Goal: Task Accomplishment & Management: Manage account settings

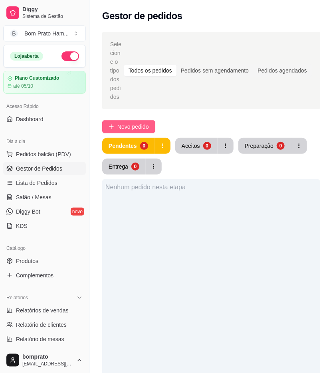
click at [112, 124] on icon "plus" at bounding box center [111, 127] width 6 height 6
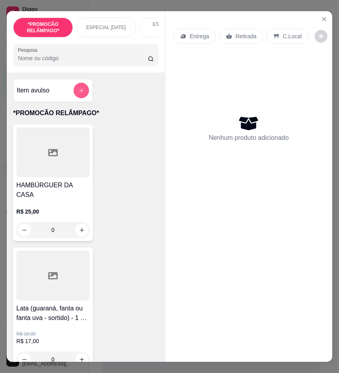
click at [74, 94] on button "add-separate-item" at bounding box center [82, 91] width 16 height 16
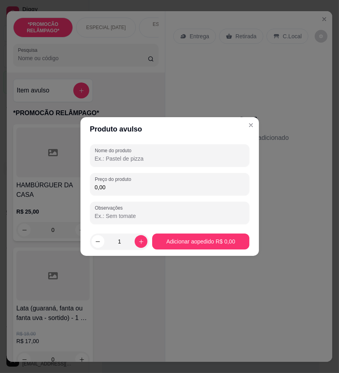
click at [140, 156] on input "Nome do produto" at bounding box center [170, 159] width 150 height 8
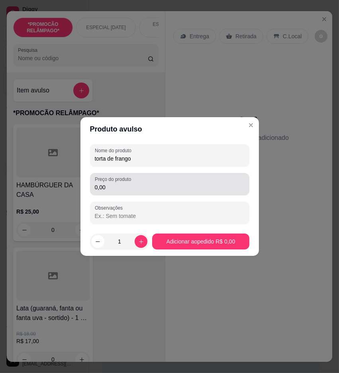
type input "torta de frango"
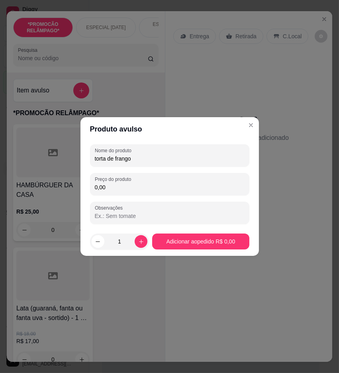
click at [129, 189] on input "0,00" at bounding box center [170, 187] width 150 height 8
type input "16,00"
click at [175, 237] on div "Entrega Retirada C.Local Nenhum produto adicionado" at bounding box center [249, 180] width 167 height 338
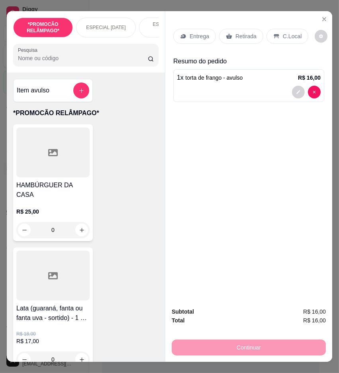
click at [238, 32] on p "Retirada" at bounding box center [246, 36] width 21 height 8
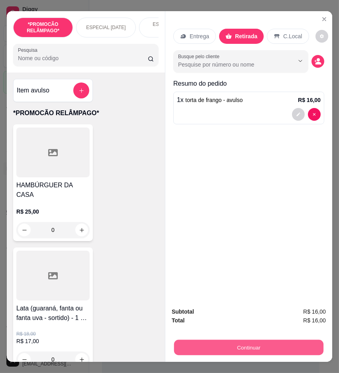
click at [257, 341] on button "Continuar" at bounding box center [249, 348] width 150 height 16
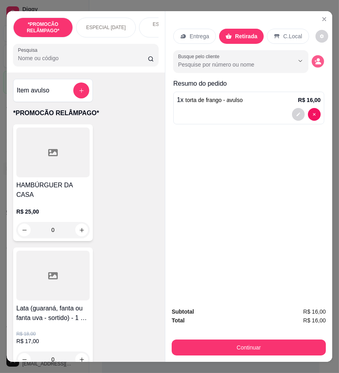
click at [315, 60] on icon "decrease-product-quantity" at bounding box center [316, 61] width 2 height 2
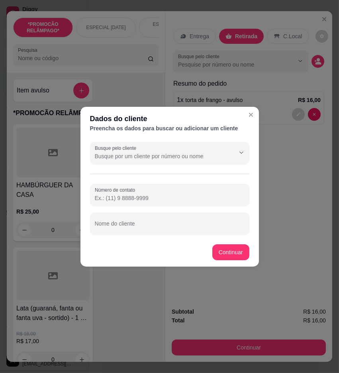
paste input "558 79107-3736"
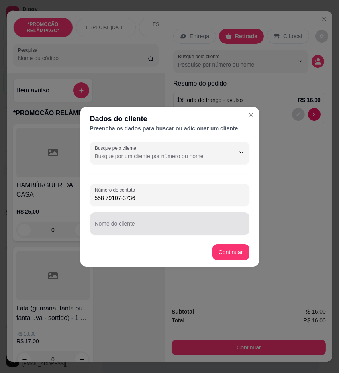
type input "558 79107-3736"
click at [180, 230] on input "Nome do cliente" at bounding box center [170, 227] width 150 height 8
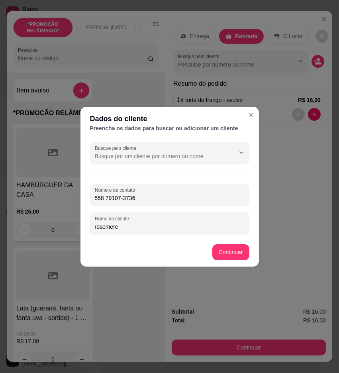
type input "rosemere"
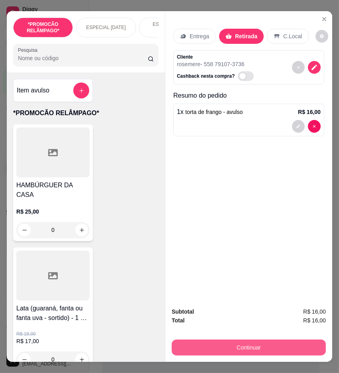
click at [239, 340] on button "Continuar" at bounding box center [249, 348] width 154 height 16
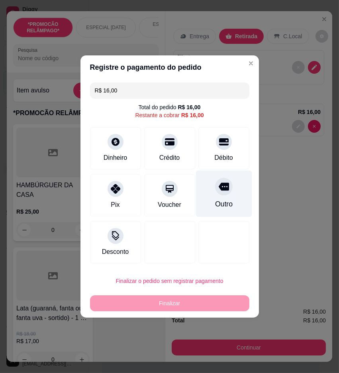
click at [206, 205] on div "Outro" at bounding box center [224, 194] width 56 height 47
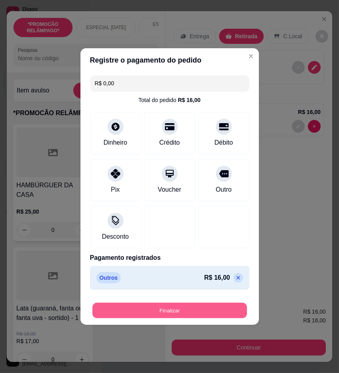
click at [206, 303] on button "Finalizar" at bounding box center [170, 311] width 155 height 16
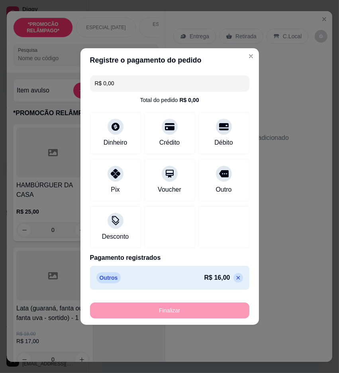
type input "-R$ 16,00"
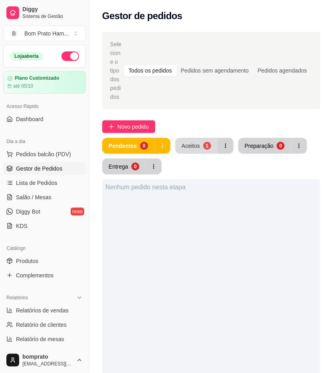
click at [199, 138] on button "Aceitos 1" at bounding box center [196, 146] width 42 height 16
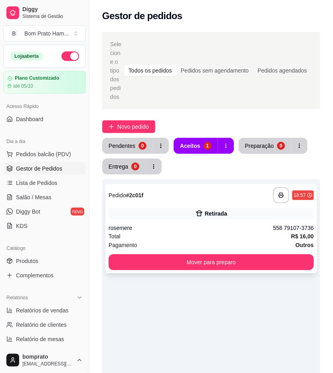
click at [266, 232] on div "Total R$ 16,00" at bounding box center [210, 236] width 205 height 9
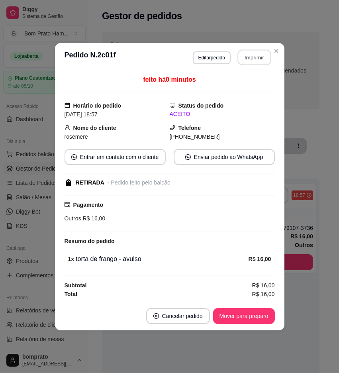
click at [268, 57] on button "Imprimir" at bounding box center [255, 57] width 34 height 16
click at [235, 322] on button "Mover para preparo" at bounding box center [244, 316] width 62 height 16
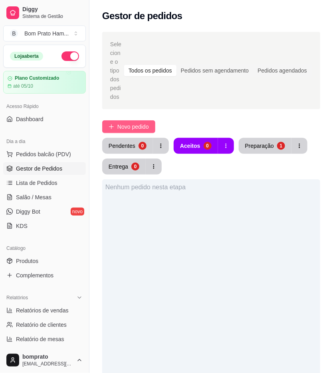
click at [130, 122] on span "Novo pedido" at bounding box center [133, 126] width 32 height 9
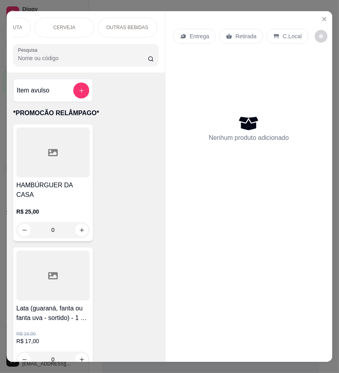
scroll to position [0, 1896]
click at [150, 41] on div "*PROMOCÃO RELÂMPAGO* ESPECIAL DIA DOS NAMORADOS ESPECIAL 152 ANOS SERTÂNIA HAMB…" at bounding box center [86, 41] width 158 height 61
click at [150, 43] on div "*PROMOCÃO RELÂMPAGO* ESPECIAL DIA DOS NAMORADOS ESPECIAL 152 ANOS SERTÂNIA HAMB…" at bounding box center [86, 41] width 158 height 61
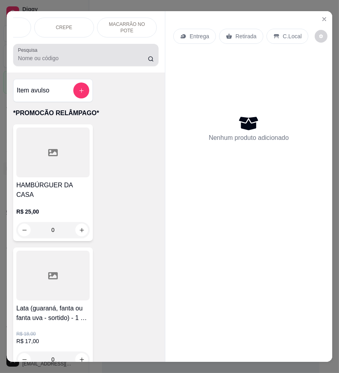
drag, startPoint x: 75, startPoint y: 57, endPoint x: 82, endPoint y: 56, distance: 6.8
click at [76, 57] on div at bounding box center [86, 55] width 136 height 16
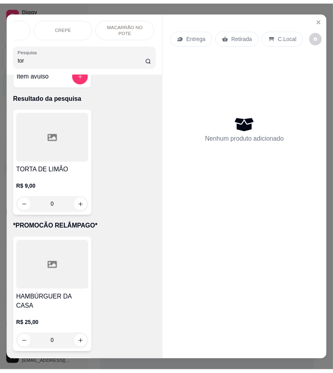
scroll to position [0, 0]
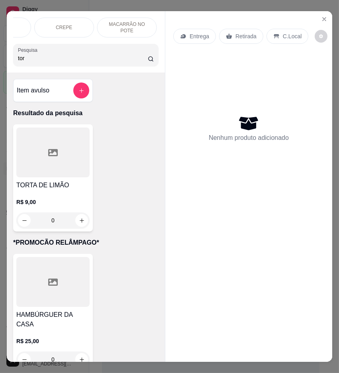
click at [66, 61] on input "tor" at bounding box center [83, 58] width 130 height 8
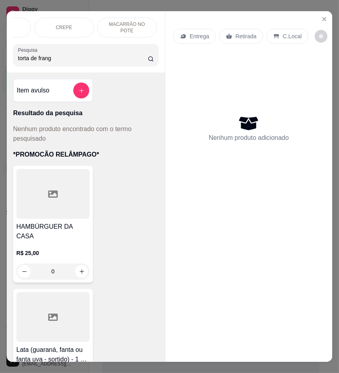
type input "torta de frango"
drag, startPoint x: 138, startPoint y: 60, endPoint x: 146, endPoint y: 46, distance: 16.1
click at [138, 58] on input "torta de frango" at bounding box center [83, 58] width 130 height 8
click at [137, 62] on input "torta de frango" at bounding box center [83, 58] width 130 height 8
click at [138, 59] on input "torta de frango" at bounding box center [83, 58] width 130 height 8
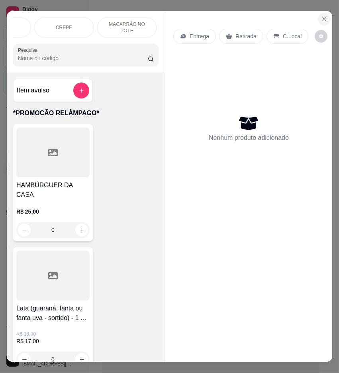
click at [321, 17] on icon "Close" at bounding box center [324, 19] width 6 height 6
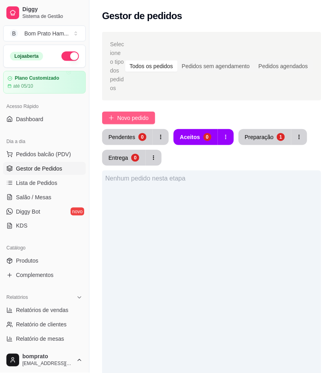
click at [146, 118] on span "Novo pedido" at bounding box center [133, 118] width 32 height 9
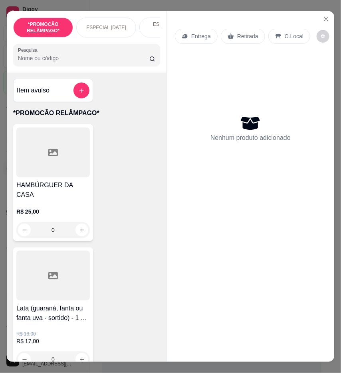
click at [46, 59] on input "Pesquisa" at bounding box center [83, 58] width 131 height 8
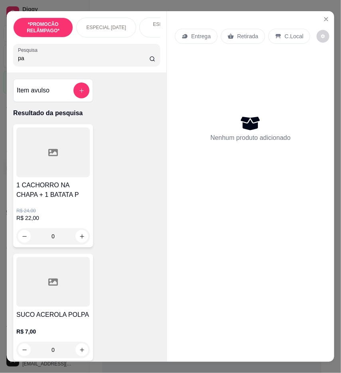
type input "p"
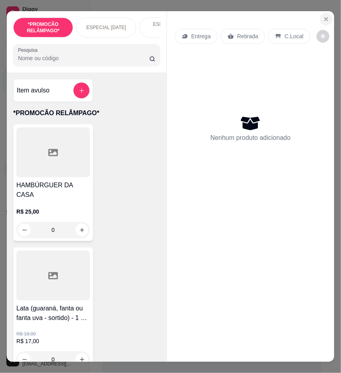
click at [323, 16] on icon "Close" at bounding box center [326, 19] width 6 height 6
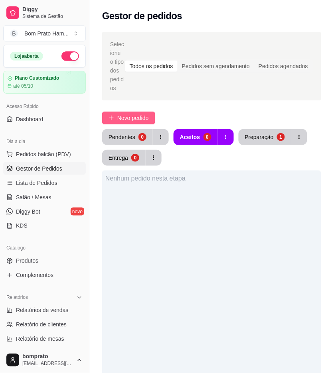
click at [155, 120] on button "Novo pedido" at bounding box center [128, 118] width 53 height 13
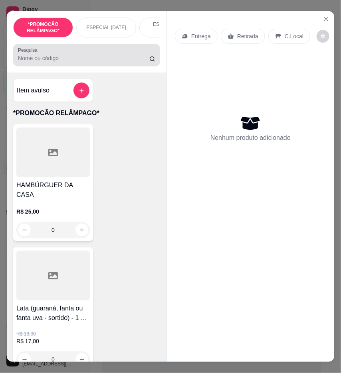
click at [89, 57] on div at bounding box center [86, 55] width 137 height 16
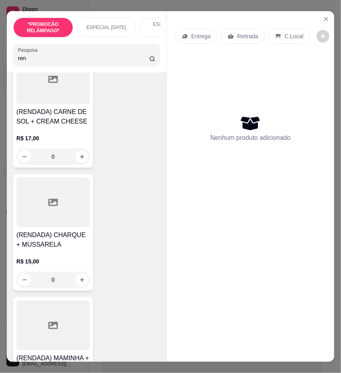
scroll to position [89, 0]
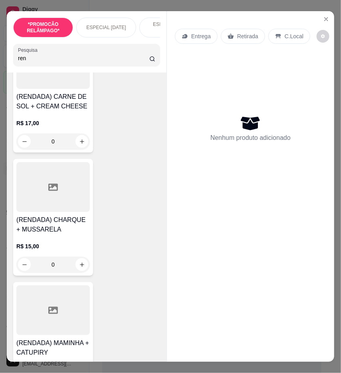
type input "ren"
click at [73, 217] on div "(RENDADA) CHARQUE + MUSSARELA R$ 15,00 0" at bounding box center [53, 217] width 80 height 117
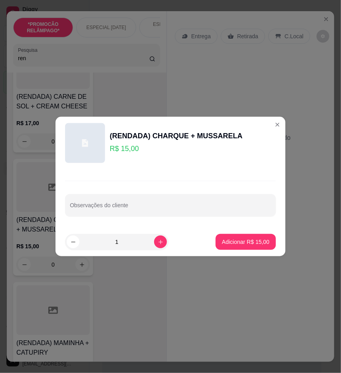
click at [240, 229] on footer "1 Adicionar R$ 15,00" at bounding box center [170, 242] width 230 height 29
click at [240, 243] on p "Adicionar R$ 15,00" at bounding box center [245, 242] width 47 height 8
type input "1"
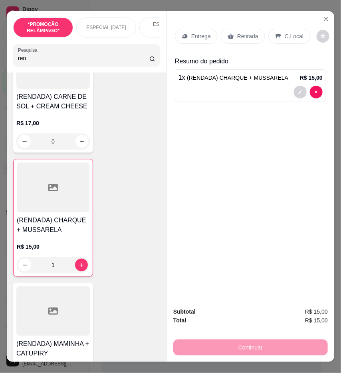
click at [237, 35] on p "Retirada" at bounding box center [247, 36] width 21 height 8
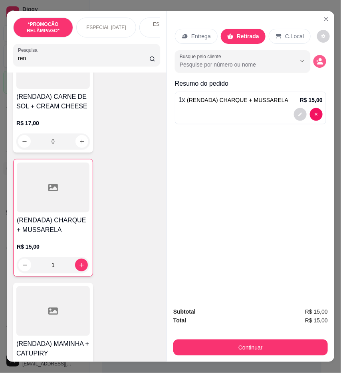
click at [317, 62] on icon "decrease-product-quantity" at bounding box center [320, 63] width 6 height 3
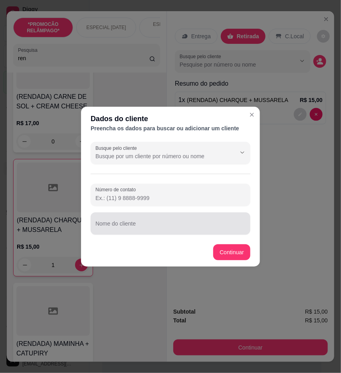
click at [148, 225] on input "Nome do cliente" at bounding box center [170, 227] width 150 height 8
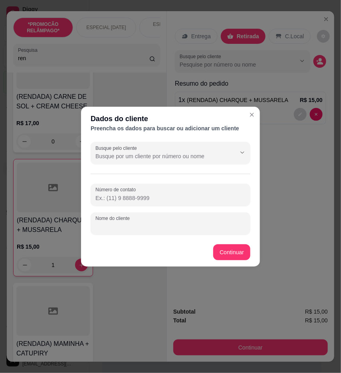
paste input "Aline"
type input "Aline"
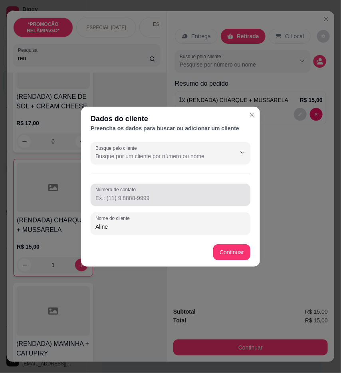
click at [116, 200] on input "Número de contato" at bounding box center [170, 198] width 150 height 8
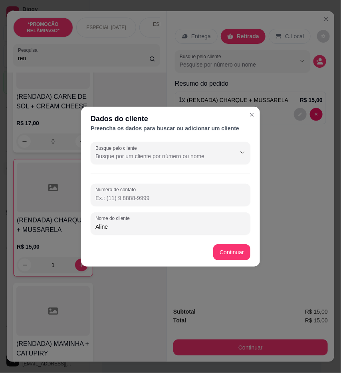
click at [185, 197] on input "Número de contato" at bounding box center [170, 198] width 150 height 8
paste input "(87) 9107-7314"
type input "(87) 9107-7314"
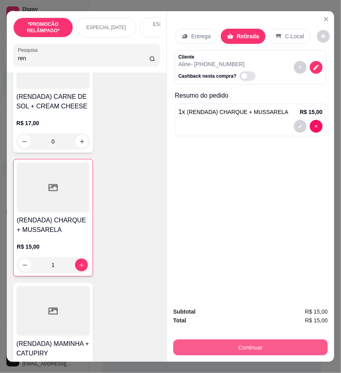
click at [290, 349] on button "Continuar" at bounding box center [250, 348] width 154 height 16
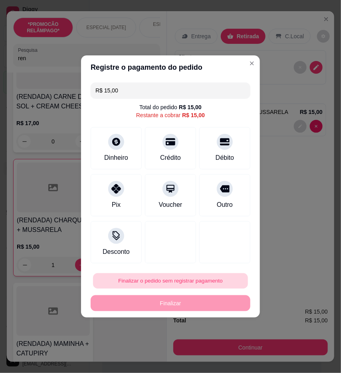
click at [176, 281] on button "Finalizar o pedido sem registrar pagamento" at bounding box center [170, 282] width 155 height 16
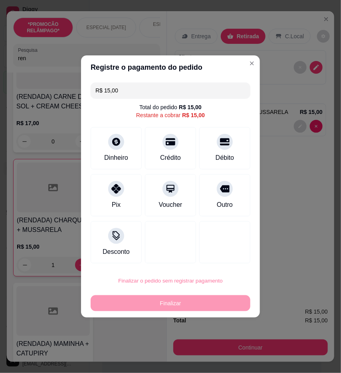
click at [221, 345] on button "Confirmar" at bounding box center [222, 347] width 30 height 12
type input "0"
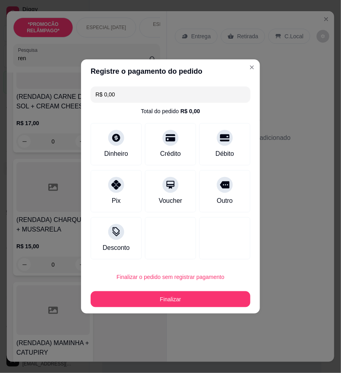
type input "R$ 0,00"
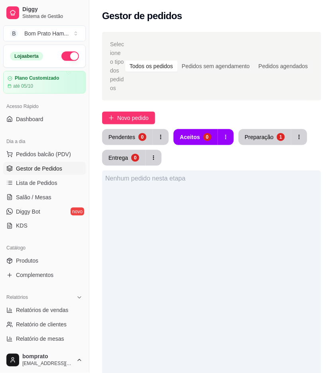
click at [265, 142] on button "Preparação 1" at bounding box center [264, 137] width 53 height 16
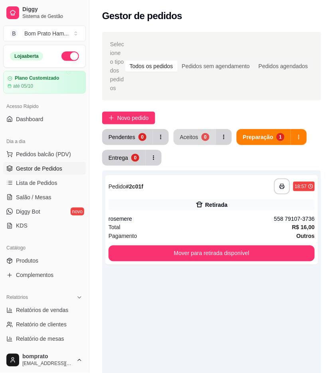
click at [197, 142] on button "Aceitos 0" at bounding box center [194, 137] width 42 height 16
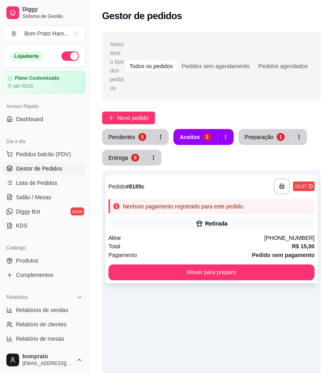
click at [199, 224] on icon at bounding box center [199, 224] width 8 height 8
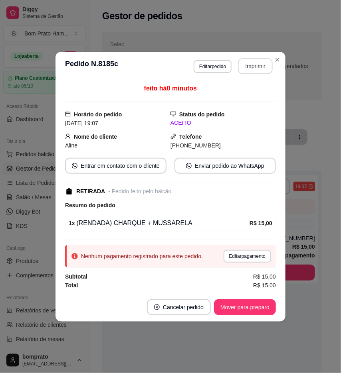
click at [251, 71] on button "Imprimir" at bounding box center [255, 66] width 35 height 16
click at [261, 312] on button "Mover para preparo" at bounding box center [245, 308] width 60 height 16
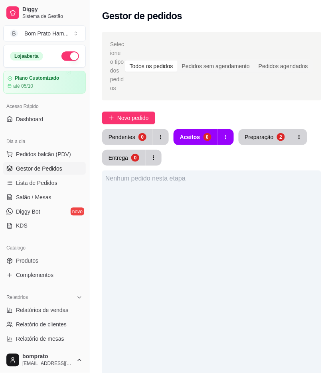
click at [274, 147] on div "Pendentes 0 Aceitos 0 Preparação 2 Entrega 0" at bounding box center [211, 147] width 219 height 37
click at [269, 142] on button "Preparação 2" at bounding box center [264, 137] width 53 height 16
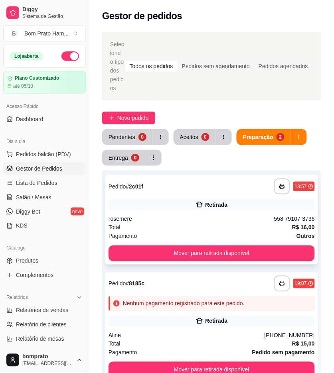
click at [208, 228] on div "Total R$ 16,00" at bounding box center [211, 227] width 206 height 9
click at [140, 114] on span "Novo pedido" at bounding box center [133, 118] width 32 height 9
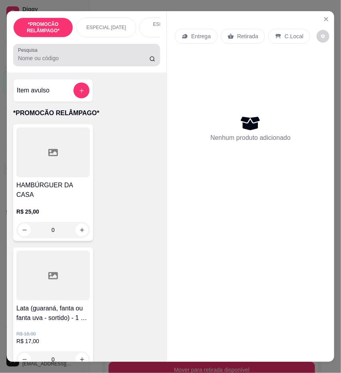
click at [124, 56] on div at bounding box center [86, 55] width 137 height 16
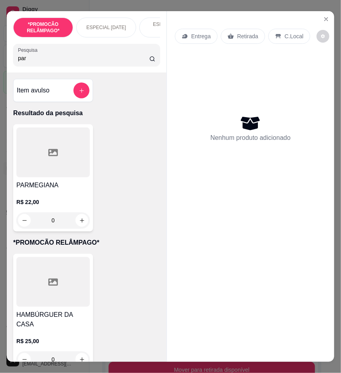
type input "par"
click at [69, 173] on div at bounding box center [52, 153] width 73 height 50
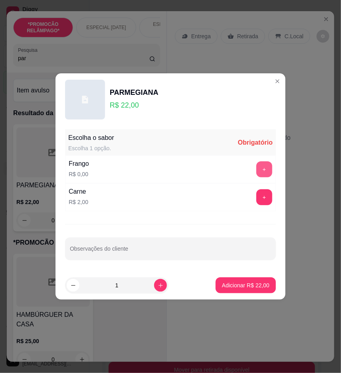
click at [256, 169] on button "+" at bounding box center [264, 170] width 16 height 16
click at [269, 294] on footer "1 Adicionar R$ 22,00" at bounding box center [170, 285] width 230 height 29
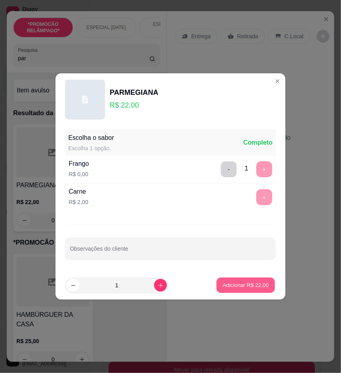
click at [257, 281] on button "Adicionar R$ 22,00" at bounding box center [245, 286] width 59 height 16
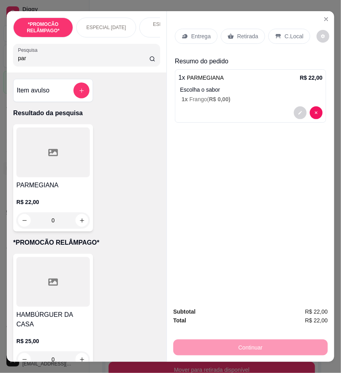
click at [246, 34] on p "Retirada" at bounding box center [247, 36] width 21 height 8
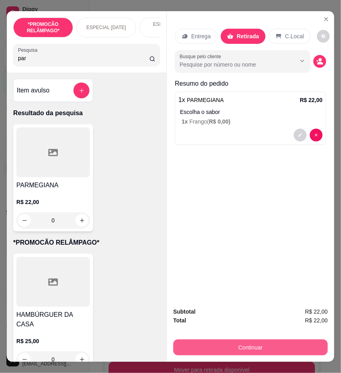
click at [313, 350] on button "Continuar" at bounding box center [250, 348] width 154 height 16
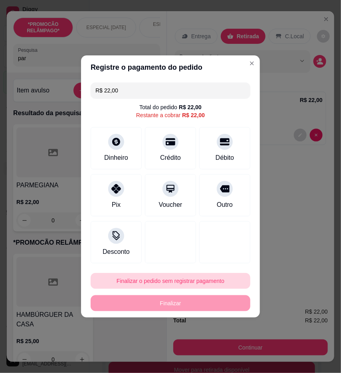
click at [218, 278] on button "Finalizar o pedido sem registrar pagamento" at bounding box center [171, 281] width 160 height 16
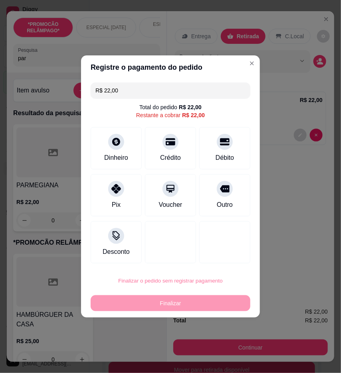
click at [217, 351] on button "Confirmar" at bounding box center [222, 347] width 30 height 12
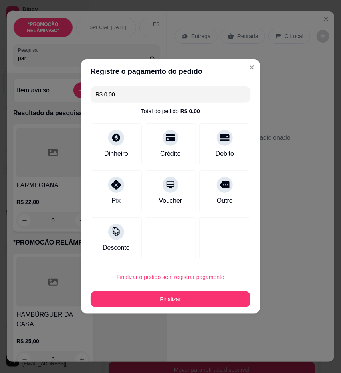
type input "R$ 0,00"
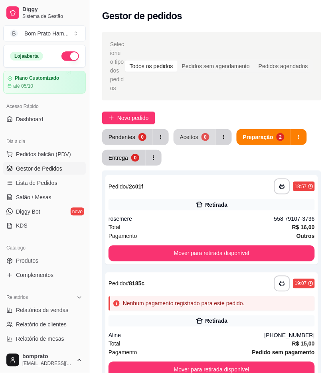
click at [202, 136] on div "0" at bounding box center [205, 137] width 8 height 8
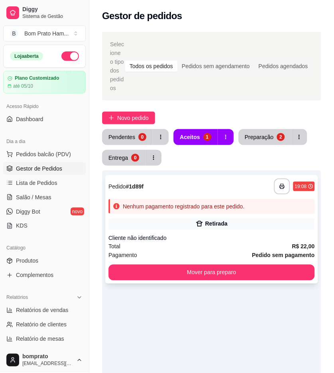
click at [222, 222] on div "Retirada" at bounding box center [216, 224] width 22 height 8
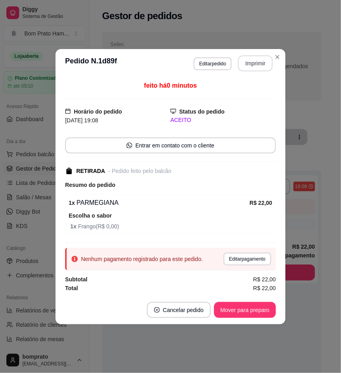
click at [266, 61] on button "Imprimir" at bounding box center [255, 63] width 35 height 16
click at [162, 307] on button "Cancelar pedido" at bounding box center [179, 310] width 62 height 16
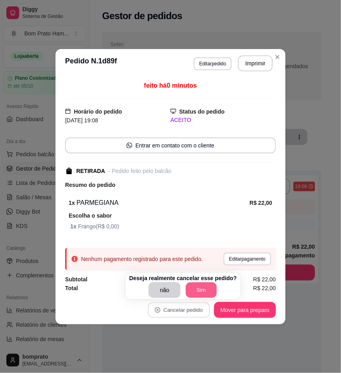
click at [201, 295] on button "Sim" at bounding box center [201, 291] width 31 height 16
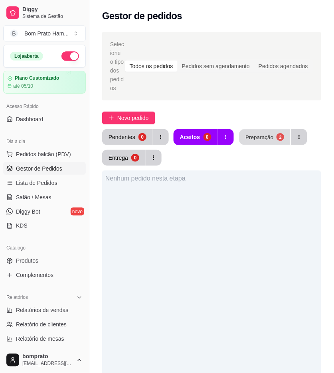
click at [266, 138] on div "Preparação" at bounding box center [259, 137] width 28 height 8
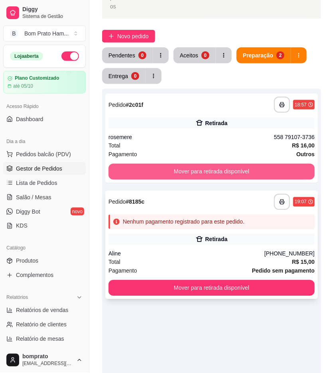
scroll to position [89, 0]
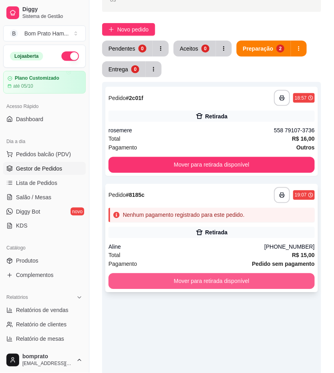
click at [217, 278] on button "Mover para retirada disponível" at bounding box center [211, 282] width 206 height 16
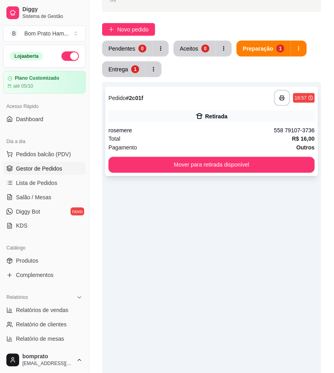
click at [209, 120] on div "Retirada" at bounding box center [216, 116] width 22 height 8
click at [46, 257] on link "Produtos" at bounding box center [44, 261] width 83 height 13
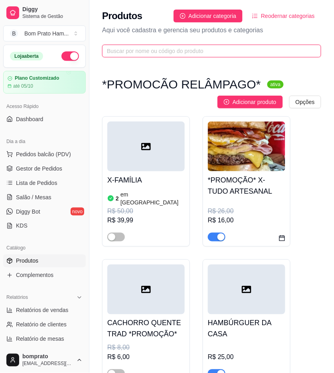
click at [174, 48] on input "text" at bounding box center [208, 51] width 203 height 9
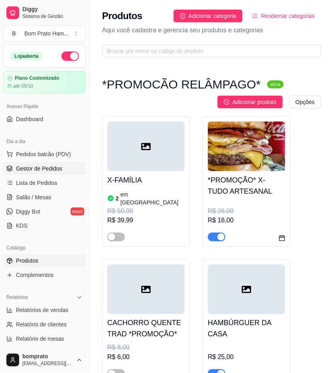
click at [65, 175] on ul "Pedidos balcão (PDV) Gestor de Pedidos Lista de Pedidos Salão / Mesas Diggy Bot…" at bounding box center [44, 190] width 83 height 85
click at [63, 172] on link "Gestor de Pedidos" at bounding box center [44, 168] width 83 height 13
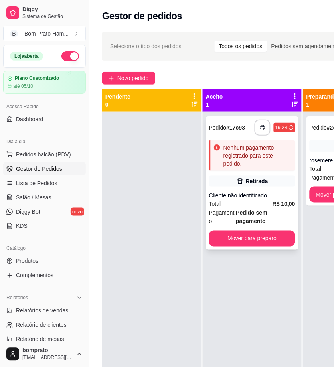
click at [224, 156] on div "Nenhum pagamento registrado para este pedido." at bounding box center [257, 156] width 69 height 24
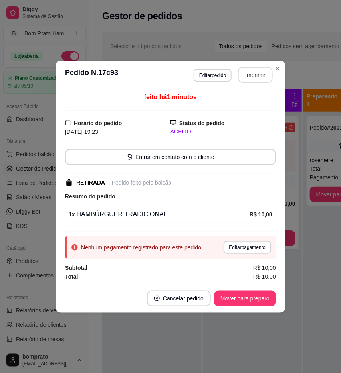
click at [250, 81] on button "Imprimir" at bounding box center [255, 75] width 35 height 16
click at [260, 302] on button "Mover para preparo" at bounding box center [245, 299] width 62 height 16
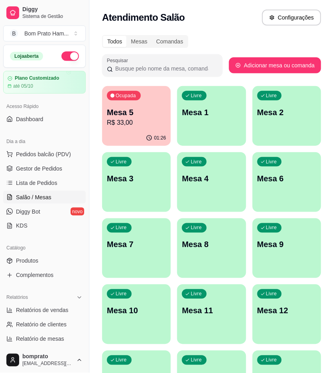
click at [148, 117] on div "Mesa 5 R$ 33,00" at bounding box center [136, 117] width 59 height 21
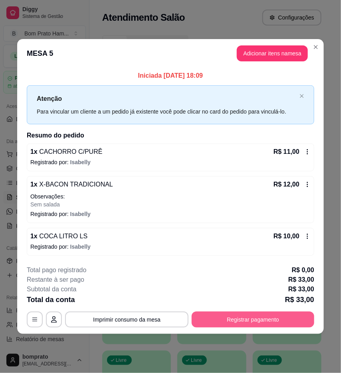
click at [280, 319] on button "Registrar pagamento" at bounding box center [252, 320] width 122 height 16
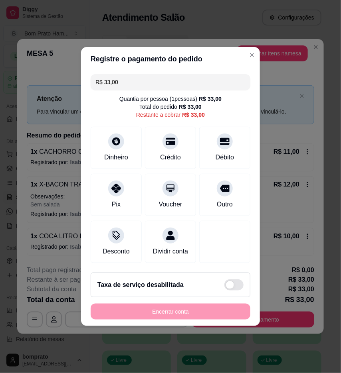
drag, startPoint x: 124, startPoint y: 80, endPoint x: 52, endPoint y: 64, distance: 74.0
click at [61, 74] on div "Registre o pagamento do pedido R$ 33,00 Quantia por pessoa ( 1 pessoas) R$ 33,0…" at bounding box center [170, 186] width 341 height 373
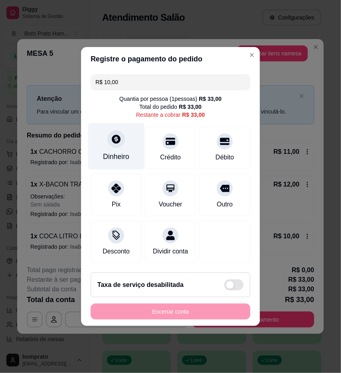
click at [110, 152] on div "Dinheiro" at bounding box center [116, 157] width 26 height 10
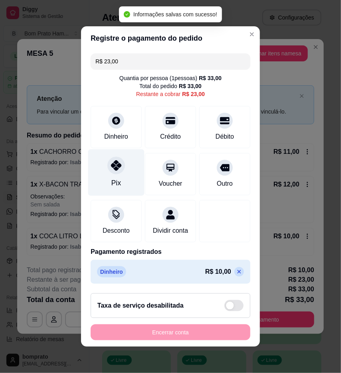
click at [120, 175] on div "Pix" at bounding box center [116, 173] width 56 height 47
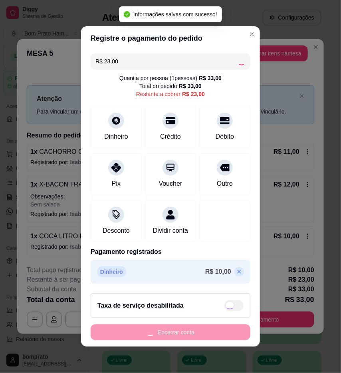
type input "R$ 0,00"
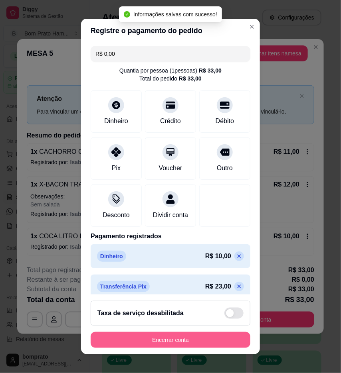
click at [196, 339] on button "Encerrar conta" at bounding box center [171, 340] width 160 height 16
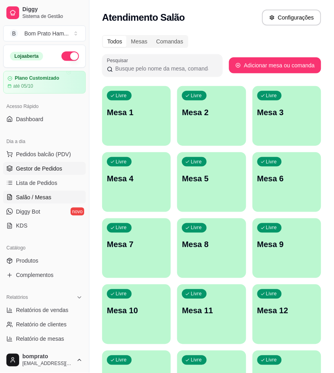
click at [62, 166] on link "Gestor de Pedidos" at bounding box center [44, 168] width 83 height 13
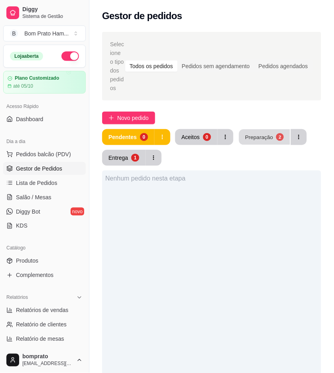
click at [257, 140] on div "Preparação" at bounding box center [259, 137] width 28 height 8
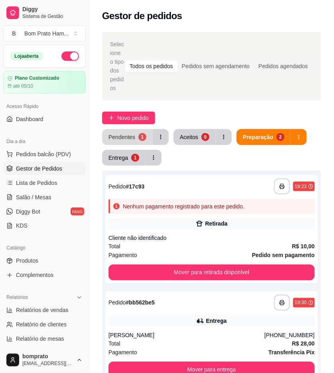
click at [148, 133] on button "Pendentes 1" at bounding box center [127, 137] width 51 height 16
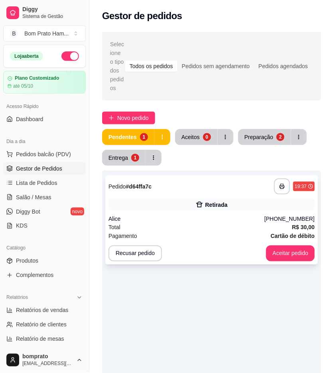
click at [186, 194] on div "**********" at bounding box center [211, 187] width 206 height 16
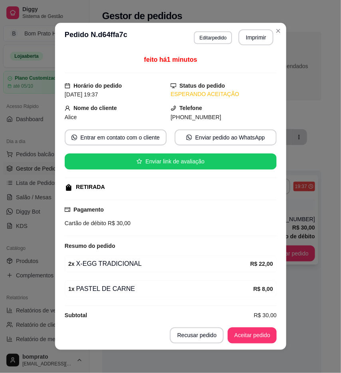
scroll to position [11, 0]
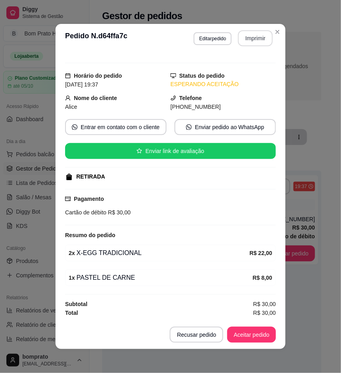
click at [242, 38] on button "Imprimir" at bounding box center [255, 38] width 35 height 16
click at [266, 335] on button "Aceitar pedido" at bounding box center [251, 335] width 49 height 16
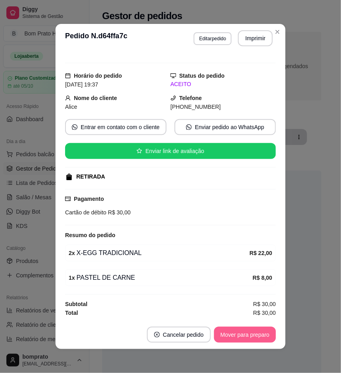
click at [266, 335] on button "Mover para preparo" at bounding box center [245, 335] width 62 height 16
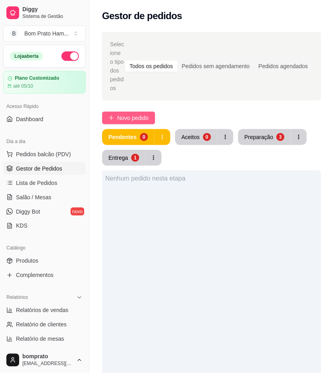
click at [124, 118] on span "Novo pedido" at bounding box center [133, 118] width 32 height 9
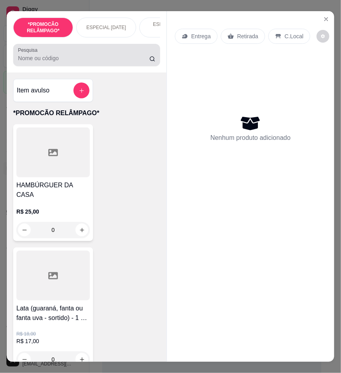
click at [76, 55] on div at bounding box center [86, 55] width 137 height 16
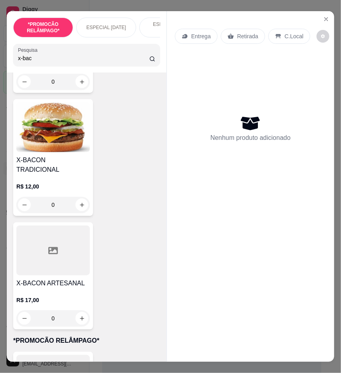
scroll to position [177, 0]
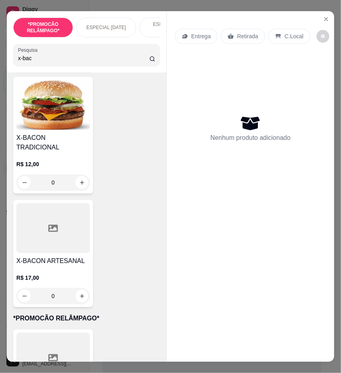
type input "x-bac"
click at [62, 274] on p "R$ 17,00" at bounding box center [52, 278] width 73 height 8
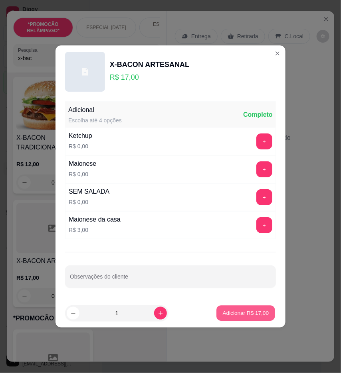
click at [234, 317] on p "Adicionar R$ 17,00" at bounding box center [246, 313] width 46 height 8
type input "1"
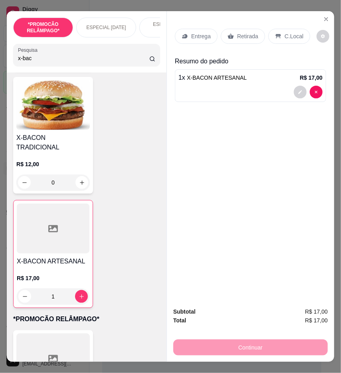
scroll to position [0, 0]
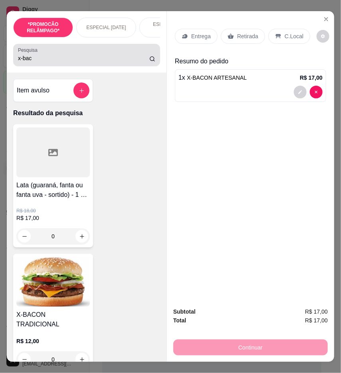
click at [35, 61] on input "x-bac" at bounding box center [83, 58] width 131 height 8
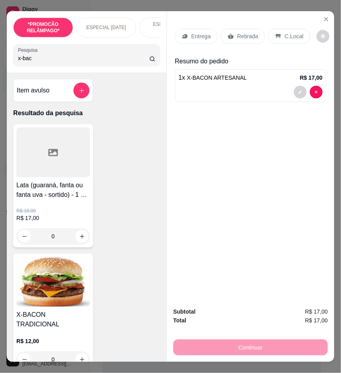
click at [35, 61] on input "x-bac" at bounding box center [83, 58] width 131 height 8
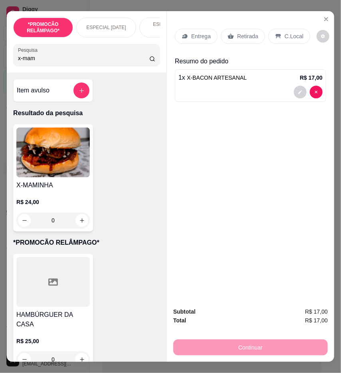
type input "x-mam"
click at [51, 106] on div "Item avulso Resultado da pesquisa X-MAMINHA R$ 24,00 0 *PROMOCÃO RELÂMPAGO* HAM…" at bounding box center [87, 218] width 160 height 290
click at [63, 190] on h4 "X-MAMINHA" at bounding box center [52, 186] width 73 height 10
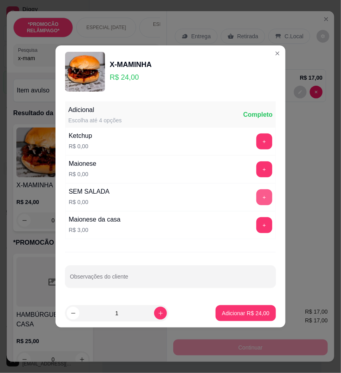
click at [262, 198] on button "+" at bounding box center [264, 197] width 16 height 16
click at [248, 312] on p "Adicionar R$ 24,00" at bounding box center [246, 313] width 46 height 8
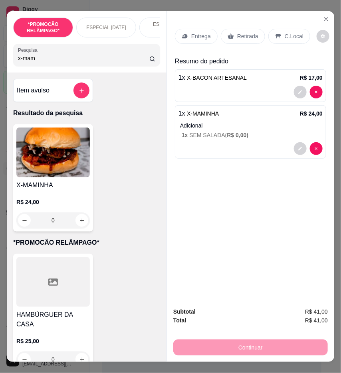
click at [250, 37] on p "Retirada" at bounding box center [247, 36] width 21 height 8
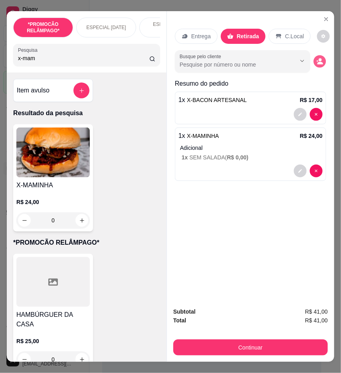
click at [316, 58] on icon "decrease-product-quantity" at bounding box center [319, 61] width 7 height 7
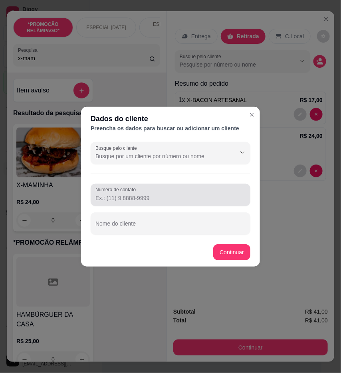
click at [156, 200] on input "Número de contato" at bounding box center [170, 198] width 150 height 8
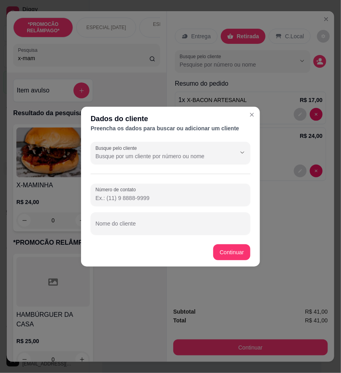
paste input "(87) 9131-1358"
type input "(87) 9131-1358"
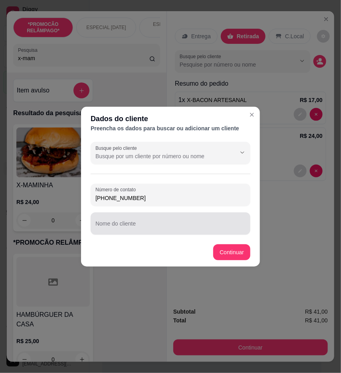
click at [132, 227] on input "Nome do cliente" at bounding box center [170, 227] width 150 height 8
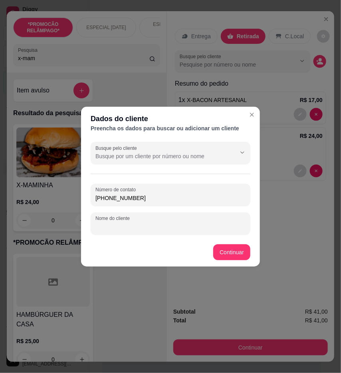
paste input "Neto"
type input "Neto"
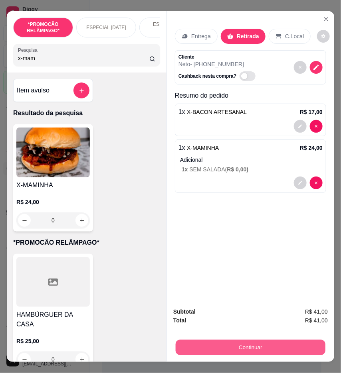
click at [309, 342] on button "Continuar" at bounding box center [250, 348] width 150 height 16
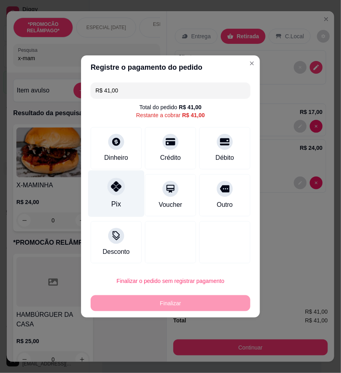
click at [133, 198] on div "Pix" at bounding box center [116, 194] width 56 height 47
type input "R$ 0,00"
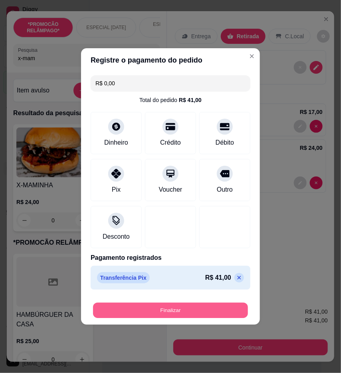
click at [178, 308] on button "Finalizar" at bounding box center [170, 311] width 155 height 16
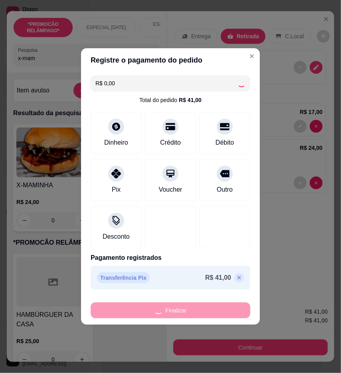
type input "0"
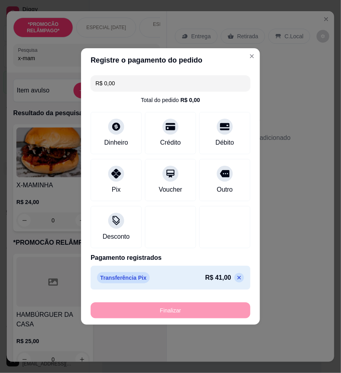
type input "-R$ 41,00"
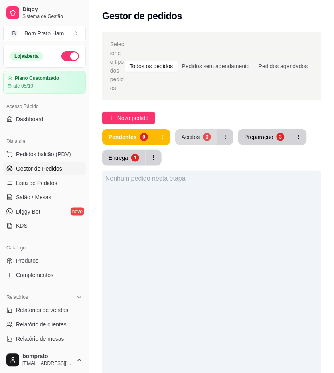
click at [205, 133] on div "0" at bounding box center [207, 137] width 8 height 8
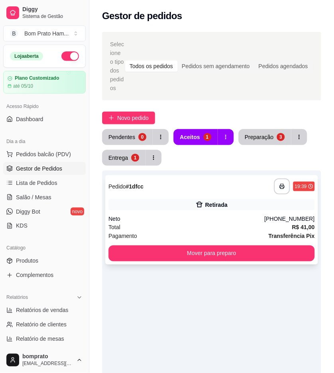
click at [185, 221] on div "Neto" at bounding box center [186, 219] width 156 height 8
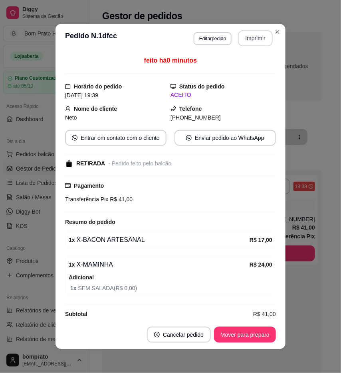
click at [262, 38] on button "Imprimir" at bounding box center [255, 38] width 35 height 16
click at [261, 337] on button "Mover para preparo" at bounding box center [245, 335] width 60 height 16
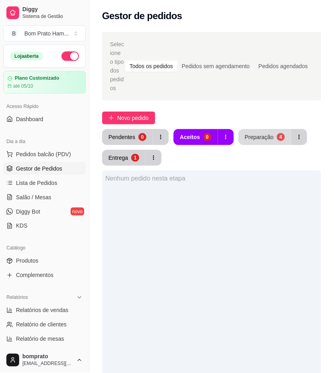
click at [262, 132] on button "Preparação 4" at bounding box center [264, 137] width 53 height 16
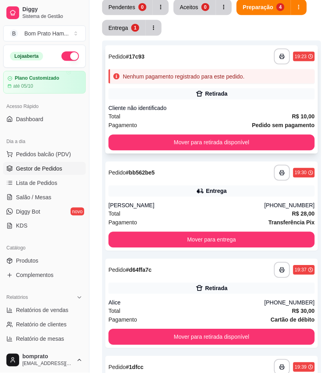
scroll to position [133, 0]
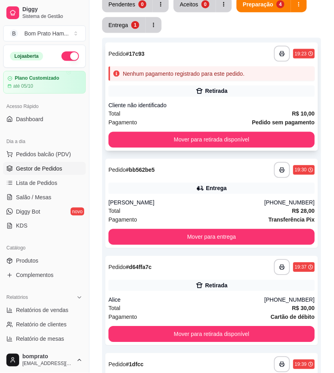
click at [229, 193] on div "Entrega" at bounding box center [211, 188] width 206 height 11
click at [201, 200] on div "[PERSON_NAME]" at bounding box center [186, 203] width 156 height 8
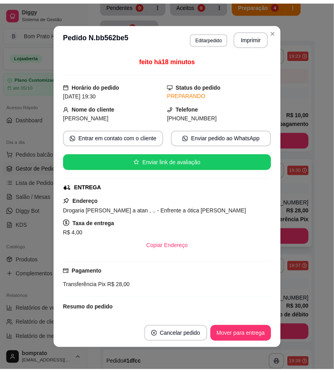
scroll to position [97, 0]
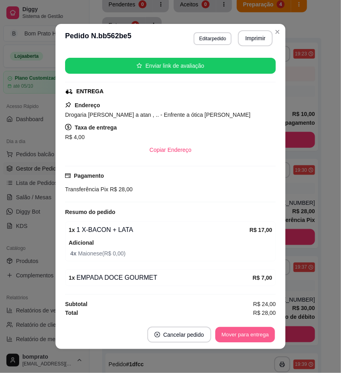
click at [238, 336] on button "Mover para entrega" at bounding box center [245, 335] width 60 height 16
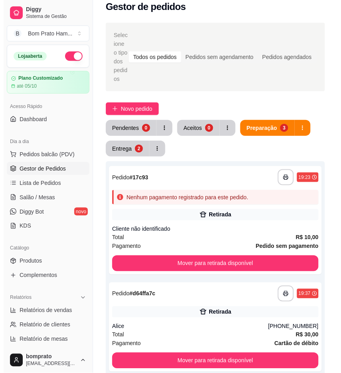
scroll to position [0, 0]
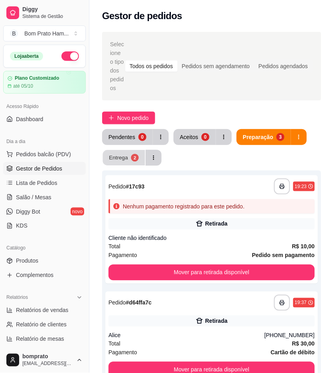
click at [138, 154] on button "Entrega 2" at bounding box center [124, 158] width 42 height 16
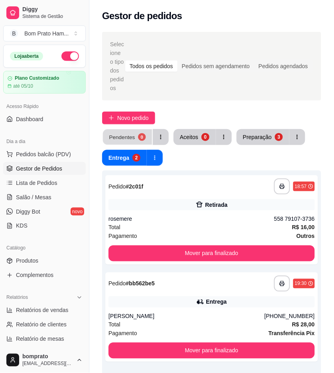
click at [138, 140] on button "Pendentes 0" at bounding box center [127, 138] width 49 height 16
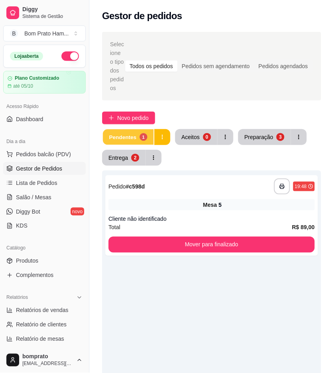
click at [114, 137] on div "Pendentes" at bounding box center [123, 137] width 28 height 8
click at [155, 208] on div "Mesa 5" at bounding box center [211, 204] width 206 height 11
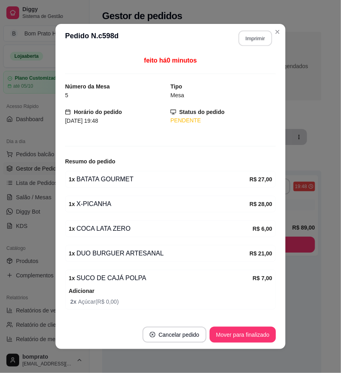
click at [242, 38] on button "Imprimir" at bounding box center [255, 39] width 34 height 16
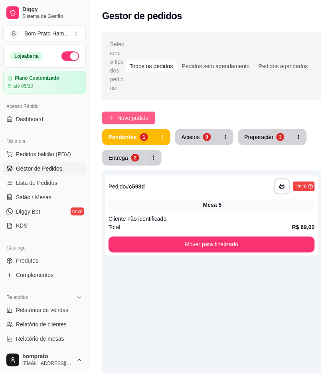
click at [116, 118] on button "Novo pedido" at bounding box center [128, 118] width 53 height 13
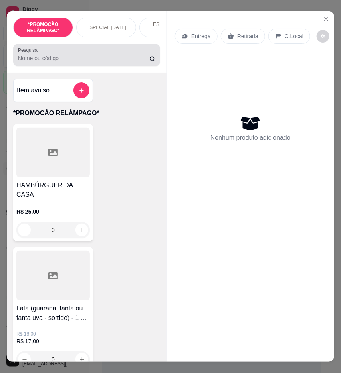
click at [98, 57] on div at bounding box center [86, 55] width 137 height 16
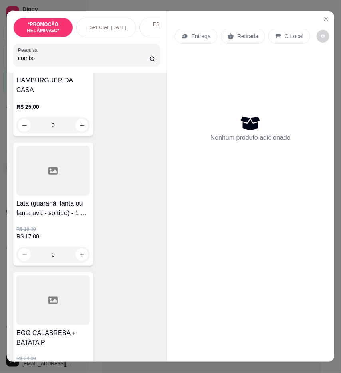
scroll to position [133, 0]
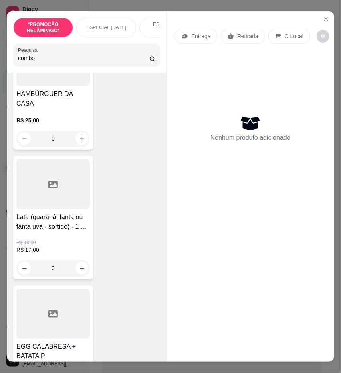
type input "combo"
click at [77, 200] on div at bounding box center [52, 185] width 73 height 50
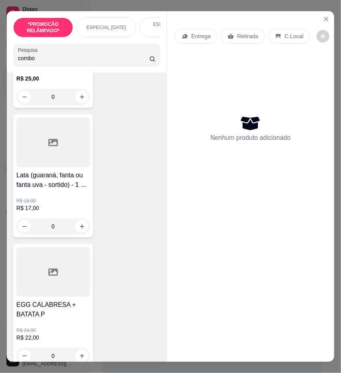
scroll to position [266, 0]
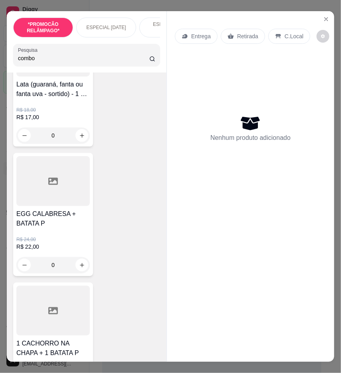
click at [50, 209] on h4 "EGG CALABRESA + BATATA P" at bounding box center [52, 218] width 73 height 19
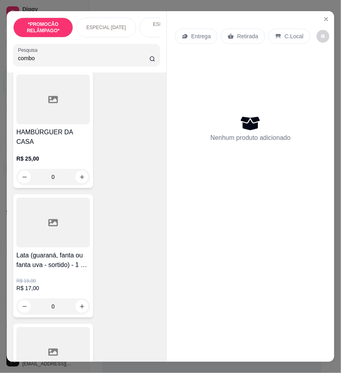
scroll to position [133, 0]
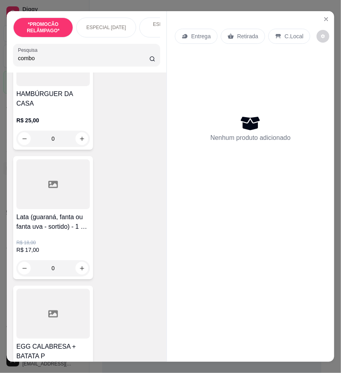
click at [62, 221] on h4 "Lata (guaraná, fanta ou fanta uva - sortido) - 1 X-BACON + LATA" at bounding box center [52, 222] width 73 height 19
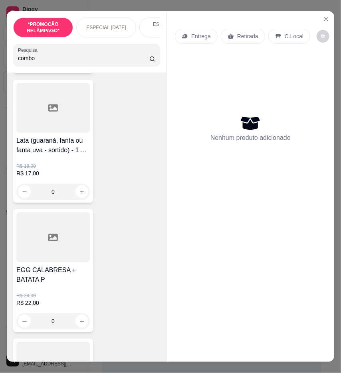
scroll to position [221, 0]
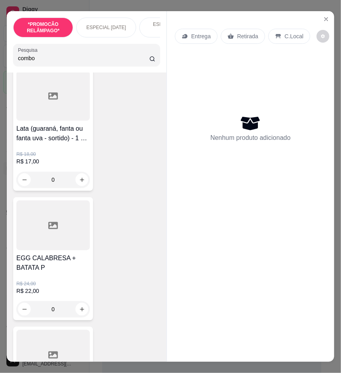
click at [40, 262] on h4 "EGG CALABRESA + BATATA P" at bounding box center [52, 263] width 73 height 19
click at [323, 16] on icon "Close" at bounding box center [326, 19] width 6 height 6
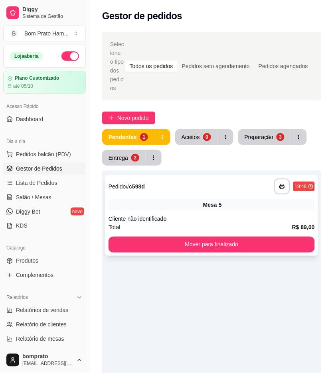
click at [141, 199] on div "Mesa 5" at bounding box center [211, 204] width 206 height 11
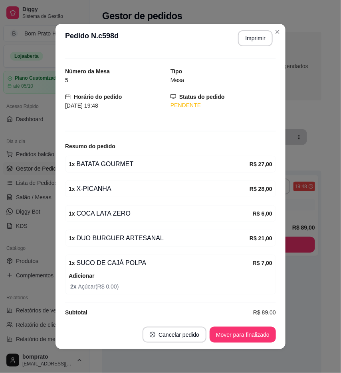
scroll to position [24, 0]
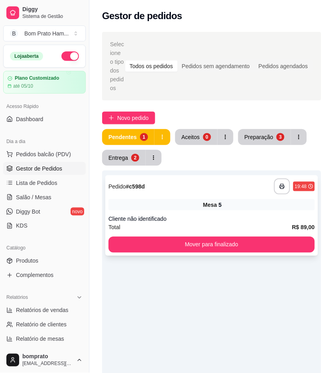
click at [205, 220] on div "Cliente não identificado" at bounding box center [211, 219] width 206 height 8
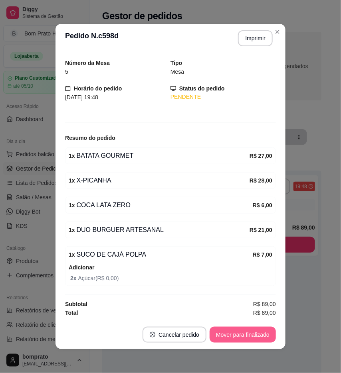
click at [254, 336] on button "Mover para finalizado" at bounding box center [242, 335] width 66 height 16
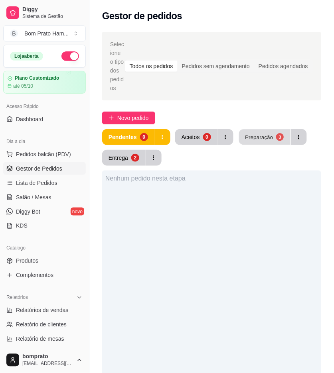
click at [269, 142] on button "Preparação 3" at bounding box center [264, 138] width 51 height 16
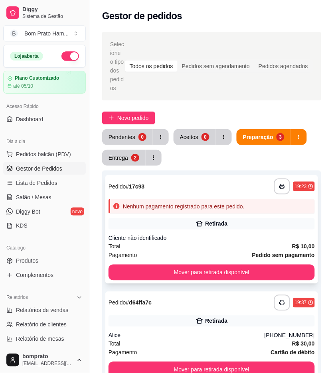
click at [217, 223] on div "Retirada" at bounding box center [216, 224] width 22 height 8
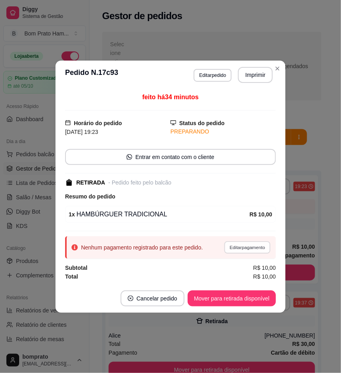
click at [254, 243] on button "Editar pagamento" at bounding box center [247, 247] width 46 height 12
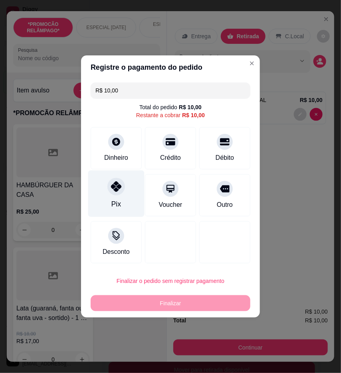
click at [119, 193] on div at bounding box center [116, 187] width 18 height 18
type input "R$ 0,00"
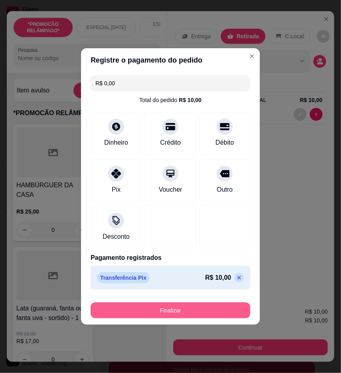
click at [216, 312] on button "Finalizar" at bounding box center [171, 311] width 160 height 16
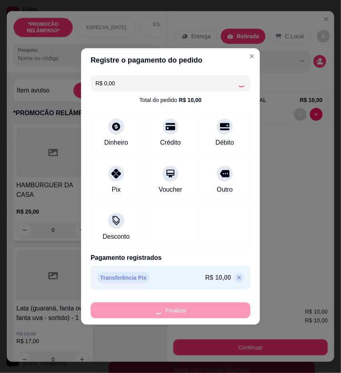
type input "0"
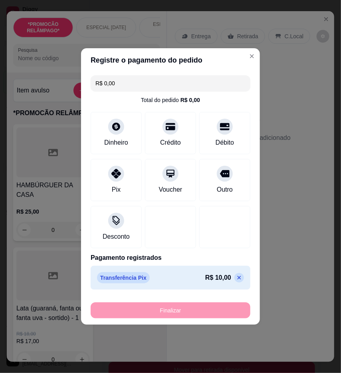
type input "-R$ 10,00"
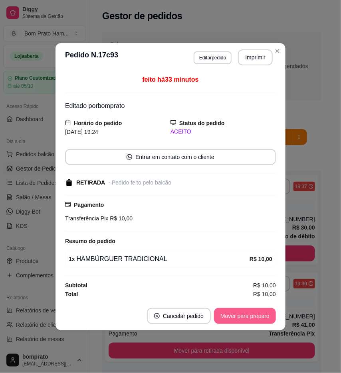
click at [238, 321] on button "Mover para preparo" at bounding box center [245, 316] width 62 height 16
click at [238, 321] on button "Mover para retirada disponível" at bounding box center [231, 316] width 88 height 16
click at [238, 319] on button "Mover para finalizado" at bounding box center [243, 316] width 64 height 16
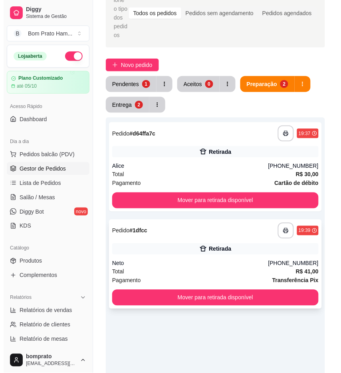
scroll to position [0, 0]
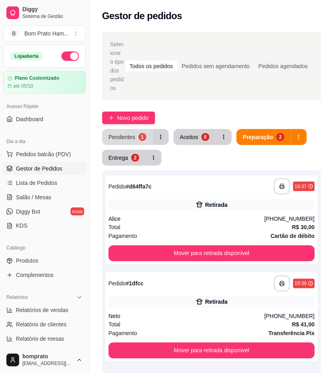
click at [133, 134] on div "Pendentes" at bounding box center [121, 137] width 27 height 8
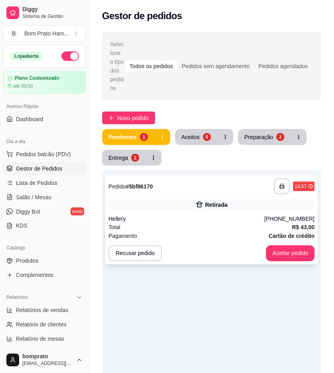
click at [198, 210] on div "**********" at bounding box center [211, 219] width 213 height 89
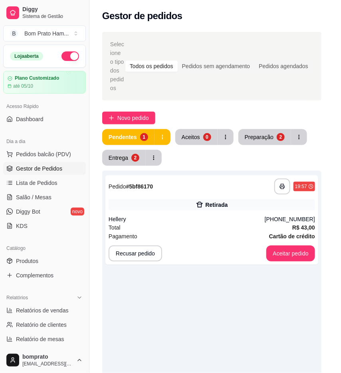
scroll to position [81, 0]
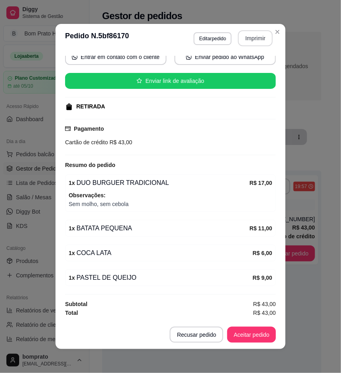
click at [241, 41] on button "Imprimir" at bounding box center [255, 38] width 35 height 16
click at [255, 339] on button "Aceitar pedido" at bounding box center [251, 335] width 49 height 16
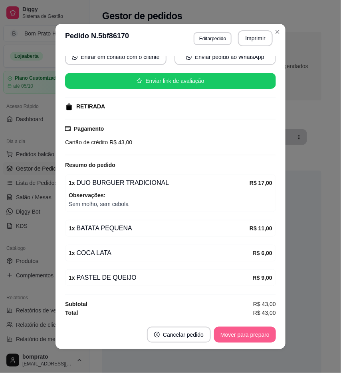
click at [250, 336] on button "Mover para preparo" at bounding box center [245, 335] width 62 height 16
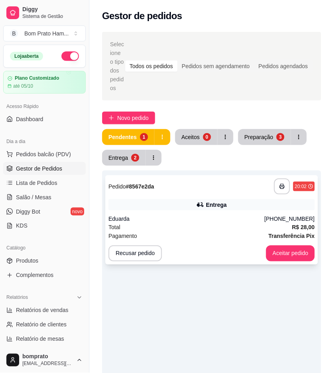
click at [202, 200] on div "Entrega" at bounding box center [211, 204] width 206 height 11
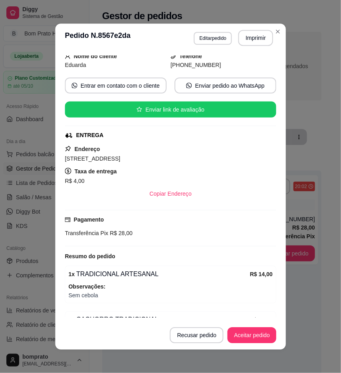
scroll to position [114, 0]
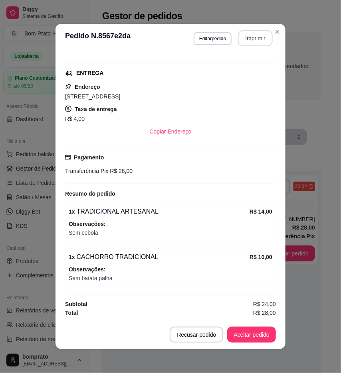
click at [244, 42] on button "Imprimir" at bounding box center [255, 38] width 35 height 16
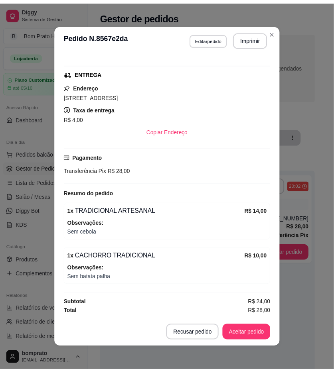
scroll to position [0, 0]
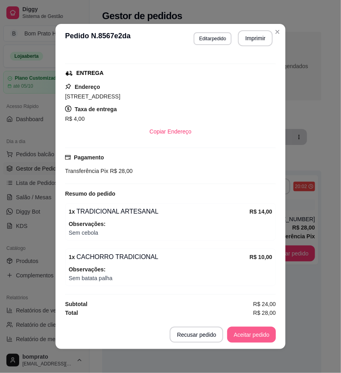
click at [253, 339] on button "Aceitar pedido" at bounding box center [251, 335] width 49 height 16
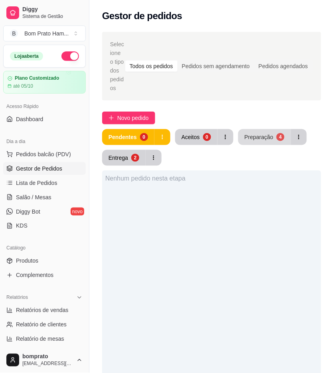
click at [258, 130] on button "Preparação 4" at bounding box center [264, 137] width 53 height 16
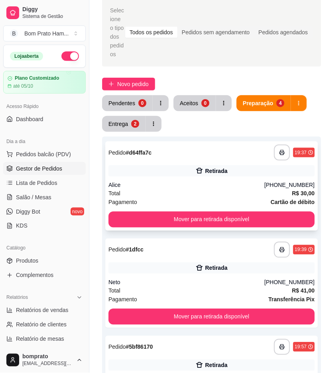
scroll to position [44, 0]
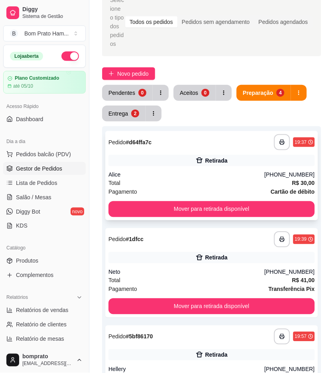
click at [213, 179] on div "Total R$ 30,00" at bounding box center [211, 183] width 206 height 9
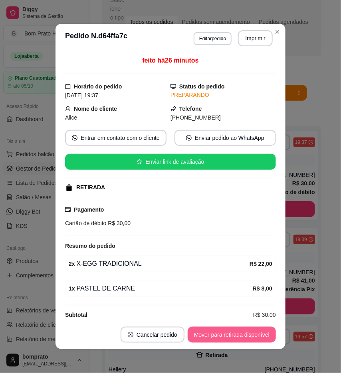
click at [241, 339] on button "Mover para retirada disponível" at bounding box center [231, 335] width 88 height 16
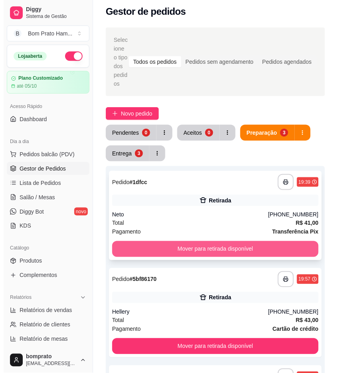
scroll to position [0, 0]
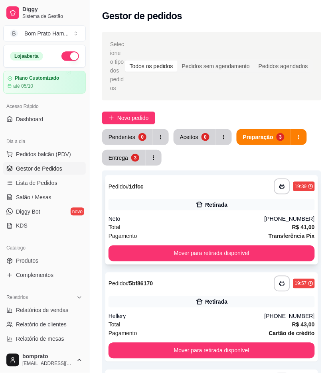
click at [203, 222] on div "Neto" at bounding box center [186, 219] width 156 height 8
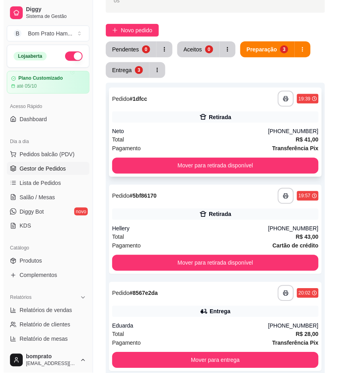
scroll to position [89, 0]
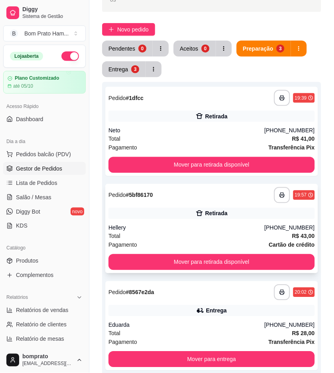
click at [209, 218] on div "Retirada" at bounding box center [211, 213] width 206 height 11
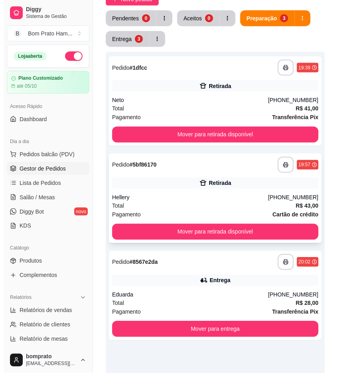
scroll to position [133, 0]
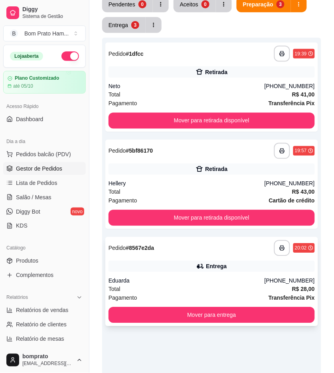
click at [217, 256] on div "**********" at bounding box center [211, 248] width 206 height 16
click at [214, 261] on div "Entrega" at bounding box center [211, 266] width 206 height 11
click at [208, 263] on div "Entrega" at bounding box center [216, 267] width 21 height 8
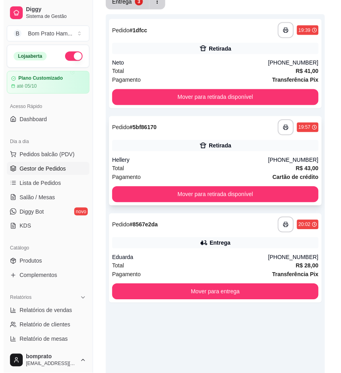
scroll to position [177, 0]
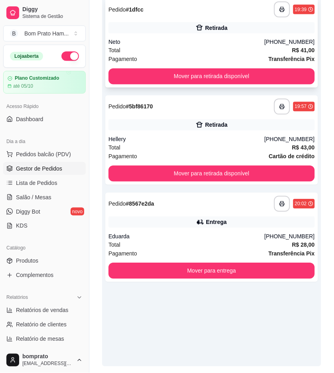
click at [213, 41] on div "Neto" at bounding box center [186, 42] width 156 height 8
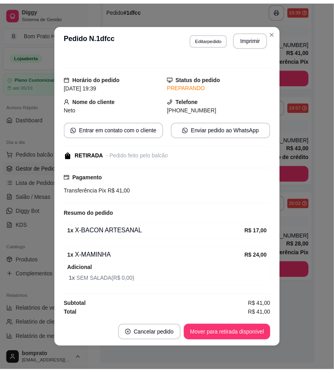
scroll to position [10, 0]
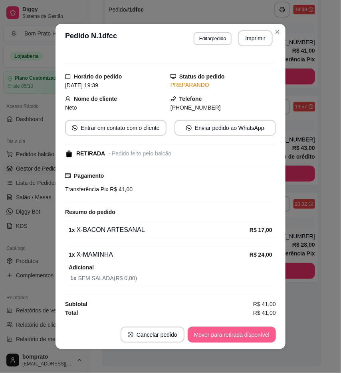
click at [258, 329] on button "Mover para retirada disponível" at bounding box center [231, 335] width 88 height 16
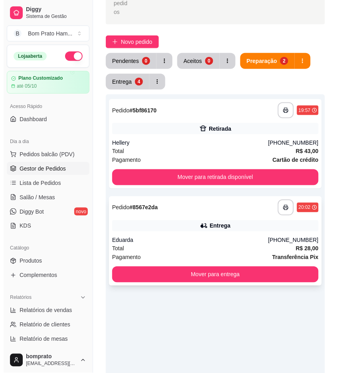
scroll to position [44, 0]
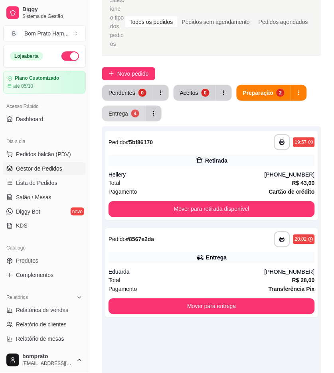
click at [129, 112] on button "Entrega 4" at bounding box center [123, 114] width 43 height 16
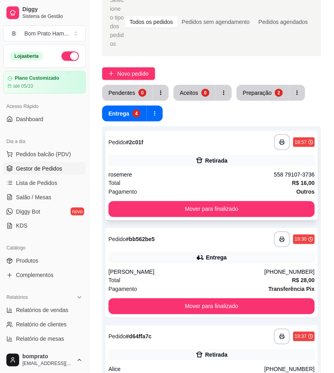
click at [211, 168] on div "**********" at bounding box center [211, 175] width 213 height 89
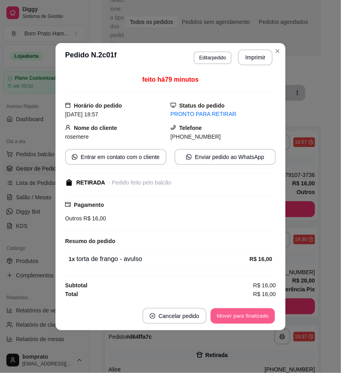
click at [264, 314] on button "Mover para finalizado" at bounding box center [243, 316] width 64 height 16
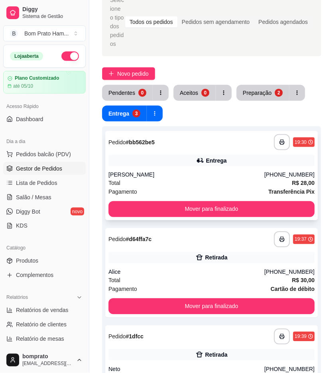
click at [221, 181] on div "Total R$ 28,00" at bounding box center [211, 183] width 206 height 9
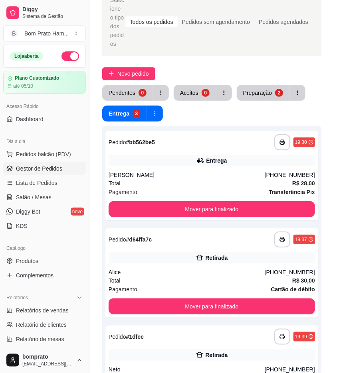
scroll to position [97, 0]
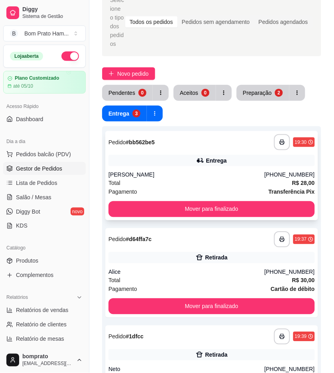
click at [233, 181] on div "Total R$ 28,00" at bounding box center [211, 183] width 206 height 9
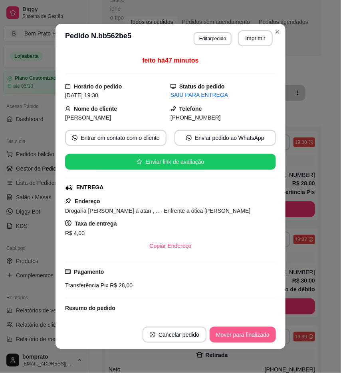
click at [264, 332] on button "Mover para finalizado" at bounding box center [242, 335] width 66 height 16
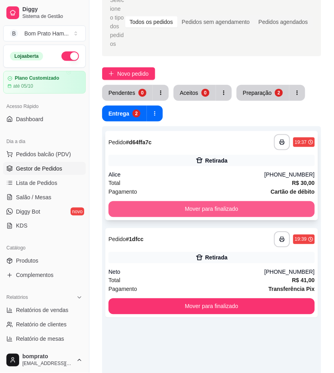
click at [220, 209] on button "Mover para finalizado" at bounding box center [211, 209] width 206 height 16
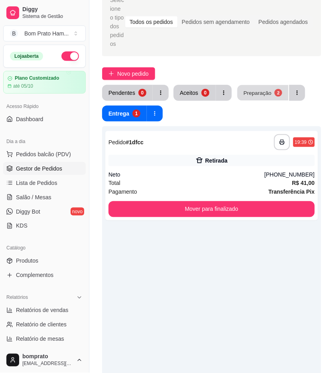
click at [241, 90] on button "Preparação 2" at bounding box center [262, 93] width 51 height 16
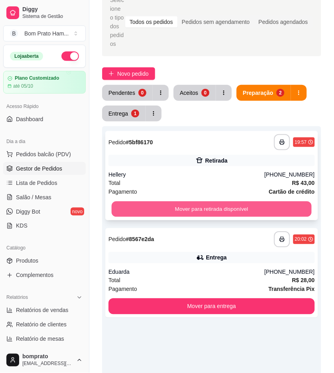
click at [270, 206] on button "Mover para retirada disponível" at bounding box center [212, 210] width 200 height 16
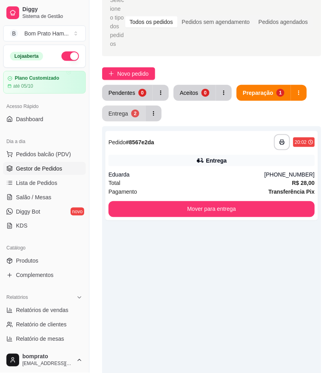
click at [130, 119] on button "Entrega 2" at bounding box center [123, 114] width 43 height 16
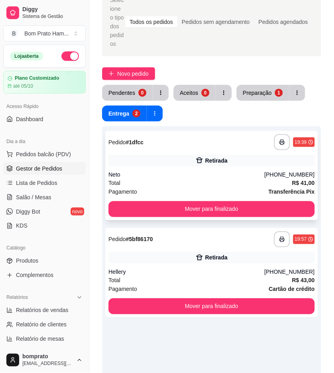
click at [300, 181] on strong "R$ 41,00" at bounding box center [303, 183] width 23 height 6
click at [137, 68] on button "Novo pedido" at bounding box center [128, 73] width 53 height 13
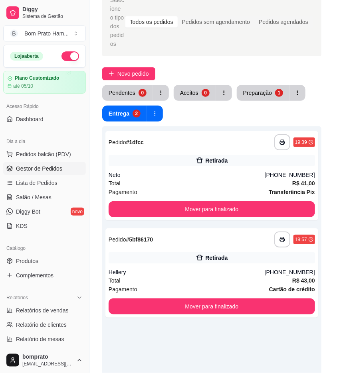
click at [144, 62] on input "Pesquisa" at bounding box center [83, 58] width 131 height 8
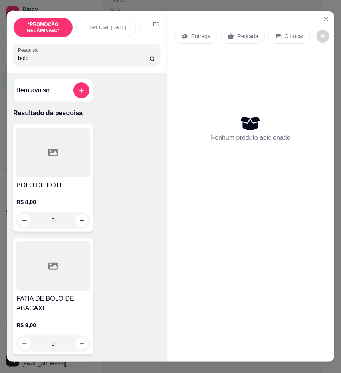
type input "bolo"
click at [81, 225] on div "0" at bounding box center [52, 221] width 73 height 16
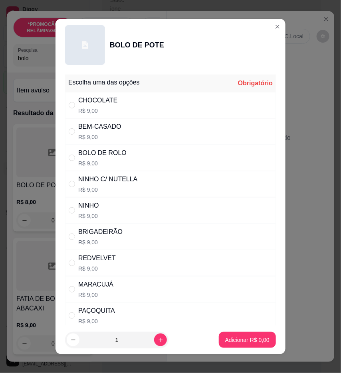
click at [160, 177] on div "NINHO C/ NUTELLA R$ 9,00" at bounding box center [170, 184] width 211 height 26
radio input "true"
click at [254, 341] on p "Adicionar R$ 9,00" at bounding box center [246, 341] width 43 height 8
type input "1"
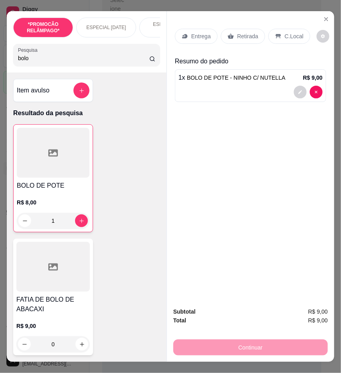
click at [256, 32] on div "Retirada" at bounding box center [243, 36] width 44 height 15
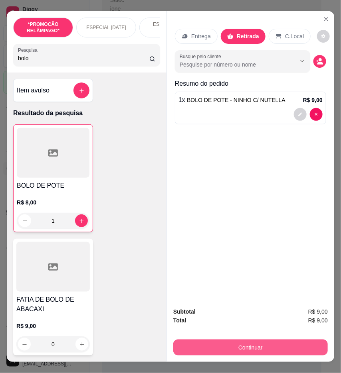
click at [293, 350] on button "Continuar" at bounding box center [250, 348] width 154 height 16
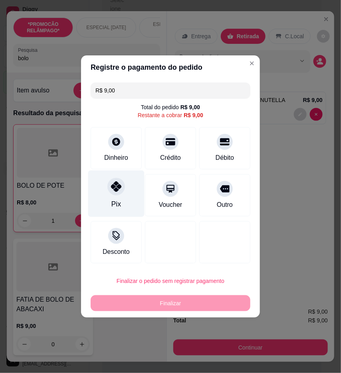
click at [124, 182] on div "Pix" at bounding box center [116, 194] width 56 height 47
type input "R$ 0,00"
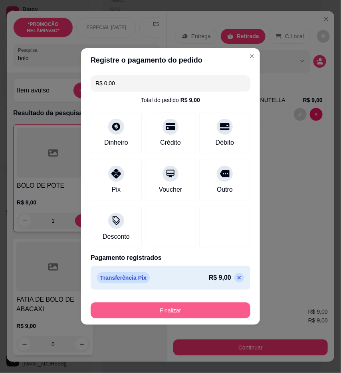
click at [196, 307] on button "Finalizar" at bounding box center [171, 311] width 160 height 16
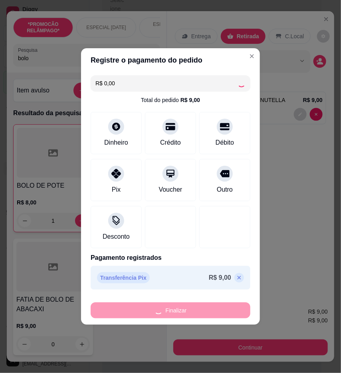
type input "0"
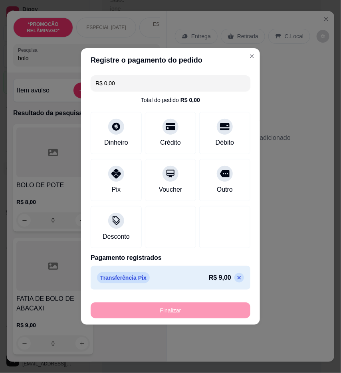
type input "-R$ 9,00"
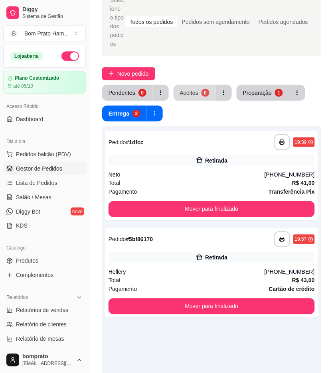
click at [181, 90] on div "Aceitos" at bounding box center [189, 93] width 18 height 8
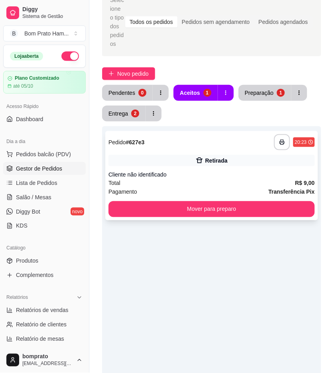
click at [224, 177] on div "Cliente não identificado" at bounding box center [211, 175] width 206 height 8
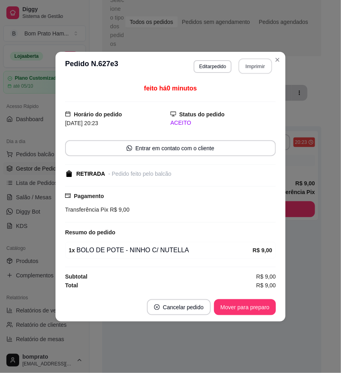
click at [259, 61] on button "Imprimir" at bounding box center [255, 66] width 34 height 16
click at [263, 312] on button "Mover para preparo" at bounding box center [245, 308] width 62 height 16
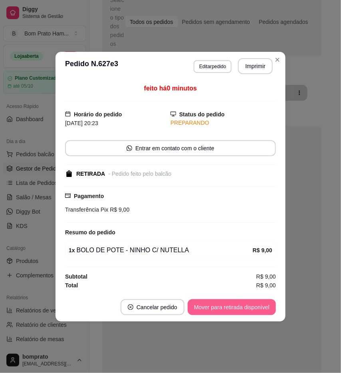
click at [263, 312] on button "Mover para retirada disponível" at bounding box center [231, 308] width 88 height 16
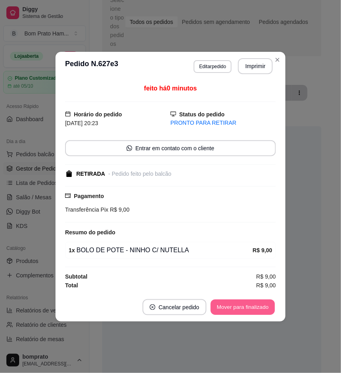
click at [265, 307] on button "Mover para finalizado" at bounding box center [243, 308] width 64 height 16
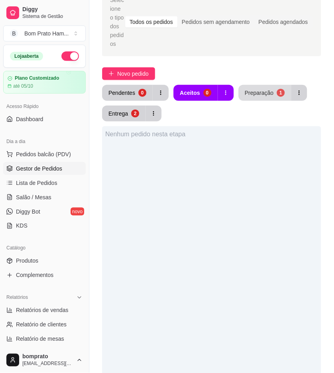
click at [250, 97] on button "Preparação 1" at bounding box center [264, 93] width 53 height 16
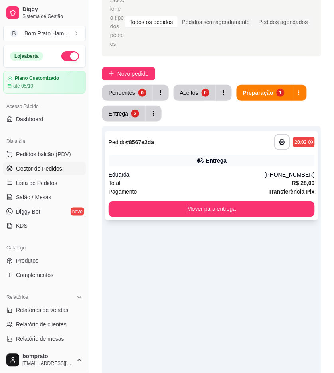
click at [193, 174] on div "Eduarda" at bounding box center [186, 175] width 156 height 8
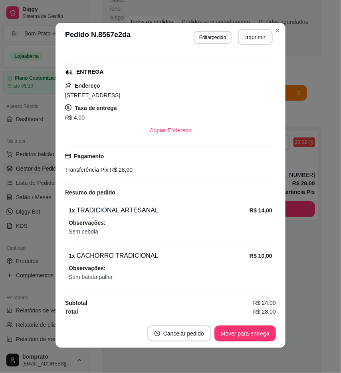
scroll to position [2, 0]
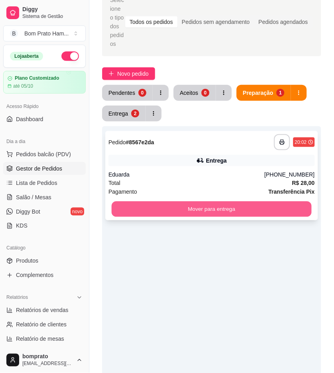
click at [291, 211] on button "Mover para entrega" at bounding box center [212, 210] width 200 height 16
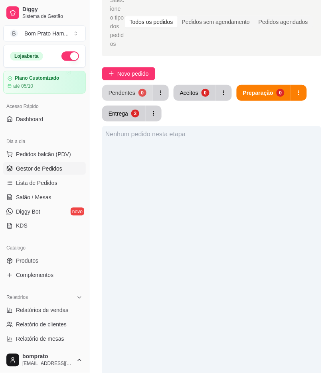
click at [136, 100] on button "Pendentes 0" at bounding box center [127, 93] width 51 height 16
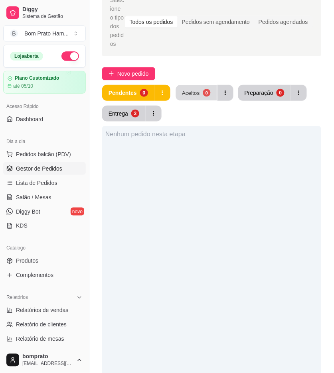
click at [194, 95] on div "Aceitos" at bounding box center [191, 93] width 18 height 8
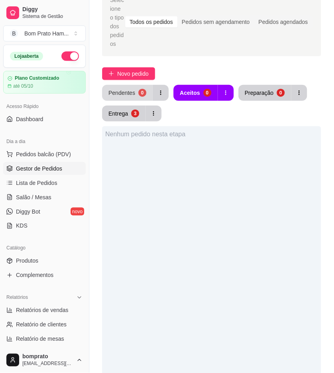
click at [141, 90] on div "0" at bounding box center [142, 93] width 8 height 8
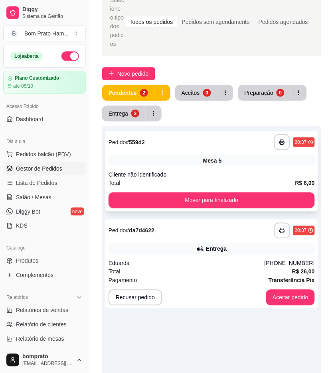
click at [222, 174] on div "Cliente não identificado" at bounding box center [211, 175] width 206 height 8
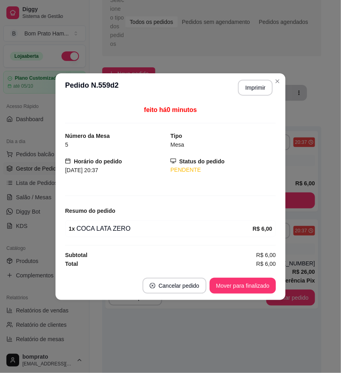
click at [257, 290] on button "Mover para finalizado" at bounding box center [242, 286] width 66 height 16
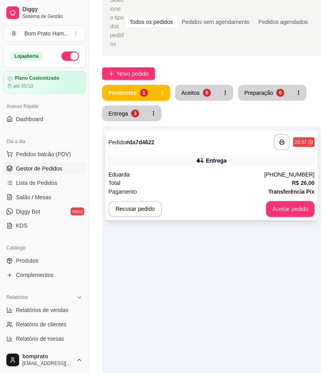
click at [222, 191] on div "Pagamento Transferência Pix" at bounding box center [211, 192] width 206 height 9
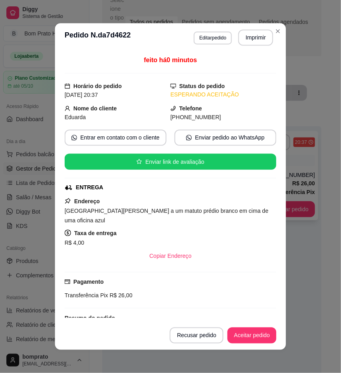
scroll to position [79, 0]
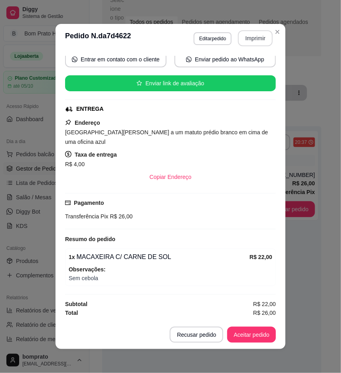
click at [248, 39] on button "Imprimir" at bounding box center [255, 38] width 35 height 16
click at [256, 330] on button "Aceitar pedido" at bounding box center [251, 335] width 47 height 16
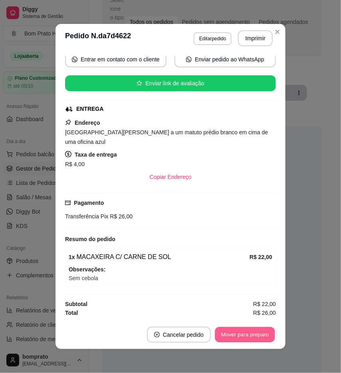
click at [258, 337] on button "Mover para preparo" at bounding box center [245, 335] width 60 height 16
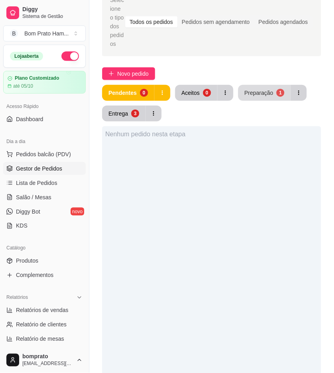
click at [246, 86] on button "Preparação 1" at bounding box center [264, 93] width 53 height 16
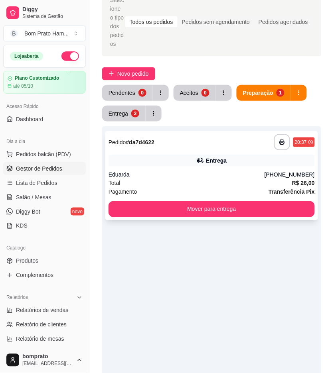
click at [209, 150] on div "**********" at bounding box center [211, 142] width 206 height 16
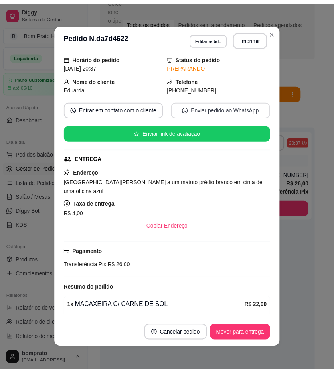
scroll to position [44, 0]
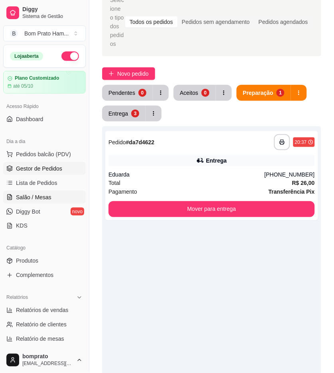
click at [12, 196] on icon at bounding box center [9, 197] width 6 height 6
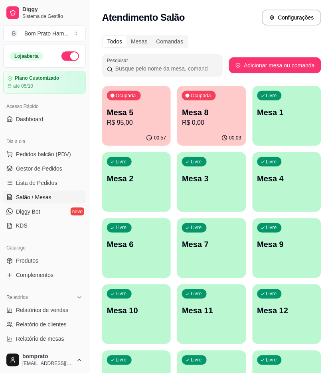
click at [147, 122] on p "R$ 95,00" at bounding box center [136, 123] width 59 height 10
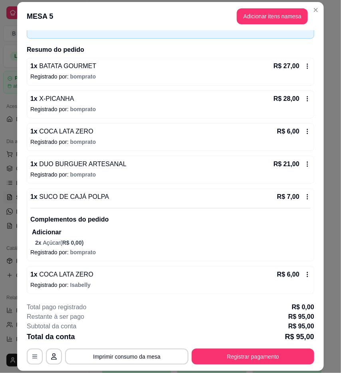
scroll to position [49, 0]
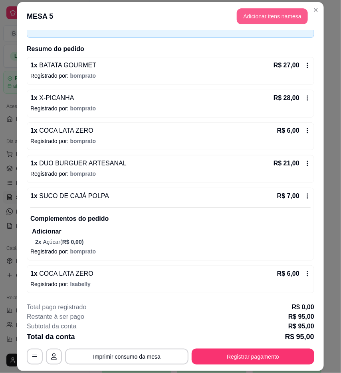
click at [282, 13] on button "Adicionar itens na mesa" at bounding box center [271, 16] width 71 height 16
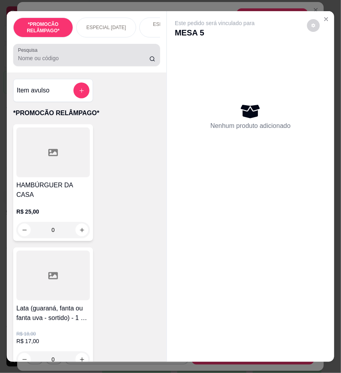
click at [99, 61] on input "Pesquisa" at bounding box center [83, 58] width 131 height 8
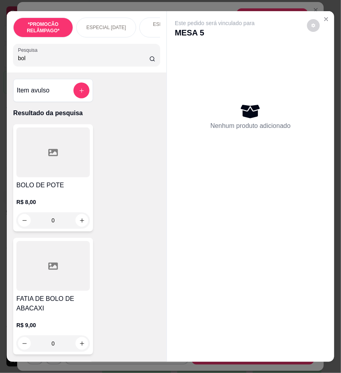
type input "bol"
click at [82, 88] on button "add-separate-item" at bounding box center [82, 91] width 16 height 16
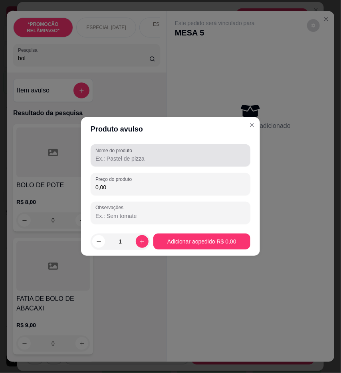
click at [166, 158] on input "Nome do produto" at bounding box center [170, 159] width 150 height 8
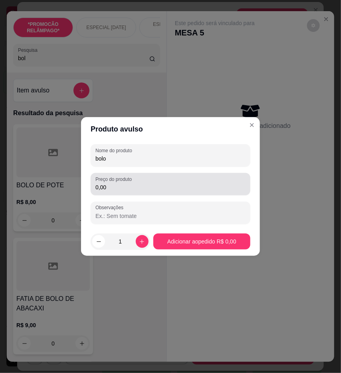
type input "bolo"
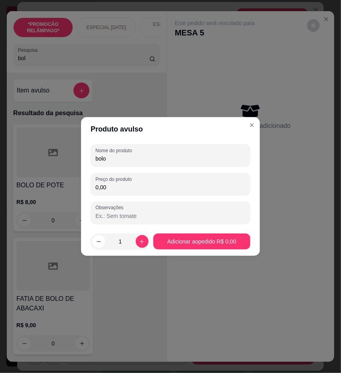
click at [185, 184] on input "0,00" at bounding box center [170, 187] width 150 height 8
type input "10,00"
click at [142, 239] on icon "increase-product-quantity" at bounding box center [142, 242] width 6 height 6
type input "2"
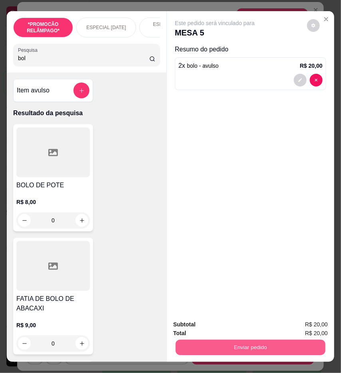
click at [266, 346] on button "Enviar pedido" at bounding box center [250, 348] width 150 height 16
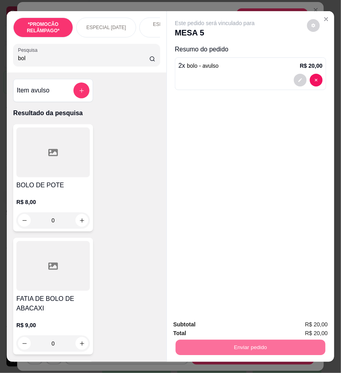
click at [239, 322] on button "Não registrar e enviar pedido" at bounding box center [223, 324] width 81 height 15
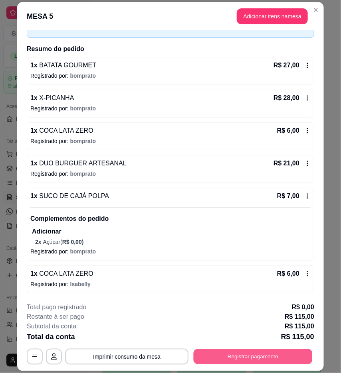
click at [256, 353] on button "Registrar pagamento" at bounding box center [252, 357] width 119 height 16
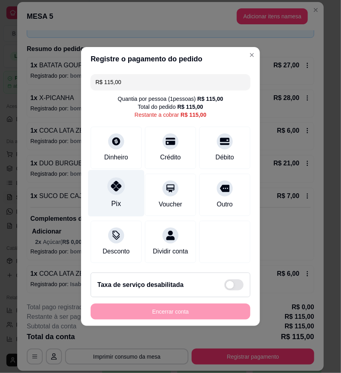
click at [106, 189] on div "Pix" at bounding box center [116, 193] width 56 height 47
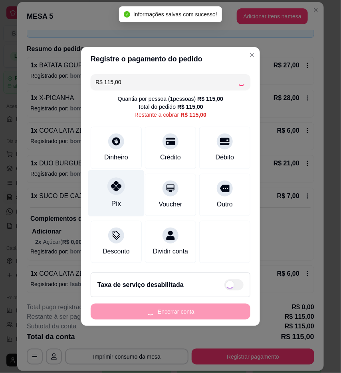
type input "R$ 0,00"
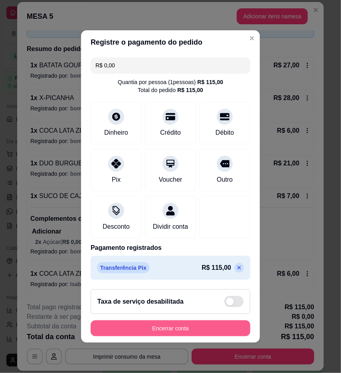
click at [240, 336] on button "Encerrar conta" at bounding box center [171, 329] width 160 height 16
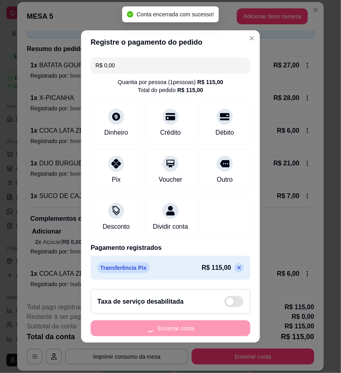
scroll to position [0, 0]
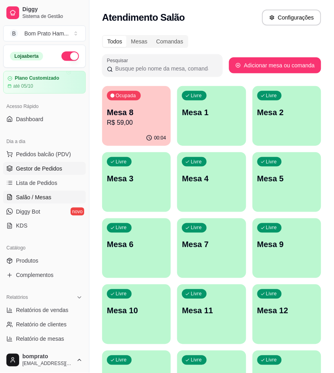
click at [56, 170] on span "Gestor de Pedidos" at bounding box center [39, 169] width 46 height 8
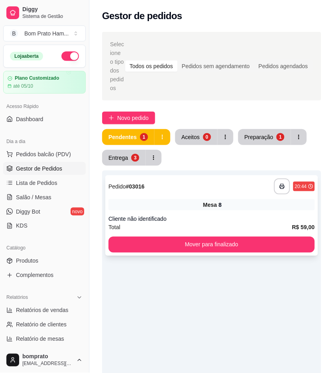
click at [222, 192] on div "**********" at bounding box center [211, 187] width 206 height 16
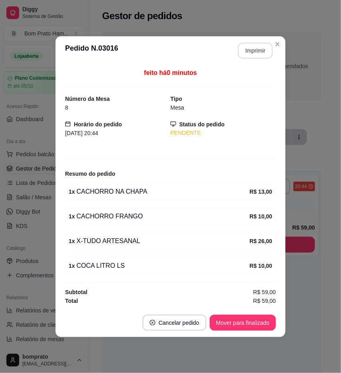
click at [246, 52] on button "Imprimir" at bounding box center [255, 51] width 35 height 16
click at [265, 312] on footer "Cancelar pedido Mover para finalizado" at bounding box center [170, 323] width 230 height 29
click at [265, 317] on button "Mover para finalizado" at bounding box center [242, 323] width 66 height 16
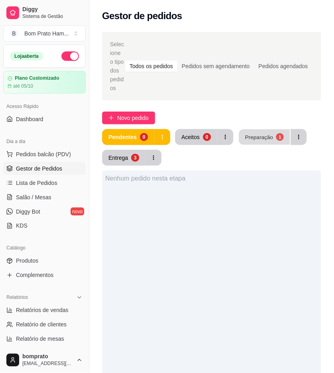
click at [266, 135] on div "Preparação" at bounding box center [259, 137] width 28 height 8
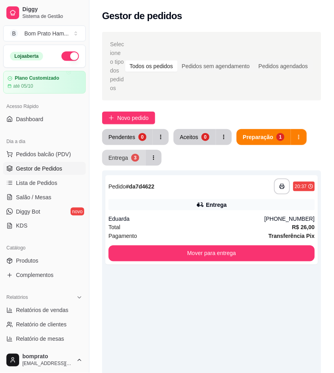
click at [124, 159] on div "Entrega" at bounding box center [118, 158] width 20 height 8
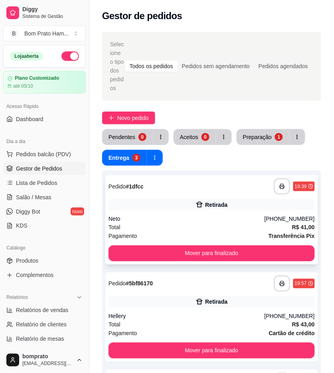
click at [203, 216] on div "Neto" at bounding box center [186, 219] width 156 height 8
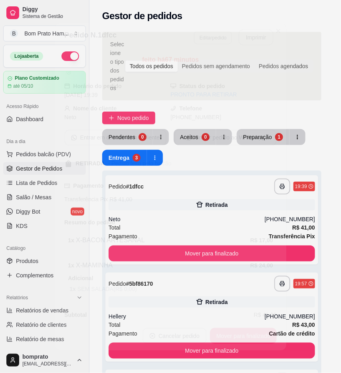
scroll to position [10, 0]
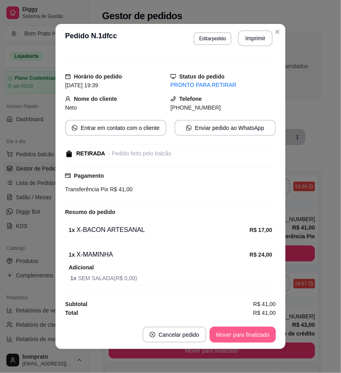
click at [267, 333] on button "Mover para finalizado" at bounding box center [242, 335] width 66 height 16
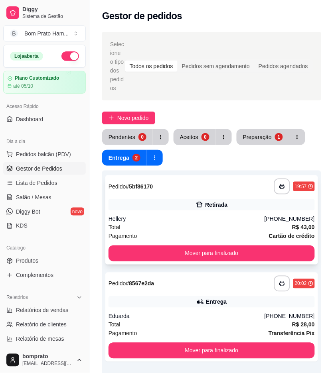
click at [198, 218] on div "Hellery" at bounding box center [186, 219] width 156 height 8
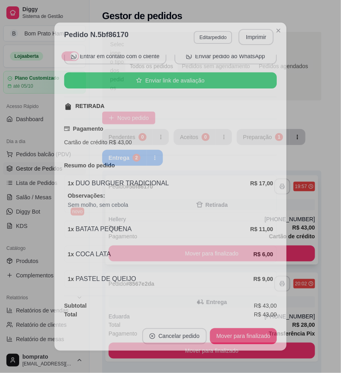
scroll to position [81, 0]
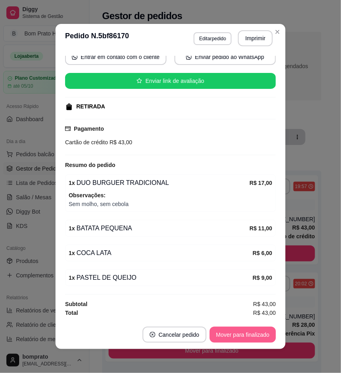
click at [264, 331] on button "Mover para finalizado" at bounding box center [242, 335] width 66 height 16
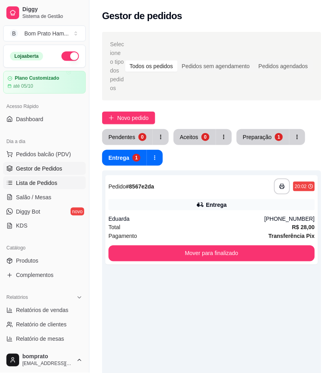
click at [49, 177] on link "Lista de Pedidos" at bounding box center [44, 183] width 83 height 13
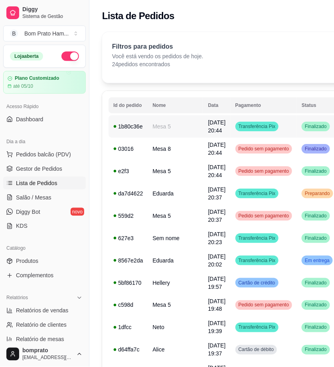
click at [208, 130] on span "[DATE] 20:44" at bounding box center [217, 126] width 18 height 14
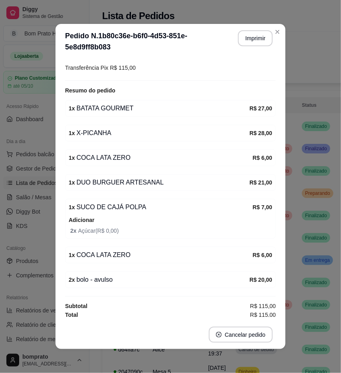
scroll to position [98, 0]
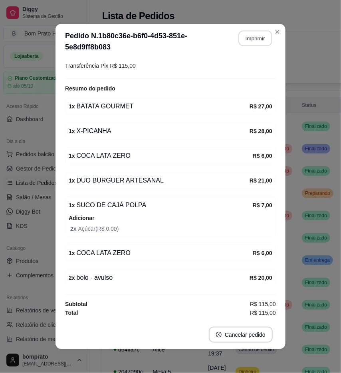
click at [260, 42] on button "Imprimir" at bounding box center [255, 39] width 34 height 16
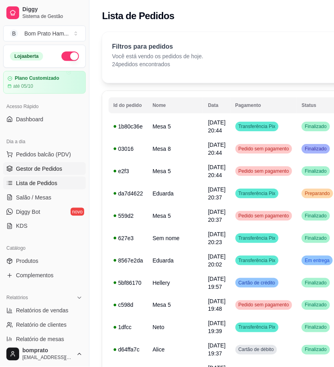
click at [37, 166] on span "Gestor de Pedidos" at bounding box center [39, 169] width 46 height 8
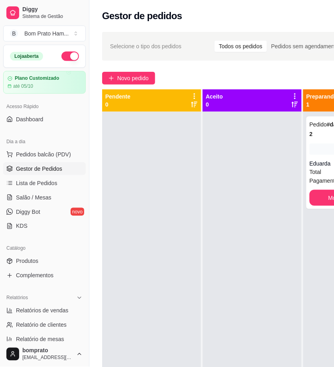
click at [235, 197] on div at bounding box center [252, 295] width 99 height 367
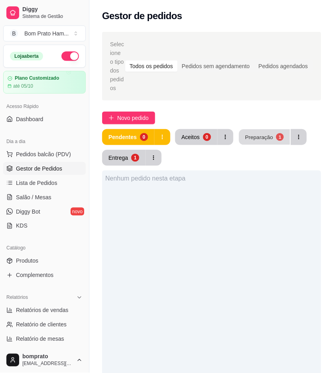
click at [252, 140] on div "Preparação" at bounding box center [259, 137] width 28 height 8
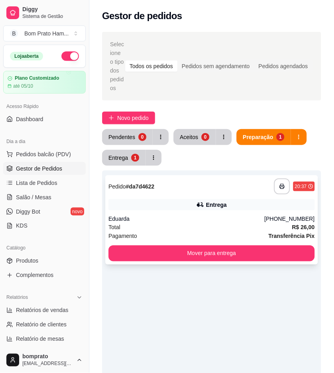
click at [195, 213] on div "**********" at bounding box center [211, 219] width 213 height 89
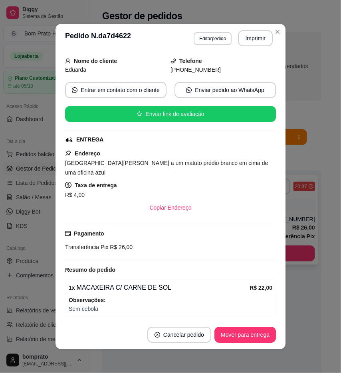
scroll to position [79, 0]
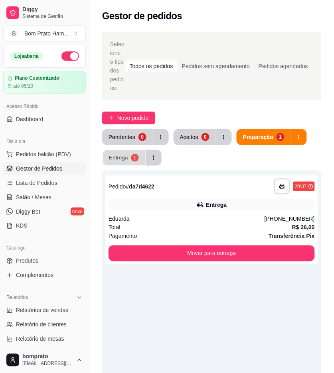
click at [116, 160] on div "Entrega" at bounding box center [118, 158] width 19 height 8
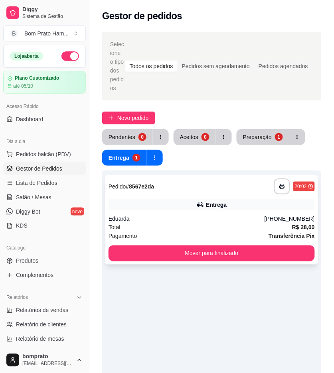
click at [152, 208] on div "Entrega" at bounding box center [211, 204] width 206 height 11
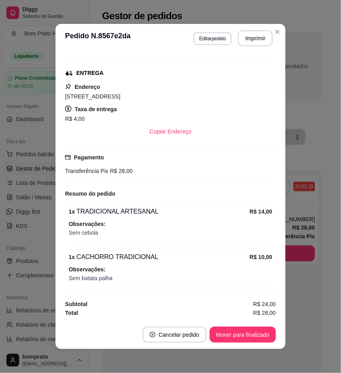
scroll to position [2, 0]
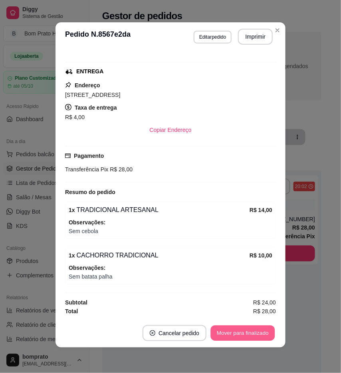
click at [240, 336] on button "Mover para finalizado" at bounding box center [243, 334] width 64 height 16
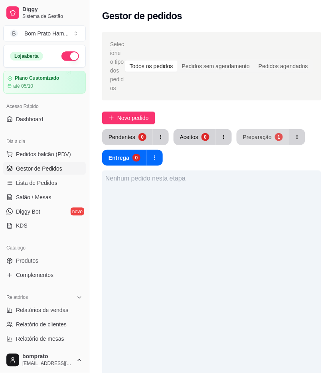
click at [267, 145] on div "Preparação 1" at bounding box center [270, 137] width 69 height 16
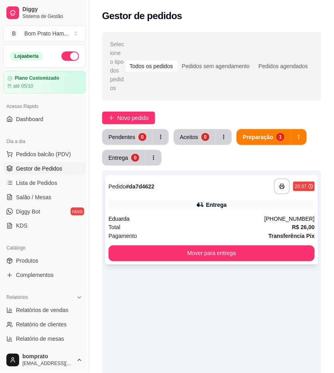
click at [215, 197] on div "**********" at bounding box center [211, 219] width 213 height 89
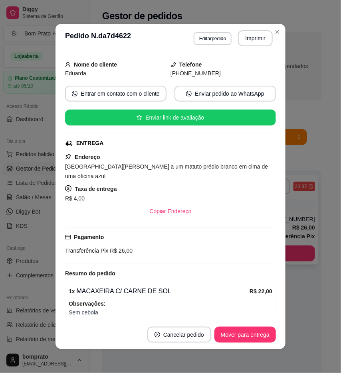
scroll to position [79, 0]
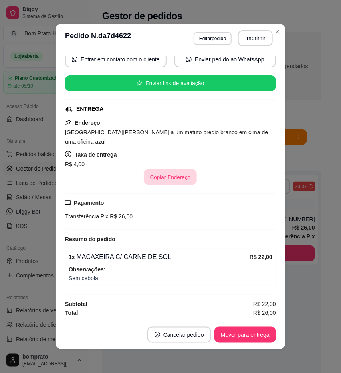
click at [182, 179] on button "Copiar Endereço" at bounding box center [170, 177] width 53 height 16
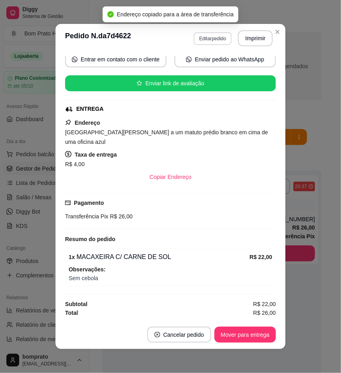
click at [214, 38] on button "Editar pedido" at bounding box center [212, 38] width 38 height 13
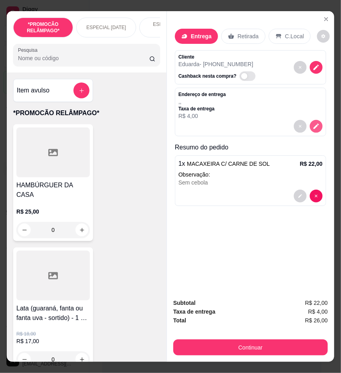
click at [309, 122] on button "decrease-product-quantity" at bounding box center [315, 126] width 13 height 13
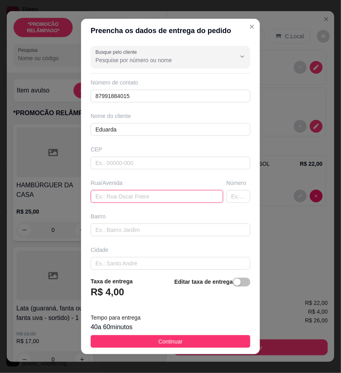
paste input "[GEOGRAPHIC_DATA][PERSON_NAME] a um matuto prédio branco em cima de uma oficina…"
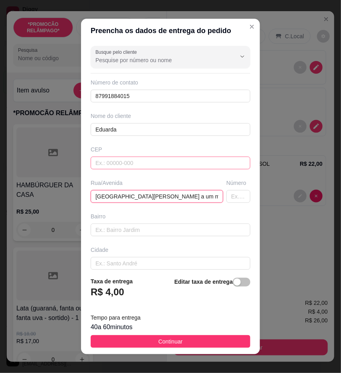
scroll to position [0, 116]
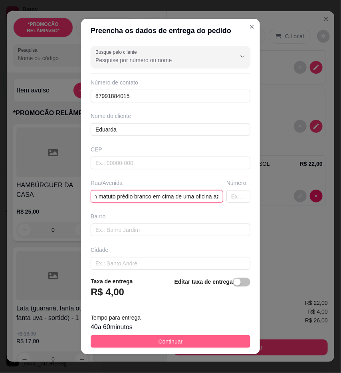
type input "[GEOGRAPHIC_DATA][PERSON_NAME] a um matuto prédio branco em cima de uma oficina…"
click at [215, 339] on button "Continuar" at bounding box center [171, 341] width 160 height 13
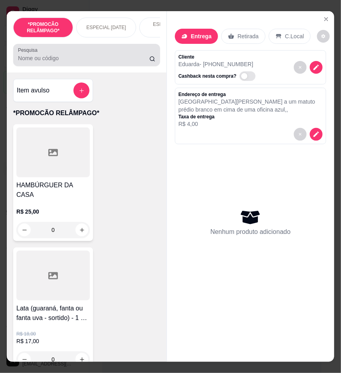
click at [95, 62] on input "Pesquisa" at bounding box center [83, 58] width 131 height 8
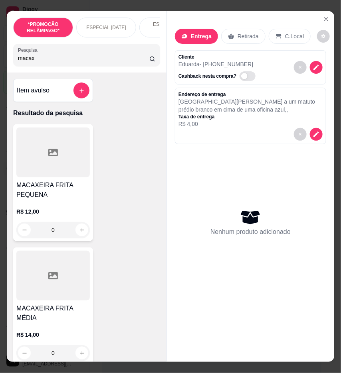
click at [78, 62] on input "macax" at bounding box center [83, 58] width 131 height 8
click at [65, 57] on div "macax" at bounding box center [86, 55] width 137 height 16
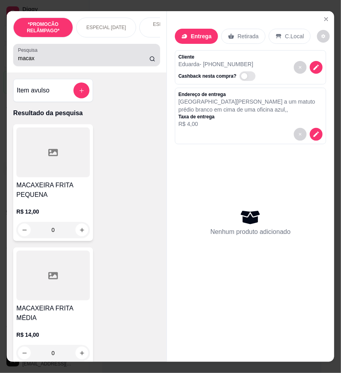
click at [65, 57] on div "macax" at bounding box center [86, 55] width 137 height 16
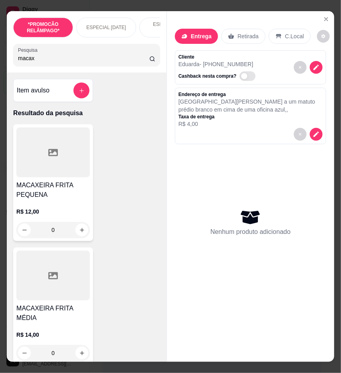
click at [65, 57] on div "macax" at bounding box center [86, 55] width 137 height 16
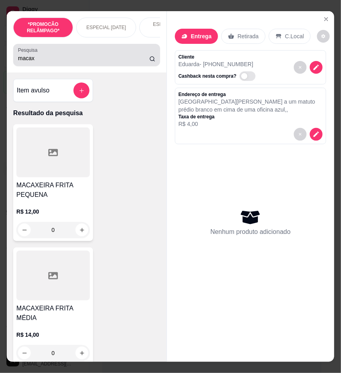
drag, startPoint x: 67, startPoint y: 57, endPoint x: 65, endPoint y: 76, distance: 18.8
click at [67, 59] on div "macax" at bounding box center [86, 55] width 137 height 16
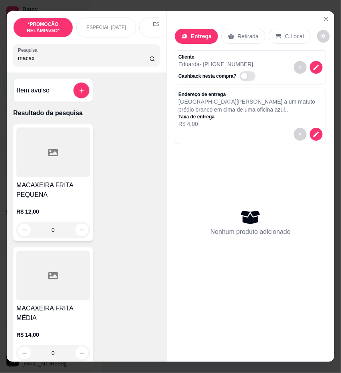
click at [65, 76] on div "Item avulso Resultado da pesquisa MACAXEIRA FRITA PEQUENA R$ 12,00 0 MACAXEIRA …" at bounding box center [87, 218] width 160 height 290
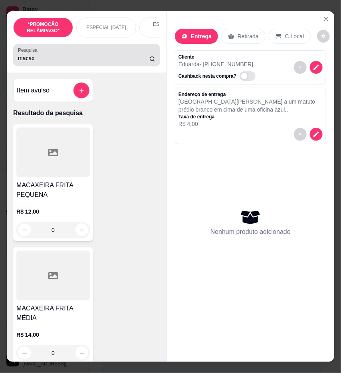
click at [61, 62] on input "macax" at bounding box center [83, 58] width 131 height 8
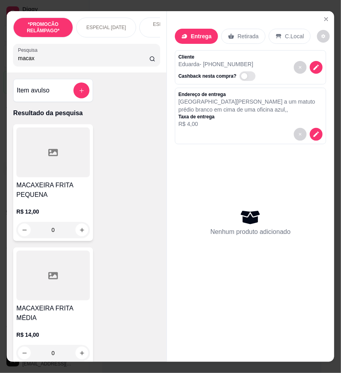
click at [61, 62] on input "macax" at bounding box center [83, 58] width 131 height 8
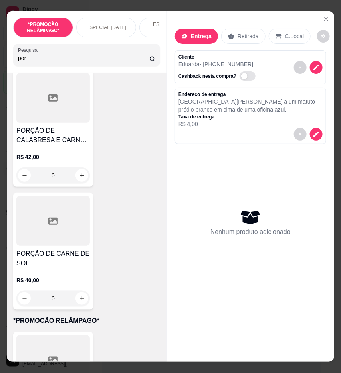
scroll to position [310, 0]
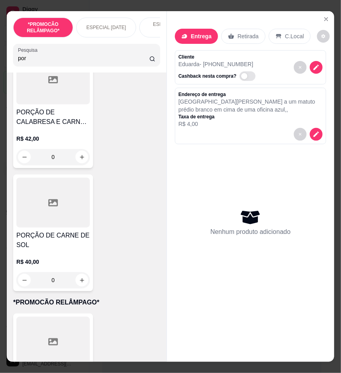
type input "por"
click at [55, 217] on div at bounding box center [52, 203] width 73 height 50
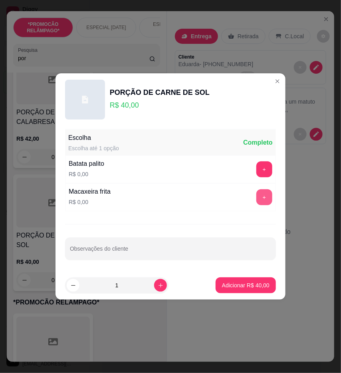
click at [258, 197] on button "+" at bounding box center [264, 197] width 16 height 16
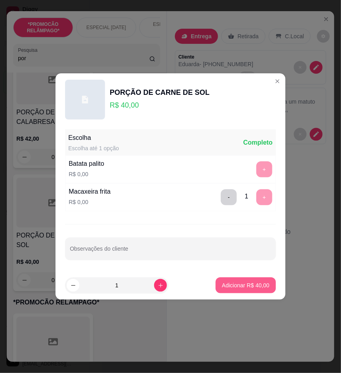
click at [247, 283] on p "Adicionar R$ 40,00" at bounding box center [245, 286] width 47 height 8
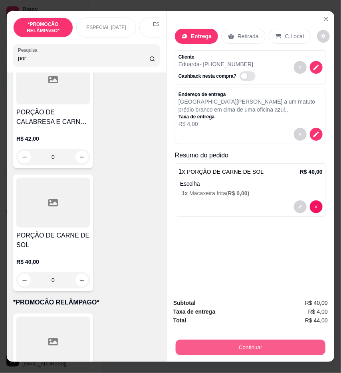
click at [268, 343] on button "Continuar" at bounding box center [250, 348] width 150 height 16
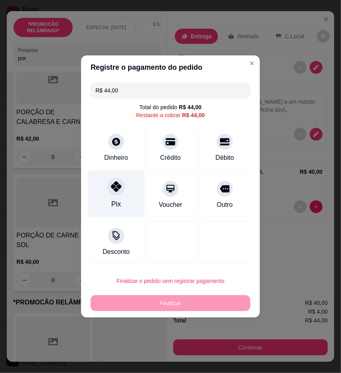
click at [120, 203] on div "Pix" at bounding box center [116, 194] width 56 height 47
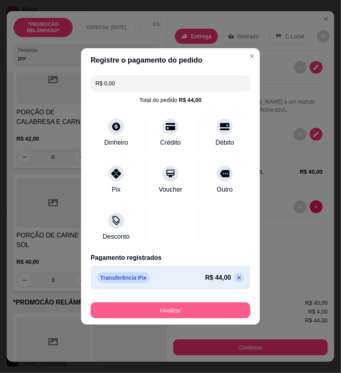
click at [206, 310] on button "Finalizar" at bounding box center [171, 311] width 160 height 16
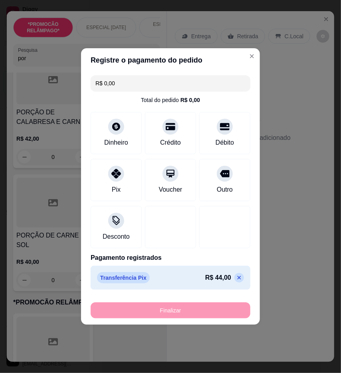
type input "-R$ 44,00"
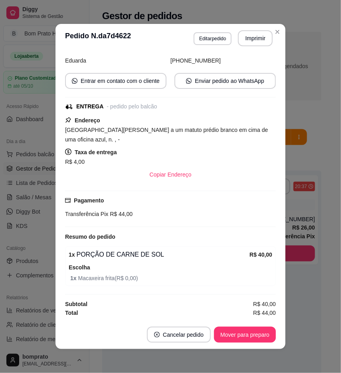
scroll to position [75, 0]
click at [258, 37] on button "Imprimir" at bounding box center [255, 39] width 34 height 16
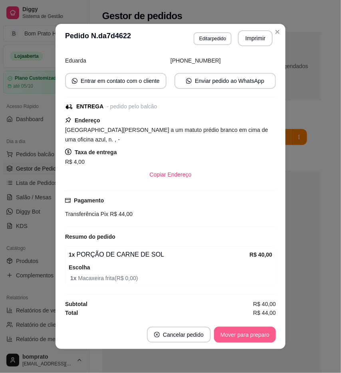
click at [249, 341] on button "Mover para preparo" at bounding box center [245, 335] width 62 height 16
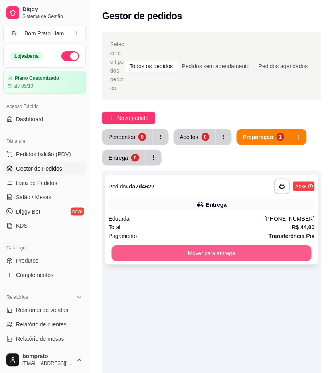
click at [297, 248] on button "Mover para entrega" at bounding box center [212, 254] width 200 height 16
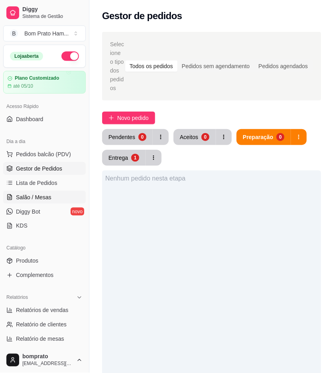
click at [58, 193] on link "Salão / Mesas" at bounding box center [44, 197] width 83 height 13
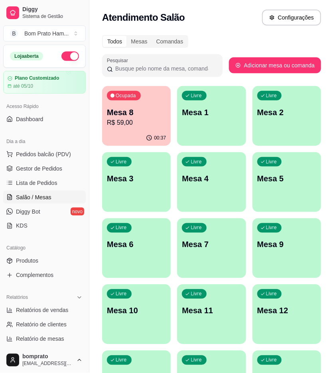
click at [141, 121] on p "R$ 59,00" at bounding box center [136, 123] width 59 height 10
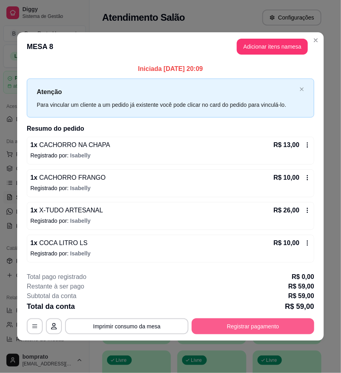
click at [231, 322] on button "Registrar pagamento" at bounding box center [252, 327] width 122 height 16
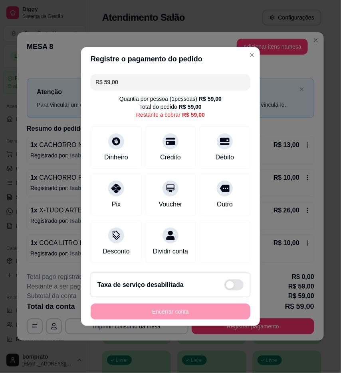
drag, startPoint x: 129, startPoint y: 70, endPoint x: 71, endPoint y: 80, distance: 59.5
click at [71, 80] on div "Registre o pagamento do pedido R$ 59,00 Quantia por pessoa ( 1 pessoas) R$ 59,0…" at bounding box center [170, 186] width 341 height 373
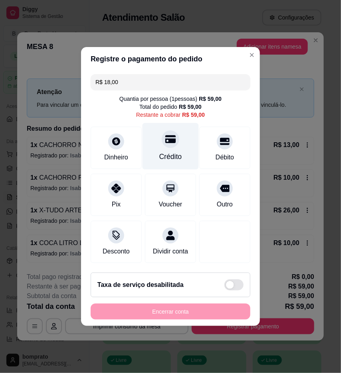
click at [161, 144] on div "Crédito" at bounding box center [170, 146] width 56 height 47
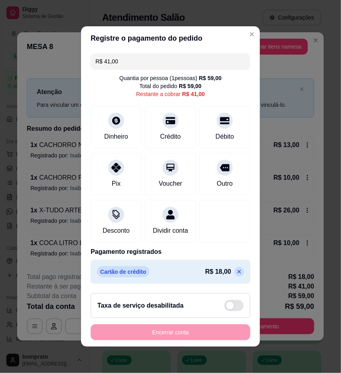
drag, startPoint x: 122, startPoint y: 56, endPoint x: 81, endPoint y: 54, distance: 41.5
click at [81, 54] on div "R$ 41,00 Quantia por pessoa ( 1 pessoas) R$ 59,00 Total do pedido R$ 59,00 Rest…" at bounding box center [170, 168] width 179 height 237
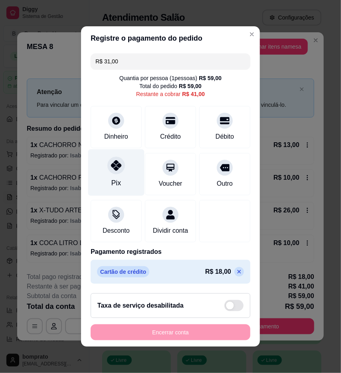
click at [106, 175] on div "Pix" at bounding box center [116, 173] width 56 height 47
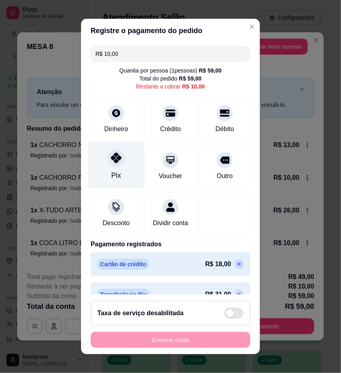
click at [111, 167] on div "Pix" at bounding box center [116, 165] width 56 height 47
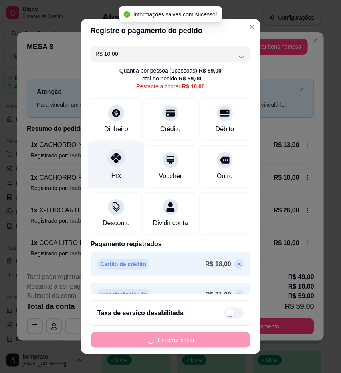
type input "R$ 0,00"
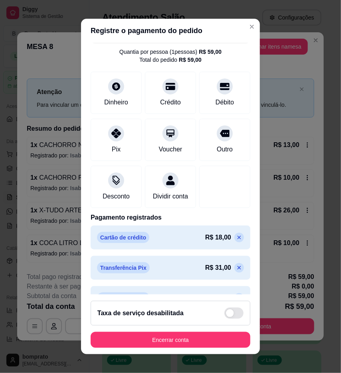
scroll to position [46, 0]
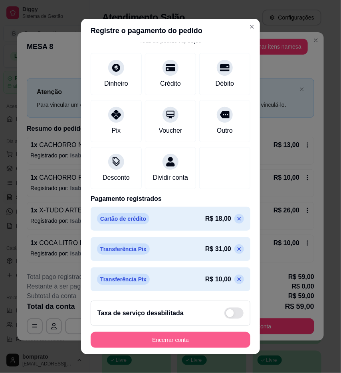
click at [223, 338] on button "Encerrar conta" at bounding box center [171, 340] width 160 height 16
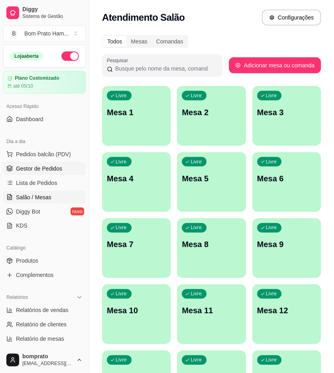
click at [65, 171] on link "Gestor de Pedidos" at bounding box center [44, 168] width 83 height 13
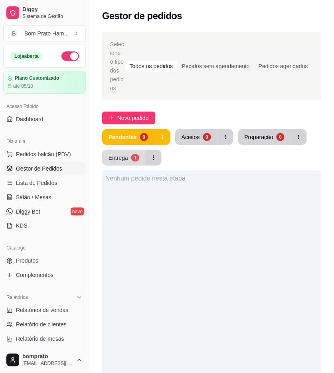
click at [126, 158] on div "Entrega" at bounding box center [118, 158] width 20 height 8
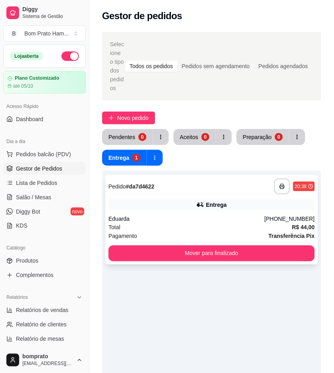
click at [153, 212] on div "**********" at bounding box center [211, 219] width 213 height 89
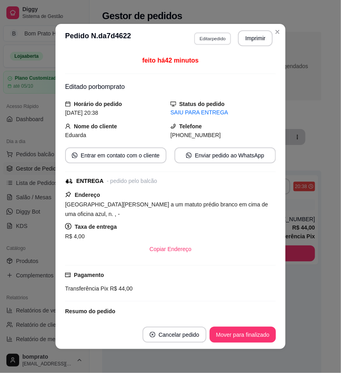
click at [204, 39] on button "Editar pedido" at bounding box center [212, 38] width 37 height 12
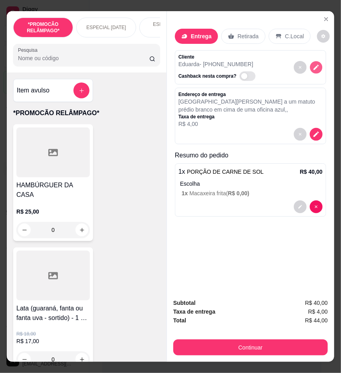
click at [315, 65] on icon "decrease-product-quantity" at bounding box center [315, 67] width 7 height 7
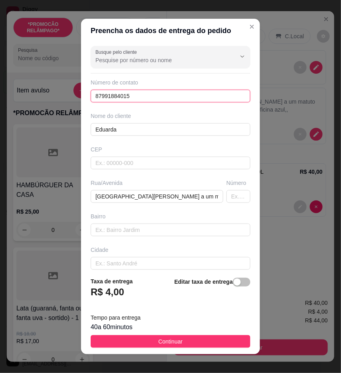
drag, startPoint x: 148, startPoint y: 96, endPoint x: 75, endPoint y: 97, distance: 73.8
click at [75, 97] on div "Preencha os dados de entrega do pedido Busque pelo cliente Número de contato 87…" at bounding box center [170, 186] width 341 height 373
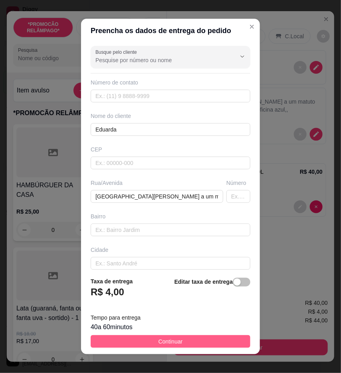
click at [202, 339] on button "Continuar" at bounding box center [171, 341] width 160 height 13
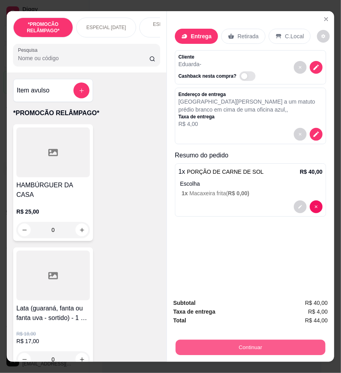
click at [236, 340] on button "Continuar" at bounding box center [250, 348] width 150 height 16
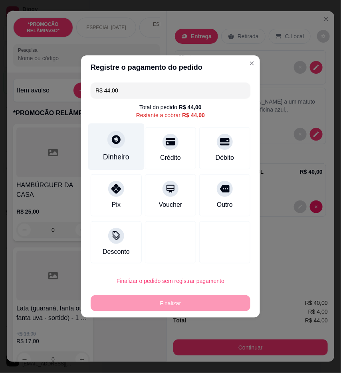
click at [123, 160] on div "Dinheiro" at bounding box center [116, 157] width 26 height 10
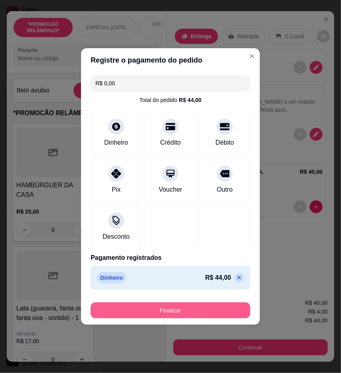
click at [223, 306] on button "Finalizar" at bounding box center [171, 311] width 160 height 16
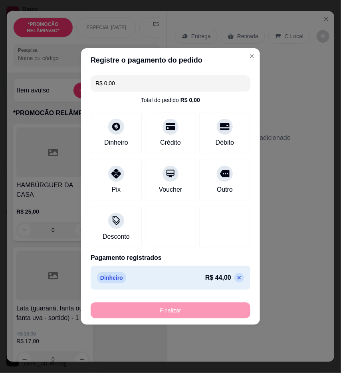
type input "-R$ 44,00"
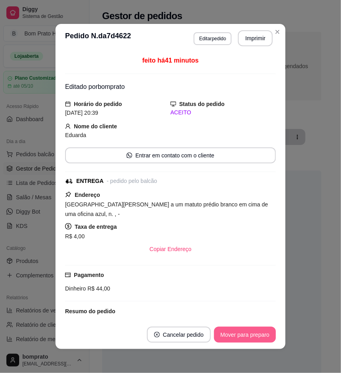
click at [256, 333] on button "Mover para preparo" at bounding box center [245, 335] width 62 height 16
click at [254, 333] on button "Mover para entrega" at bounding box center [244, 335] width 61 height 16
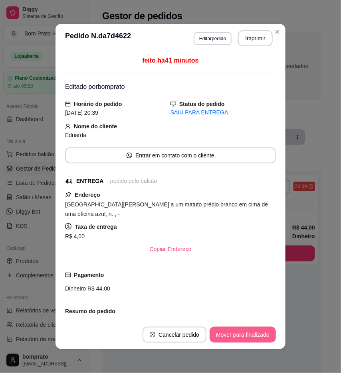
click at [254, 333] on button "Mover para finalizado" at bounding box center [242, 335] width 66 height 16
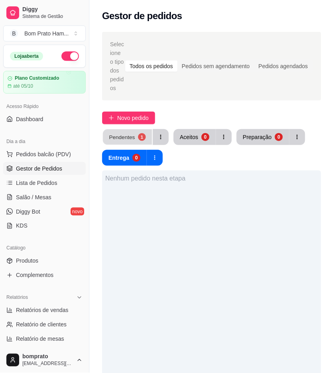
click at [125, 130] on button "Pendentes 1" at bounding box center [127, 138] width 49 height 16
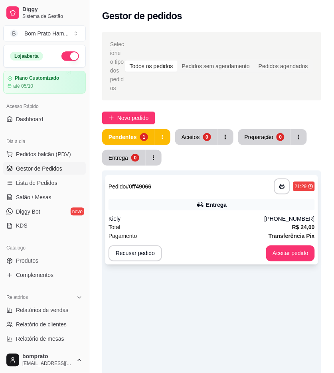
click at [202, 215] on div "Kiely" at bounding box center [186, 219] width 156 height 8
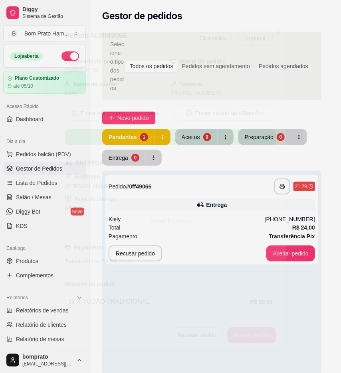
scroll to position [49, 0]
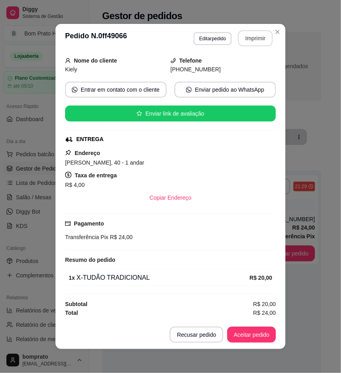
click at [242, 41] on button "Imprimir" at bounding box center [255, 38] width 35 height 16
click at [264, 339] on button "Aceitar pedido" at bounding box center [251, 335] width 47 height 16
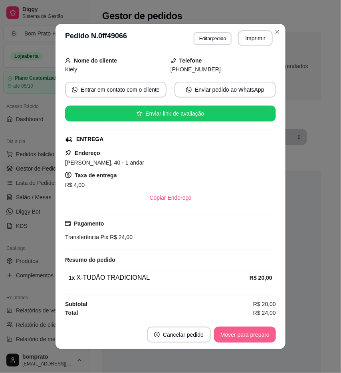
click at [264, 338] on button "Mover para preparo" at bounding box center [245, 335] width 62 height 16
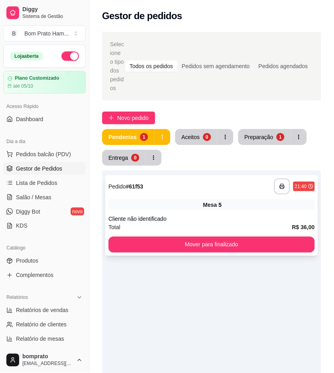
click at [234, 201] on div "Mesa 5" at bounding box center [211, 204] width 206 height 11
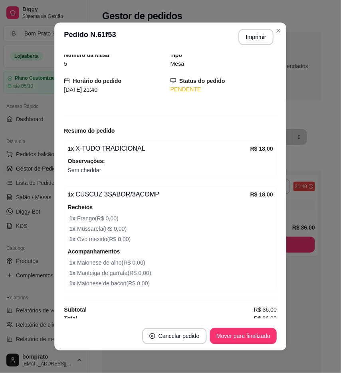
scroll to position [35, 0]
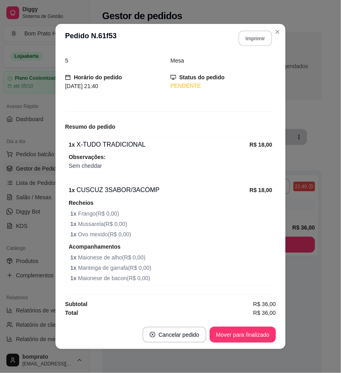
click at [250, 33] on button "Imprimir" at bounding box center [255, 39] width 34 height 16
click at [264, 335] on button "Mover para finalizado" at bounding box center [242, 335] width 66 height 16
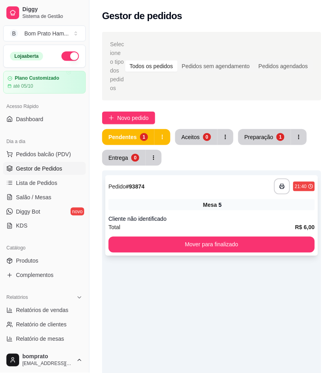
click at [216, 211] on div "**********" at bounding box center [211, 215] width 213 height 81
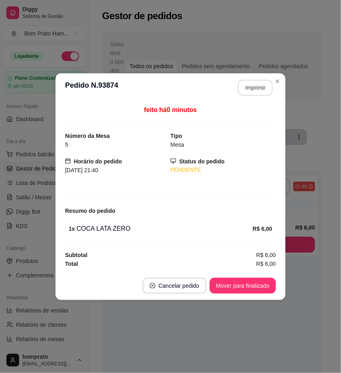
click at [262, 84] on button "Imprimir" at bounding box center [255, 88] width 35 height 16
click at [268, 284] on button "Mover para finalizado" at bounding box center [242, 286] width 66 height 16
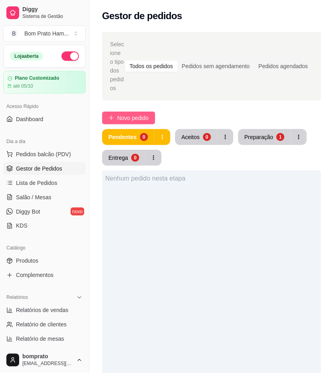
click at [115, 120] on button "Novo pedido" at bounding box center [128, 118] width 53 height 13
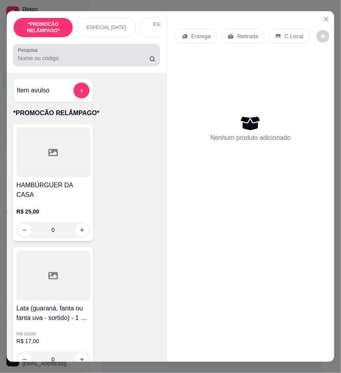
click at [95, 56] on div at bounding box center [86, 55] width 137 height 16
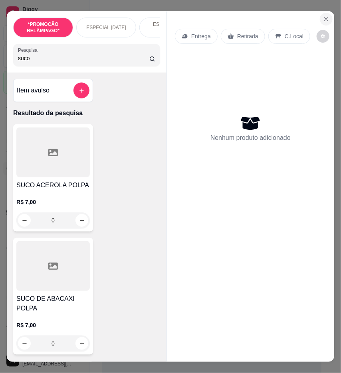
type input "suco"
click at [324, 18] on icon "Close" at bounding box center [326, 19] width 6 height 6
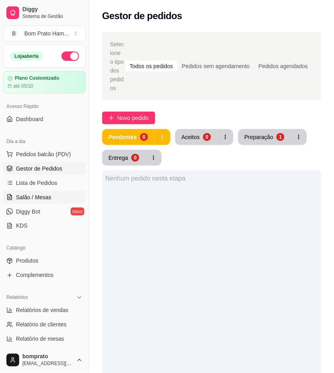
click at [59, 193] on link "Salão / Mesas" at bounding box center [44, 197] width 83 height 13
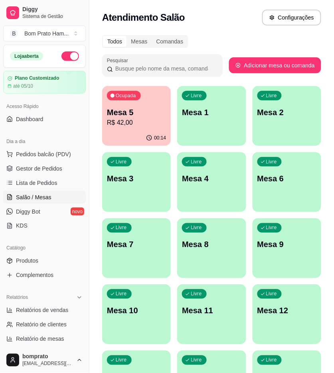
click at [146, 129] on div "Ocupada Mesa 5 R$ 42,00" at bounding box center [136, 108] width 69 height 44
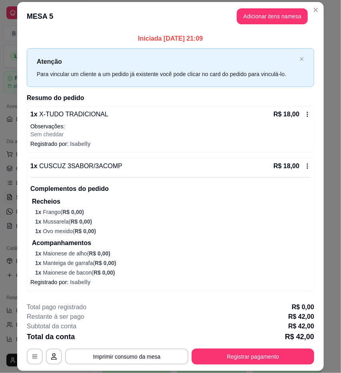
scroll to position [30, 0]
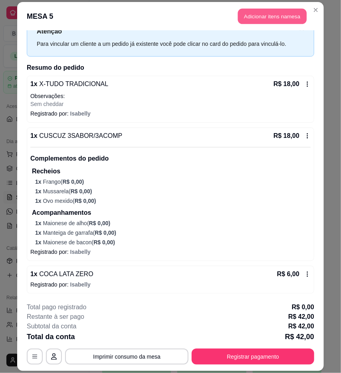
click at [267, 20] on button "Adicionar itens na mesa" at bounding box center [272, 16] width 69 height 16
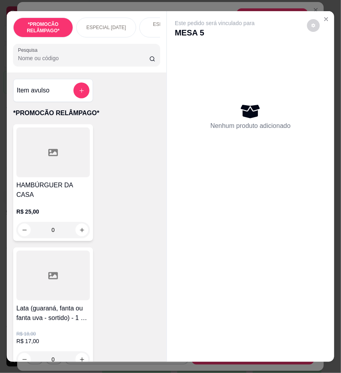
click at [102, 62] on input "Pesquisa" at bounding box center [83, 58] width 131 height 8
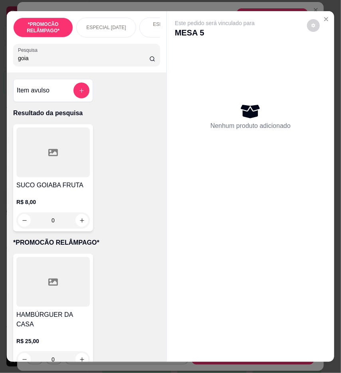
type input "goia"
click at [58, 196] on div "R$ 8,00 0" at bounding box center [52, 209] width 73 height 38
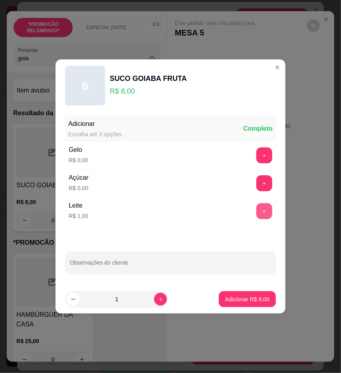
click at [256, 212] on button "+" at bounding box center [264, 211] width 16 height 16
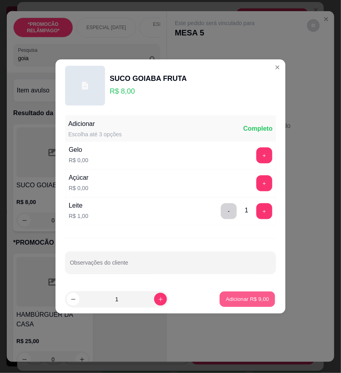
click at [251, 301] on p "Adicionar R$ 9,00" at bounding box center [246, 300] width 43 height 8
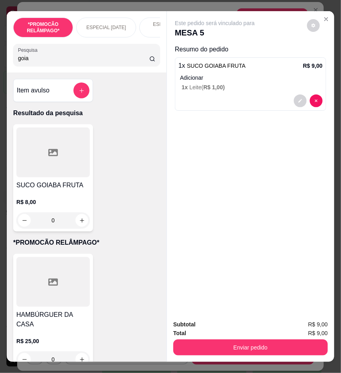
click at [254, 338] on div "Enviar pedido" at bounding box center [250, 347] width 154 height 18
click at [256, 341] on button "Enviar pedido" at bounding box center [250, 348] width 154 height 16
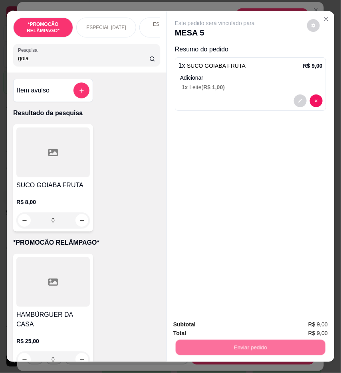
click at [245, 328] on button "Não registrar e enviar pedido" at bounding box center [223, 324] width 81 height 15
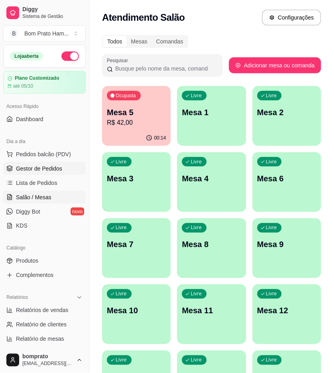
click at [73, 169] on link "Gestor de Pedidos" at bounding box center [44, 168] width 83 height 13
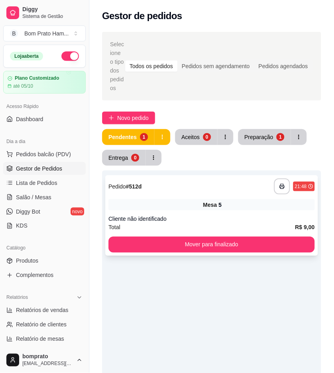
click at [207, 235] on div "**********" at bounding box center [211, 215] width 213 height 81
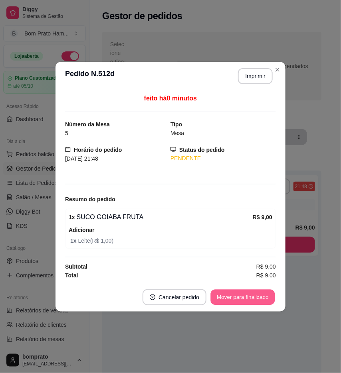
click at [260, 290] on button "Mover para finalizado" at bounding box center [243, 298] width 64 height 16
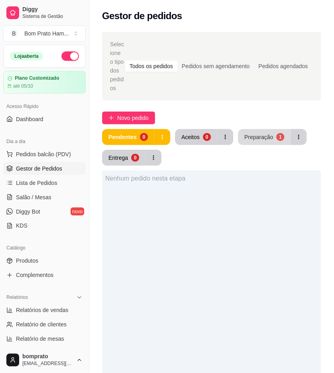
click at [261, 141] on button "Preparação 1" at bounding box center [264, 137] width 53 height 16
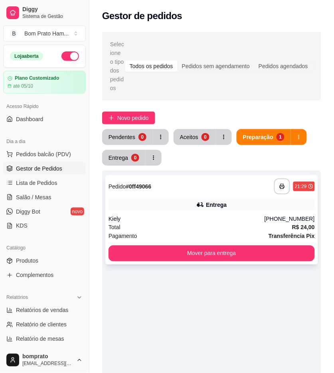
click at [225, 201] on div "Entrega" at bounding box center [211, 204] width 206 height 11
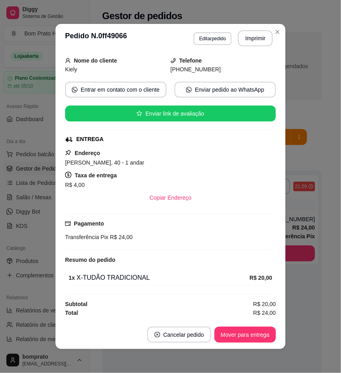
scroll to position [49, 0]
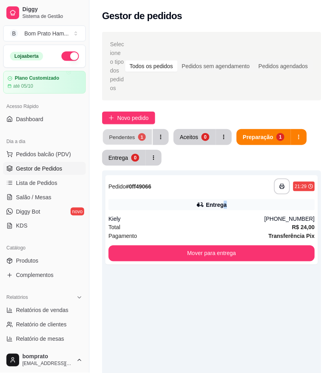
click at [138, 137] on div "1" at bounding box center [142, 137] width 8 height 8
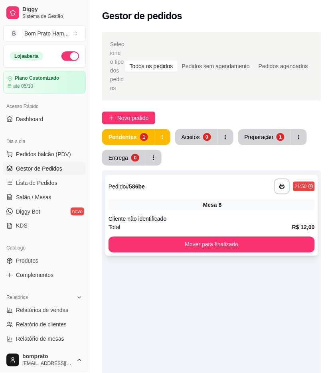
click at [244, 203] on div "Mesa 8" at bounding box center [211, 204] width 206 height 11
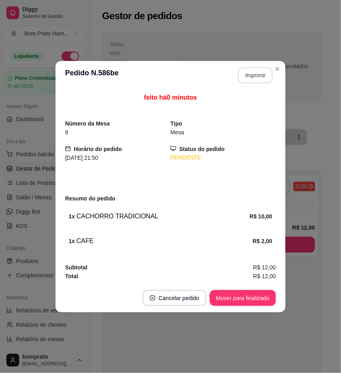
click at [259, 81] on button "Imprimir" at bounding box center [255, 75] width 35 height 16
click at [266, 300] on button "Mover para finalizado" at bounding box center [242, 298] width 66 height 16
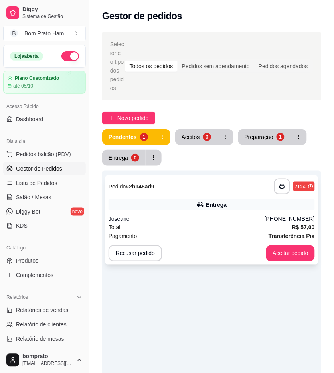
click at [177, 231] on div "Total R$ 57,00" at bounding box center [211, 227] width 206 height 9
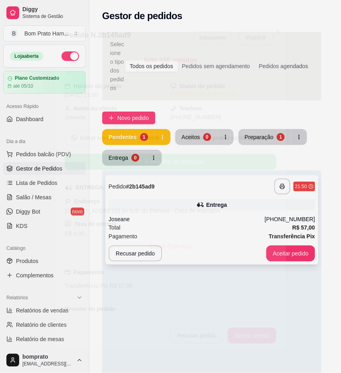
scroll to position [98, 0]
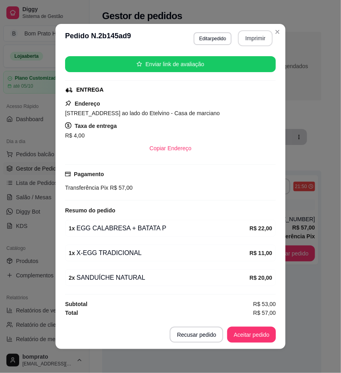
click at [254, 32] on button "Imprimir" at bounding box center [255, 38] width 35 height 16
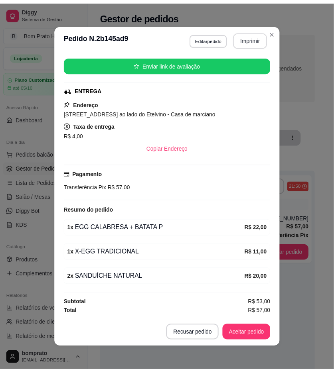
scroll to position [0, 0]
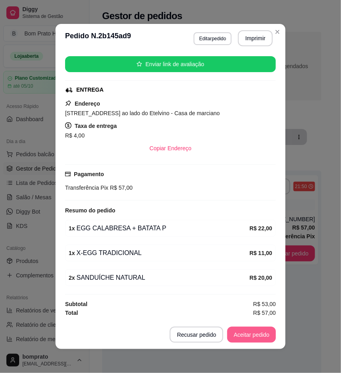
click at [264, 335] on button "Aceitar pedido" at bounding box center [251, 335] width 49 height 16
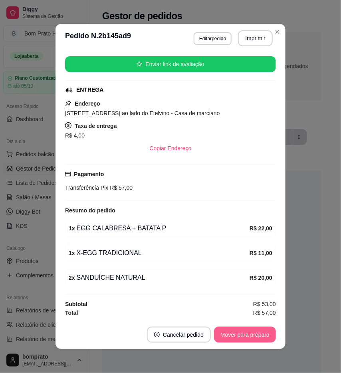
click at [263, 335] on button "Mover para preparo" at bounding box center [245, 335] width 62 height 16
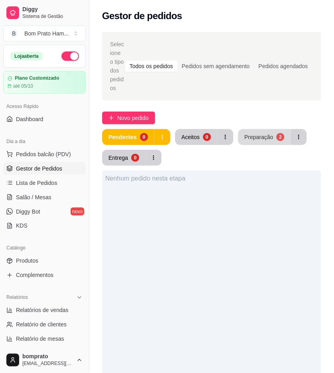
click at [252, 132] on button "Preparação 2" at bounding box center [264, 137] width 53 height 16
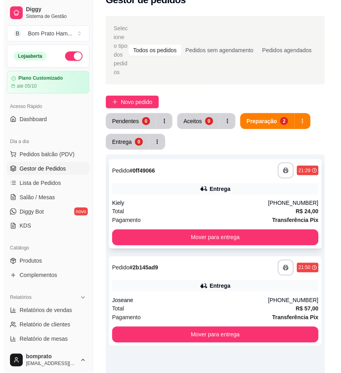
scroll to position [44, 0]
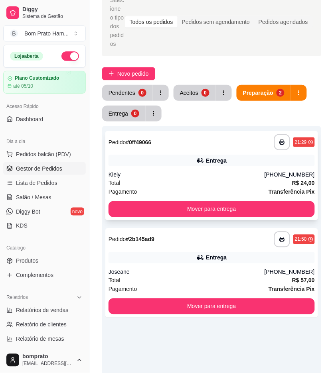
click at [192, 155] on div "Entrega" at bounding box center [211, 160] width 206 height 11
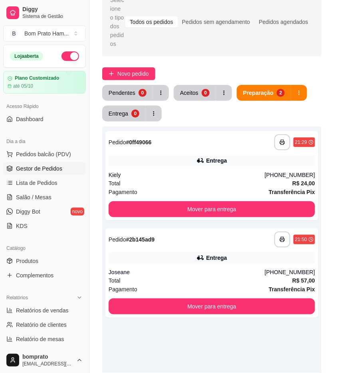
scroll to position [49, 0]
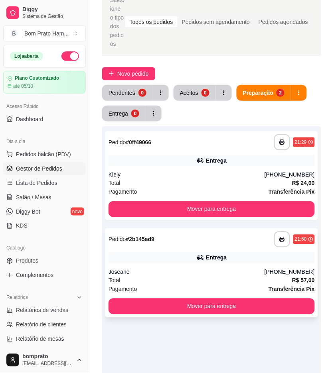
click at [208, 258] on div "Entrega" at bounding box center [216, 258] width 21 height 8
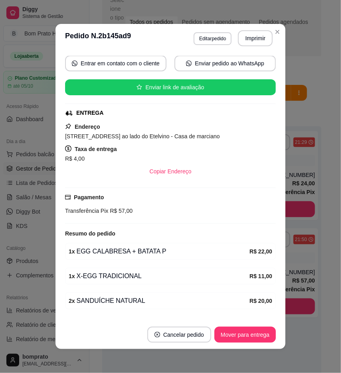
scroll to position [54, 0]
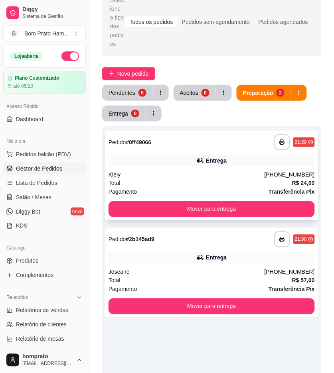
click at [212, 169] on div "**********" at bounding box center [211, 175] width 213 height 89
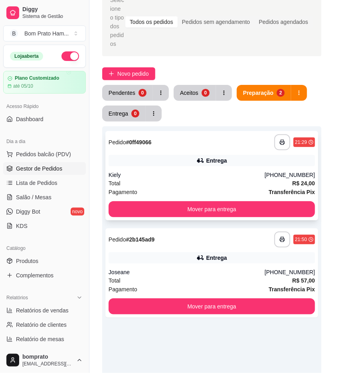
scroll to position [49, 0]
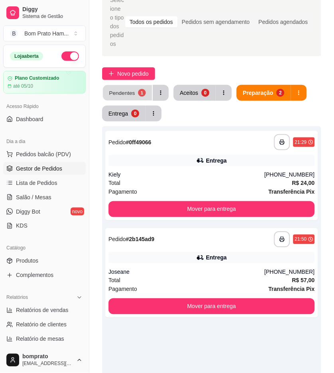
click at [127, 97] on button "Pendentes 1" at bounding box center [127, 93] width 49 height 16
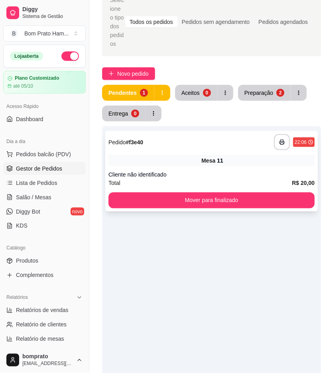
click at [189, 164] on div "Mesa 11" at bounding box center [211, 160] width 206 height 11
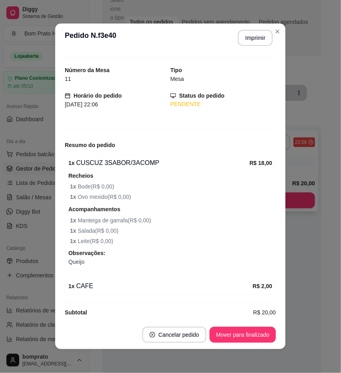
scroll to position [24, 0]
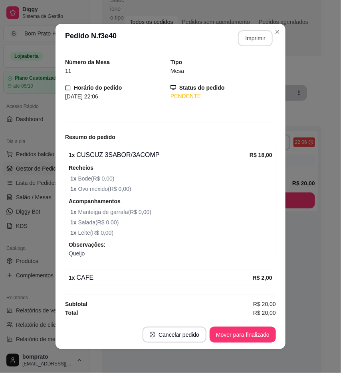
click at [248, 34] on button "Imprimir" at bounding box center [255, 38] width 35 height 16
click at [253, 336] on button "Mover para finalizado" at bounding box center [243, 335] width 64 height 16
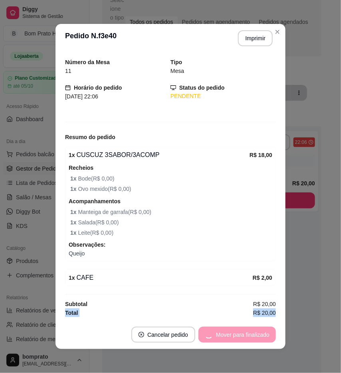
drag, startPoint x: 275, startPoint y: 317, endPoint x: 308, endPoint y: 308, distance: 34.0
click at [308, 308] on div "**********" at bounding box center [170, 186] width 341 height 373
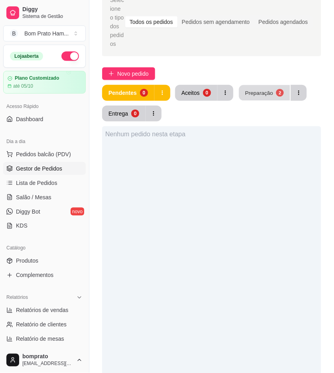
click at [255, 96] on div "Preparação" at bounding box center [259, 93] width 28 height 8
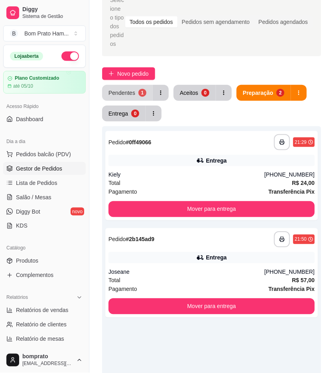
click at [123, 93] on div "Pendentes" at bounding box center [121, 93] width 27 height 8
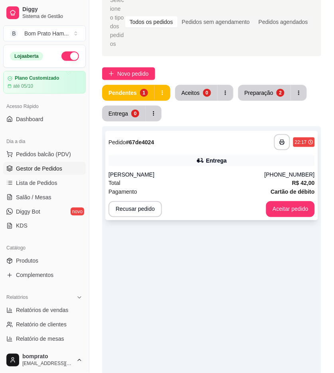
click at [183, 163] on div "Entrega" at bounding box center [211, 160] width 206 height 11
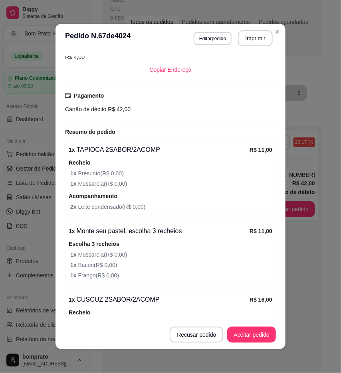
scroll to position [177, 0]
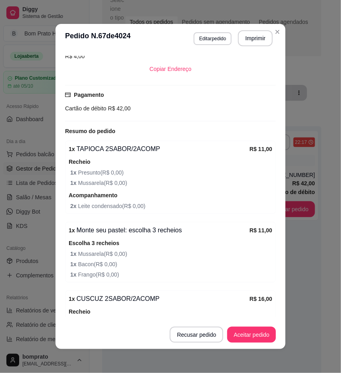
click at [253, 45] on button "Imprimir" at bounding box center [255, 38] width 35 height 16
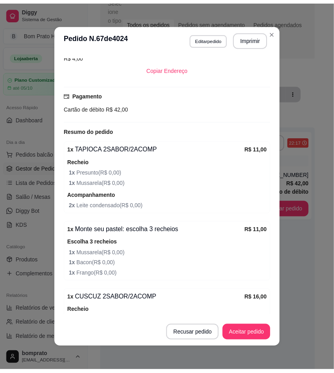
scroll to position [0, 0]
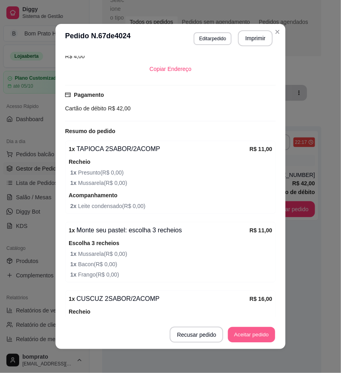
click at [258, 327] on button "Aceitar pedido" at bounding box center [251, 335] width 47 height 16
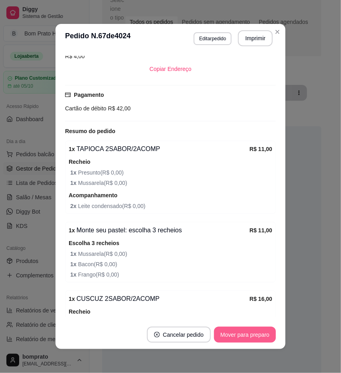
click at [258, 329] on button "Mover para preparo" at bounding box center [245, 335] width 62 height 16
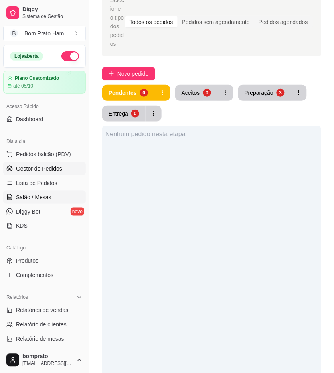
click at [59, 200] on link "Salão / Mesas" at bounding box center [44, 197] width 83 height 13
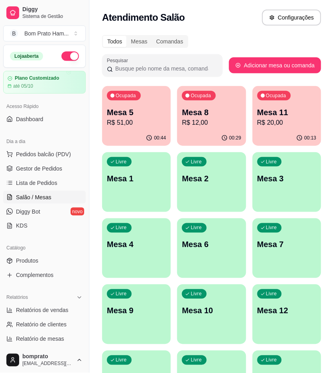
click at [140, 117] on div "Mesa 5 R$ 51,00" at bounding box center [136, 117] width 59 height 21
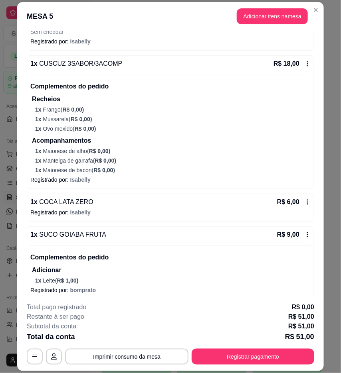
scroll to position [108, 0]
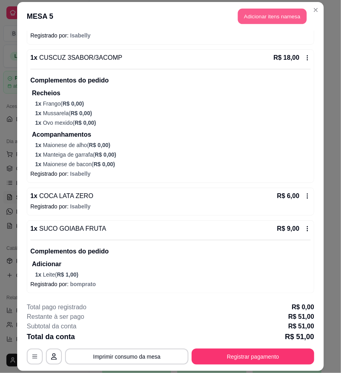
click at [293, 18] on button "Adicionar itens na mesa" at bounding box center [272, 16] width 69 height 16
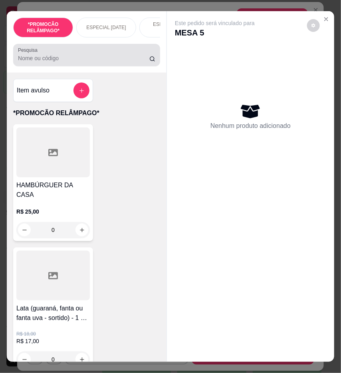
click at [110, 66] on div "Pesquisa" at bounding box center [86, 55] width 147 height 22
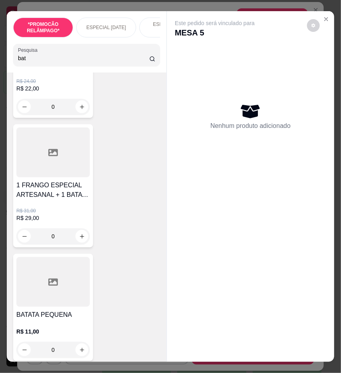
scroll to position [354, 0]
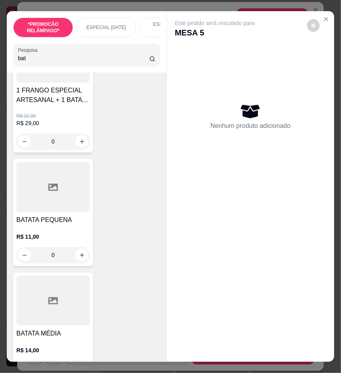
type input "bat"
click at [80, 255] on div "0" at bounding box center [52, 255] width 73 height 16
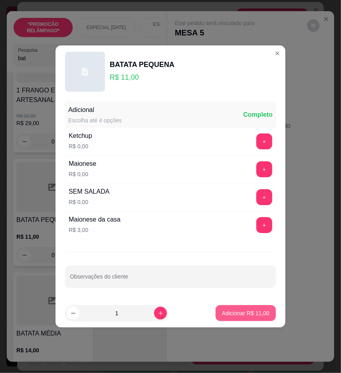
click at [250, 314] on p "Adicionar R$ 11,00" at bounding box center [245, 313] width 47 height 8
type input "1"
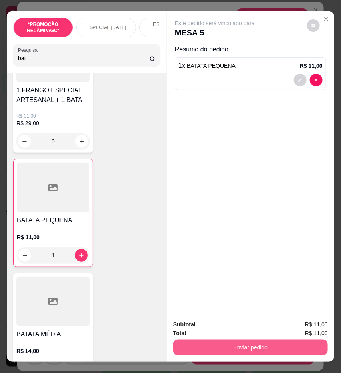
click at [267, 340] on button "Enviar pedido" at bounding box center [250, 348] width 154 height 16
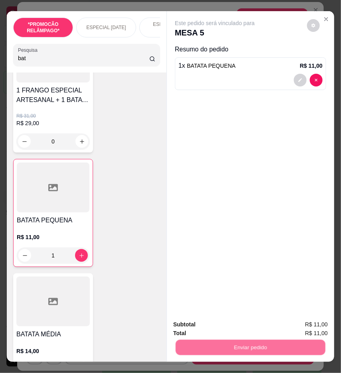
click at [218, 322] on button "Não registrar e enviar pedido" at bounding box center [223, 324] width 83 height 15
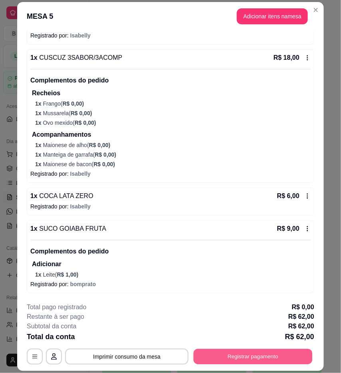
click at [251, 357] on button "Registrar pagamento" at bounding box center [252, 357] width 119 height 16
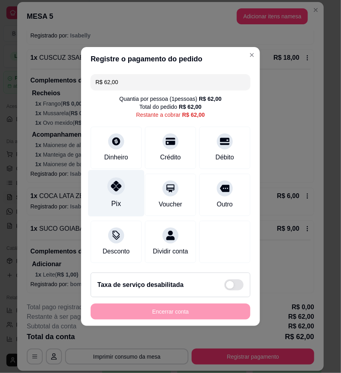
drag, startPoint x: 121, startPoint y: 183, endPoint x: 249, endPoint y: 177, distance: 128.2
click at [122, 183] on div at bounding box center [116, 186] width 18 height 18
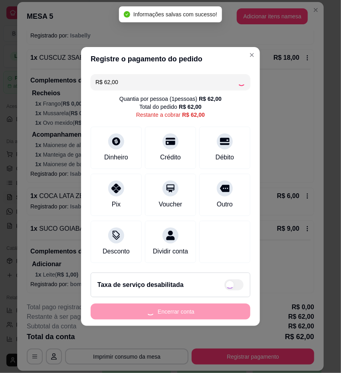
type input "R$ 0,00"
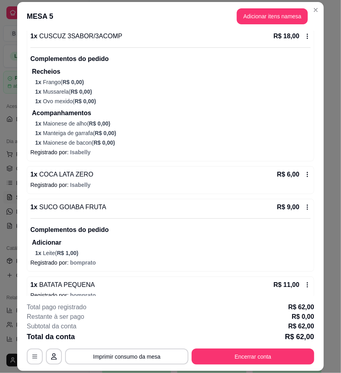
scroll to position [141, 0]
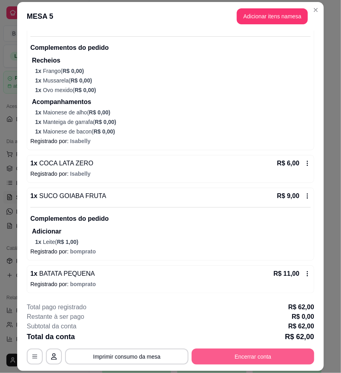
click at [297, 350] on button "Encerrar conta" at bounding box center [252, 357] width 122 height 16
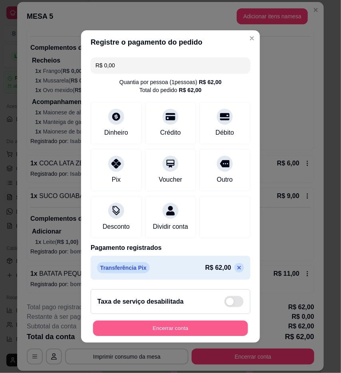
click at [179, 331] on button "Encerrar conta" at bounding box center [170, 329] width 155 height 16
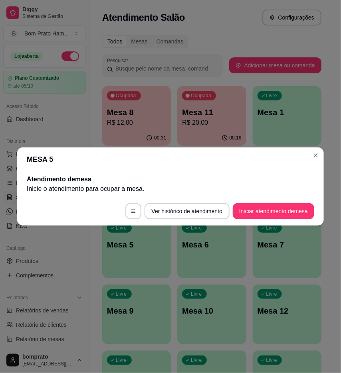
scroll to position [0, 0]
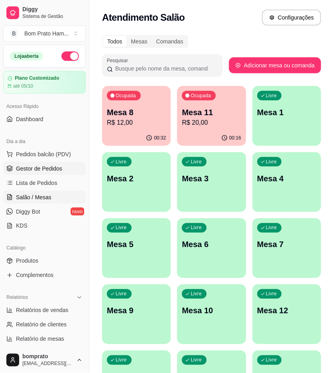
click at [53, 166] on span "Gestor de Pedidos" at bounding box center [39, 169] width 46 height 8
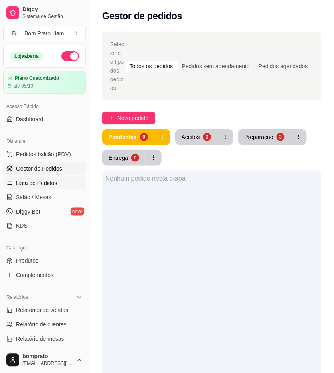
click at [54, 189] on link "Lista de Pedidos" at bounding box center [44, 183] width 83 height 13
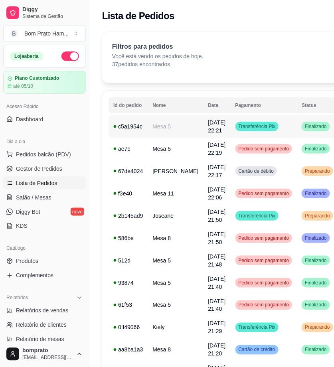
click at [237, 129] on span "Transferência Pix" at bounding box center [257, 126] width 40 height 6
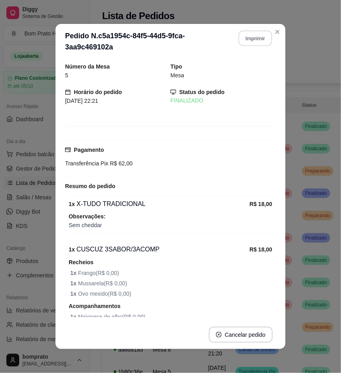
click at [256, 37] on button "Imprimir" at bounding box center [255, 39] width 34 height 16
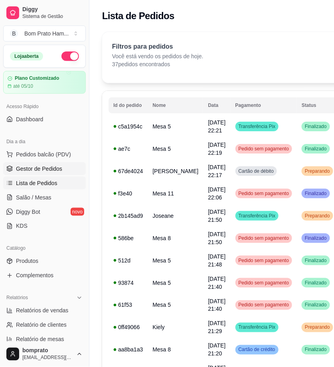
click at [59, 171] on span "Gestor de Pedidos" at bounding box center [39, 169] width 46 height 8
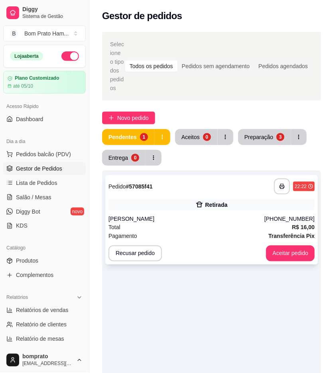
click at [185, 217] on div "[PERSON_NAME]" at bounding box center [186, 219] width 156 height 8
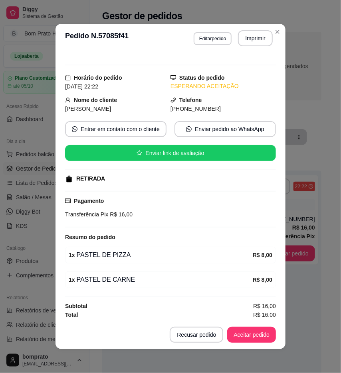
scroll to position [11, 0]
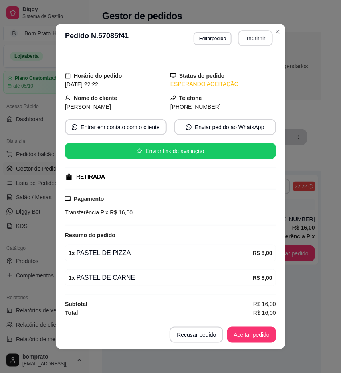
click at [252, 36] on button "Imprimir" at bounding box center [255, 38] width 35 height 16
click at [264, 336] on button "Aceitar pedido" at bounding box center [251, 335] width 49 height 16
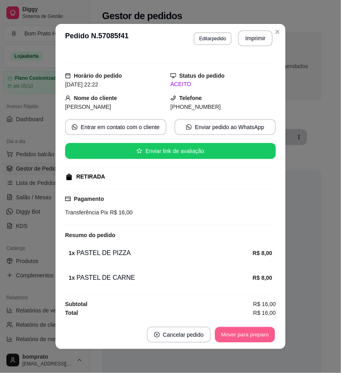
click at [264, 336] on button "Mover para preparo" at bounding box center [245, 335] width 60 height 16
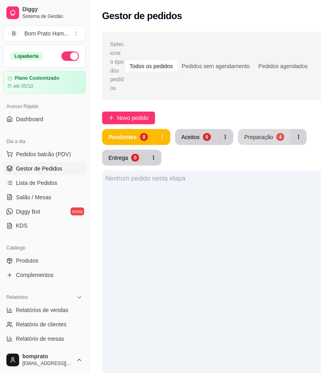
click at [254, 141] on button "Preparação 4" at bounding box center [264, 137] width 53 height 16
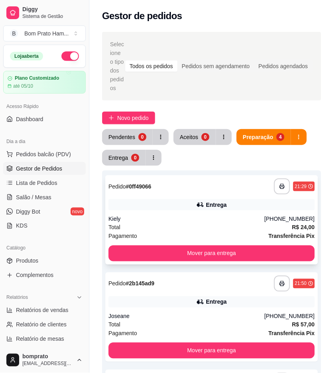
click at [185, 214] on div "**********" at bounding box center [211, 219] width 213 height 89
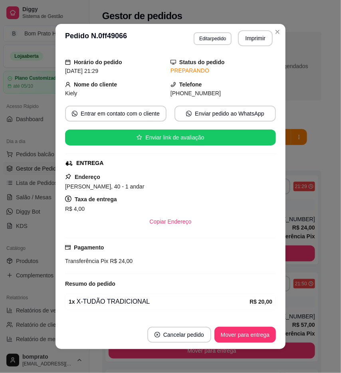
scroll to position [49, 0]
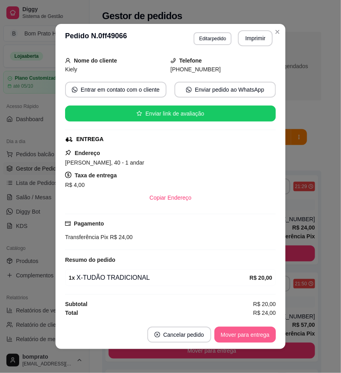
click at [245, 336] on button "Mover para entrega" at bounding box center [244, 335] width 61 height 16
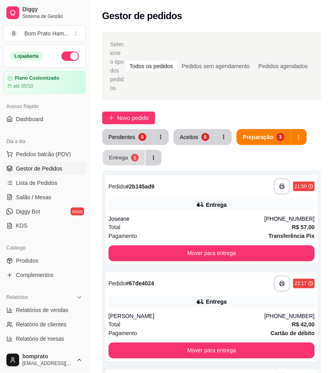
click at [131, 156] on div "1" at bounding box center [135, 158] width 8 height 8
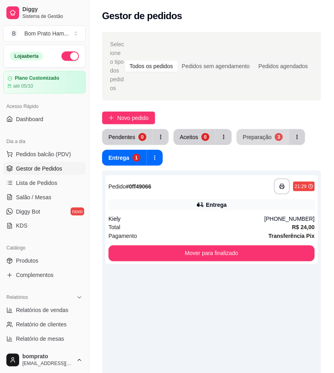
click at [249, 138] on div "Preparação" at bounding box center [257, 137] width 29 height 8
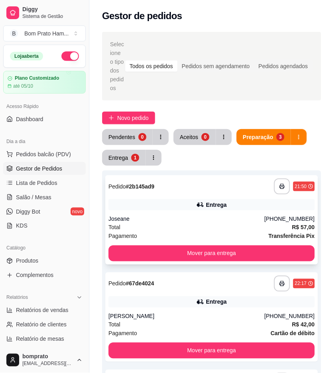
click at [209, 215] on div "Joseane" at bounding box center [186, 219] width 156 height 8
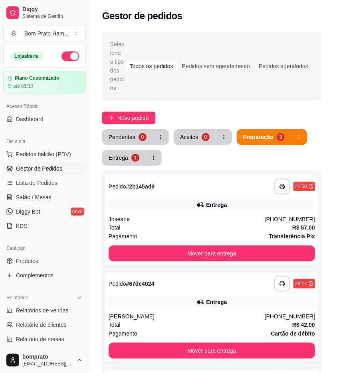
scroll to position [98, 0]
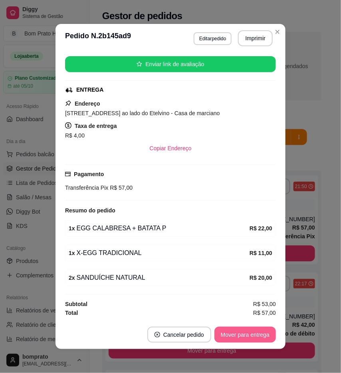
click at [254, 334] on button "Mover para entrega" at bounding box center [244, 335] width 61 height 16
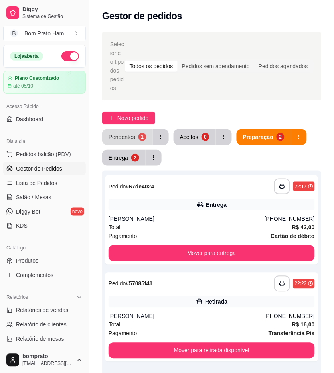
click at [124, 138] on div "Pendentes" at bounding box center [121, 137] width 27 height 8
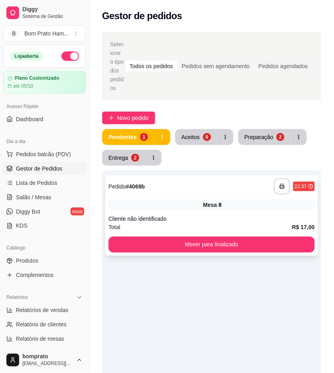
click at [185, 190] on div "**********" at bounding box center [211, 187] width 206 height 16
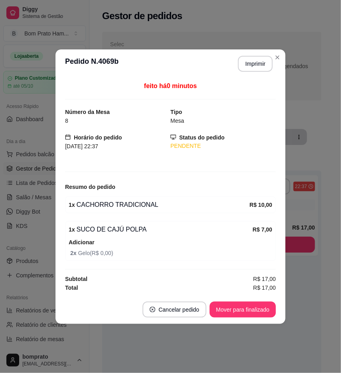
click at [273, 70] on header "**********" at bounding box center [170, 63] width 230 height 29
click at [250, 65] on button "Imprimir" at bounding box center [255, 64] width 35 height 16
click at [265, 306] on button "Mover para finalizado" at bounding box center [242, 310] width 66 height 16
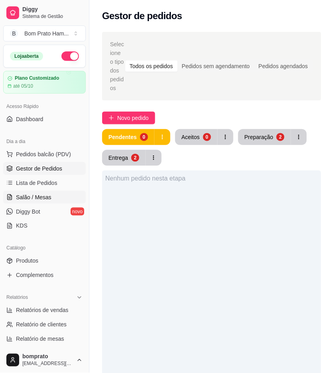
click at [40, 201] on span "Salão / Mesas" at bounding box center [33, 197] width 35 height 8
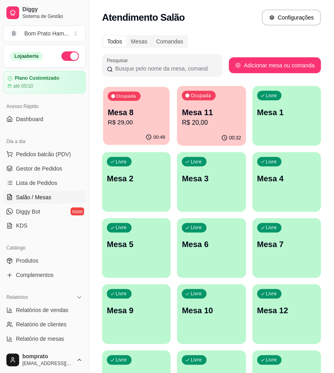
click at [162, 120] on p "R$ 29,00" at bounding box center [136, 122] width 57 height 9
click at [197, 115] on p "Mesa 11" at bounding box center [211, 112] width 59 height 11
click at [54, 159] on button "Pedidos balcão (PDV)" at bounding box center [44, 154] width 83 height 13
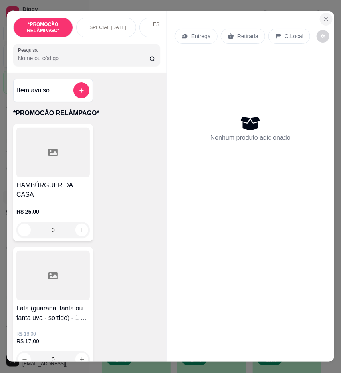
click at [319, 14] on button "Close" at bounding box center [325, 19] width 13 height 13
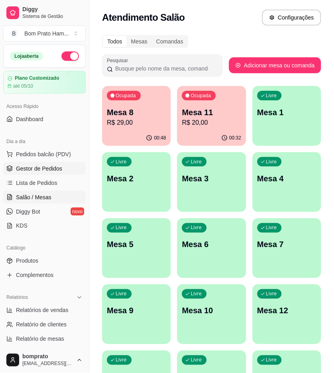
click at [48, 171] on span "Gestor de Pedidos" at bounding box center [39, 169] width 46 height 8
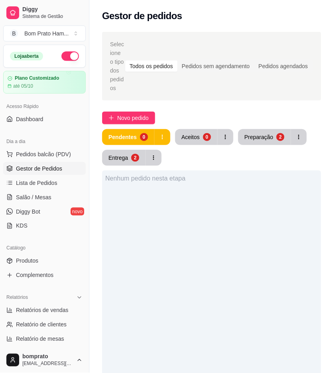
click at [125, 148] on div "Pendentes 0 Aceitos 0 Preparação 2 Entrega 2" at bounding box center [211, 147] width 219 height 37
click at [125, 157] on div "Entrega" at bounding box center [118, 158] width 20 height 8
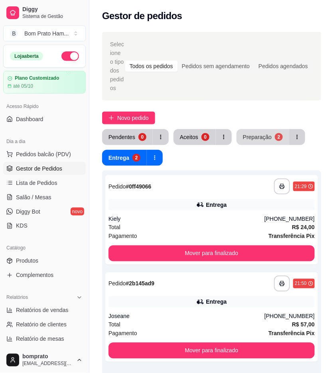
click at [251, 134] on div "Preparação" at bounding box center [257, 137] width 29 height 8
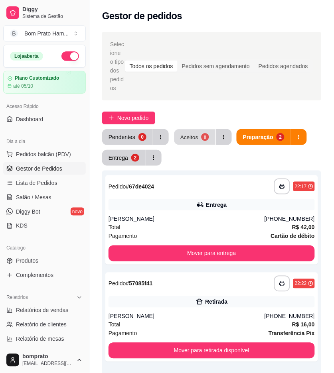
click at [190, 136] on div "Aceitos" at bounding box center [189, 137] width 18 height 8
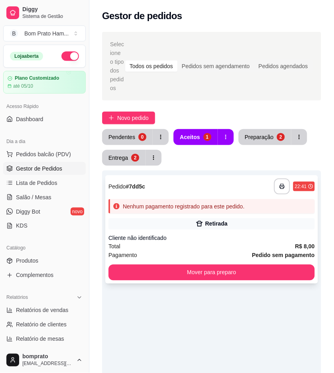
click at [211, 220] on div "Retirada" at bounding box center [216, 224] width 22 height 8
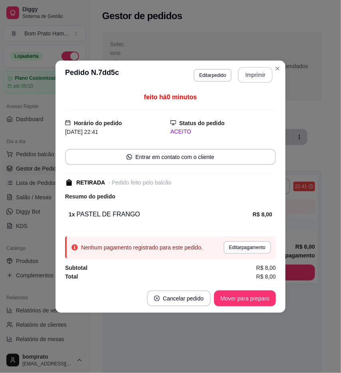
click at [246, 72] on button "Imprimir" at bounding box center [255, 75] width 35 height 16
click at [250, 246] on button "Editar pagamento" at bounding box center [246, 247] width 47 height 13
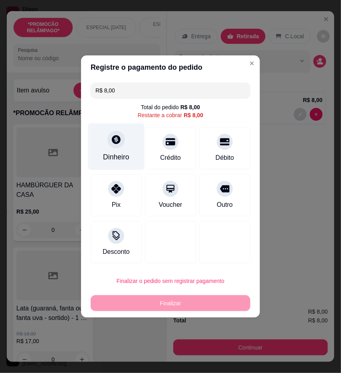
click at [124, 158] on div "Dinheiro" at bounding box center [116, 157] width 26 height 10
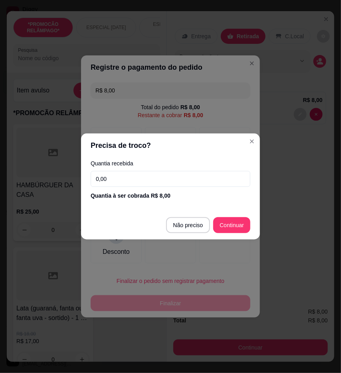
click at [179, 179] on input "0,00" at bounding box center [171, 179] width 160 height 16
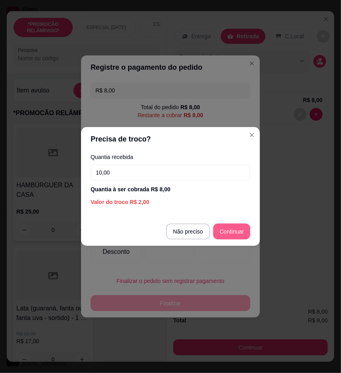
type input "10,00"
type input "R$ 0,00"
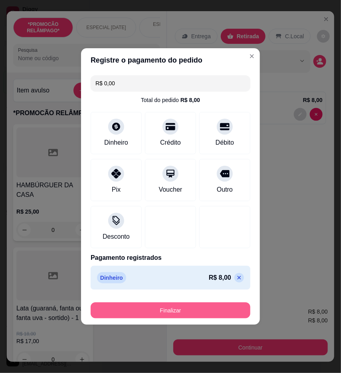
click at [221, 316] on button "Finalizar" at bounding box center [171, 311] width 160 height 16
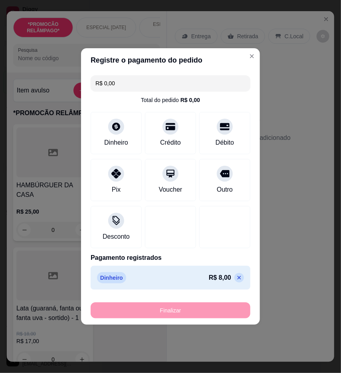
type input "0"
type input "-R$ 8,00"
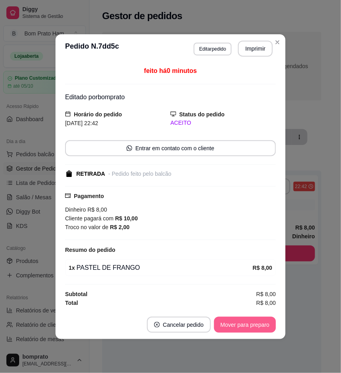
click at [258, 322] on button "Mover para preparo" at bounding box center [245, 325] width 62 height 16
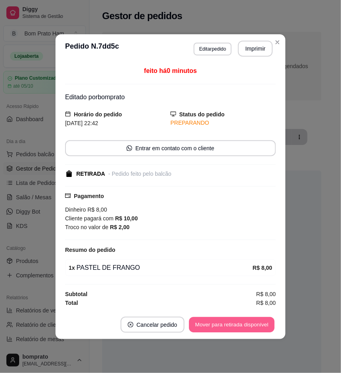
click at [234, 326] on button "Mover para retirada disponível" at bounding box center [231, 325] width 85 height 16
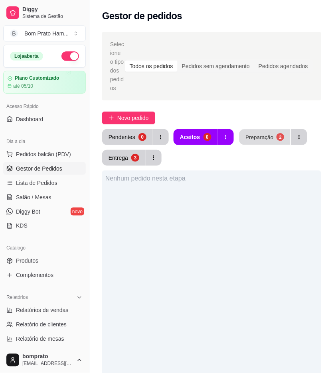
click at [248, 140] on div "Preparação" at bounding box center [259, 137] width 28 height 8
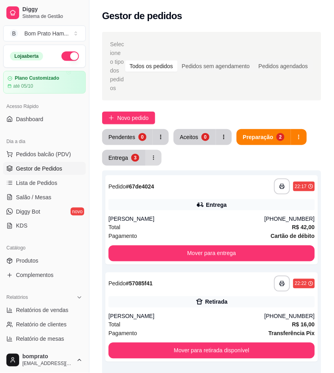
click at [136, 156] on div "3" at bounding box center [135, 158] width 8 height 8
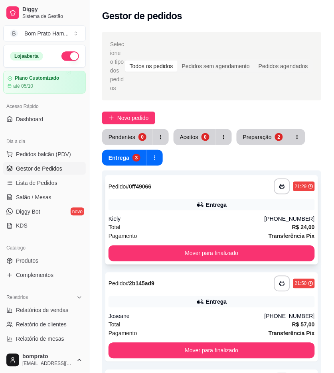
click at [211, 242] on div "**********" at bounding box center [211, 219] width 213 height 89
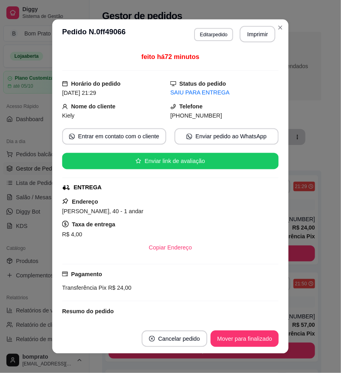
click at [211, 250] on div "Copiar Endereço" at bounding box center [170, 248] width 217 height 16
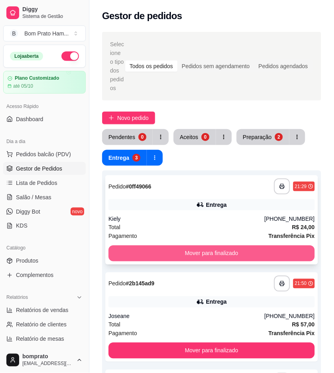
click at [282, 253] on button "Mover para finalizado" at bounding box center [211, 254] width 206 height 16
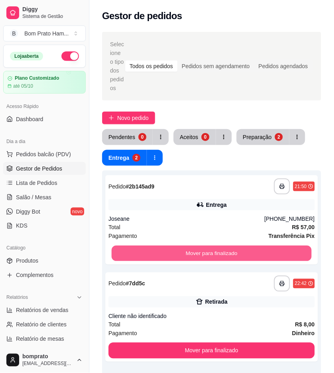
click at [282, 253] on button "Mover para finalizado" at bounding box center [212, 254] width 200 height 16
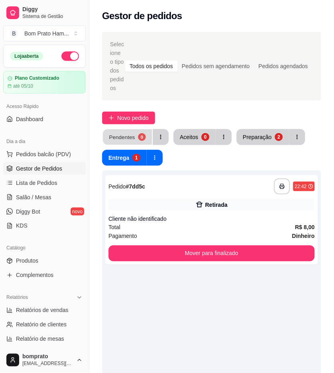
click at [138, 136] on div "0" at bounding box center [142, 137] width 8 height 8
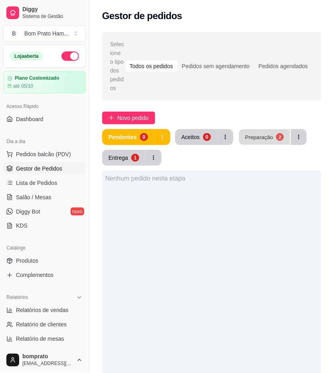
click at [264, 135] on div "Preparação" at bounding box center [259, 137] width 28 height 8
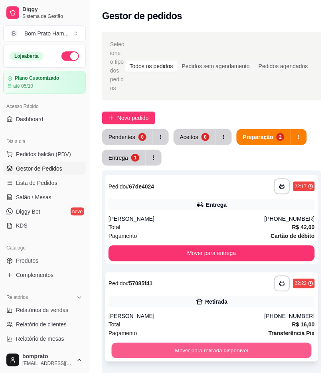
click at [236, 353] on button "Mover para retirada disponível" at bounding box center [212, 351] width 200 height 16
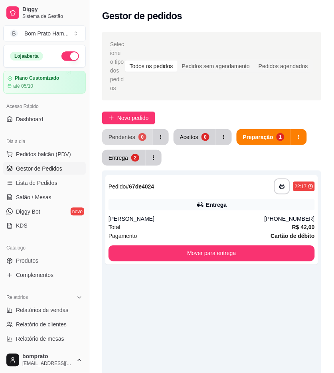
click at [132, 142] on button "Pendentes 0" at bounding box center [127, 137] width 51 height 16
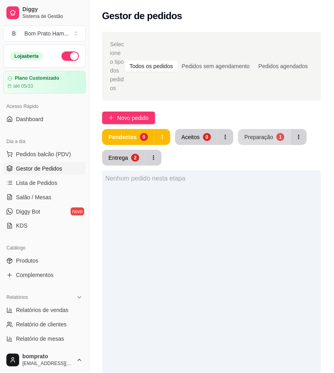
click at [250, 136] on div "Preparação" at bounding box center [258, 137] width 29 height 8
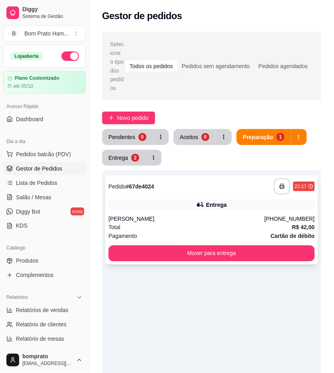
click at [233, 194] on div "**********" at bounding box center [211, 187] width 206 height 16
click at [117, 161] on div "Entrega" at bounding box center [118, 158] width 20 height 8
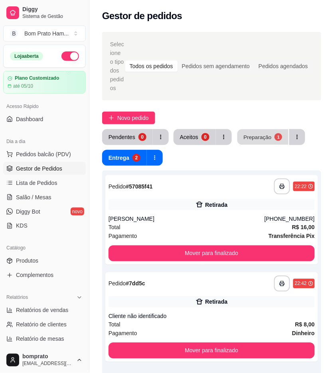
click at [244, 142] on button "Preparação 1" at bounding box center [262, 138] width 51 height 16
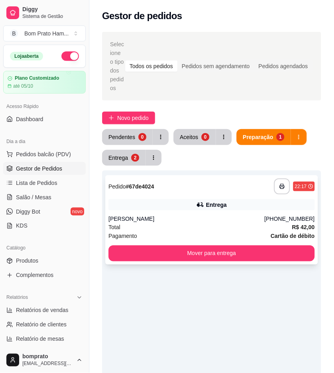
click at [203, 214] on div "**********" at bounding box center [211, 219] width 213 height 89
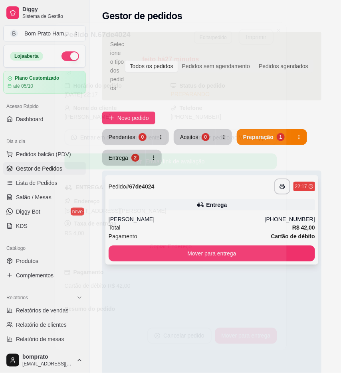
scroll to position [177, 0]
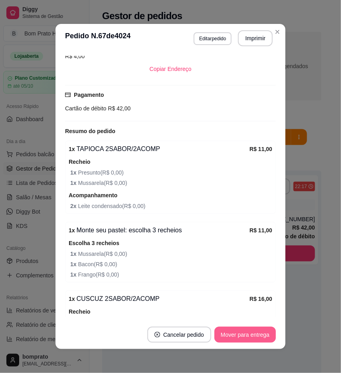
click at [242, 336] on button "Mover para entrega" at bounding box center [244, 335] width 61 height 16
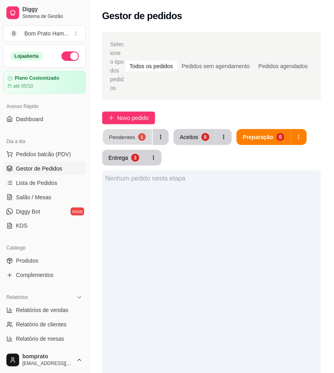
click at [131, 142] on button "Pendentes 1" at bounding box center [127, 138] width 49 height 16
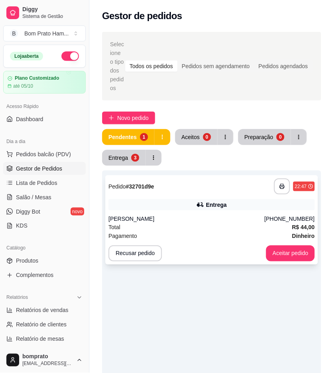
click at [191, 211] on div "**********" at bounding box center [211, 219] width 213 height 89
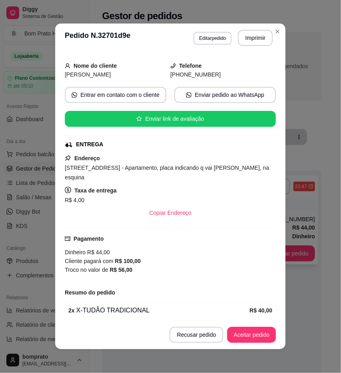
scroll to position [109, 0]
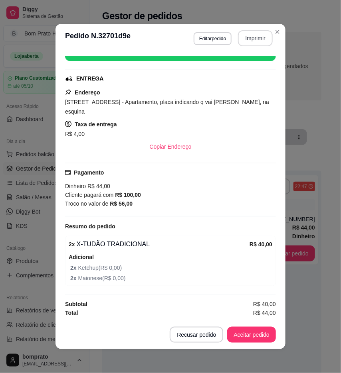
click at [246, 42] on button "Imprimir" at bounding box center [255, 38] width 35 height 16
click at [262, 336] on button "Aceitar pedido" at bounding box center [251, 335] width 49 height 16
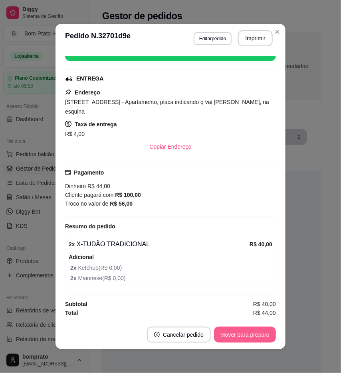
click at [262, 336] on button "Mover para preparo" at bounding box center [245, 335] width 62 height 16
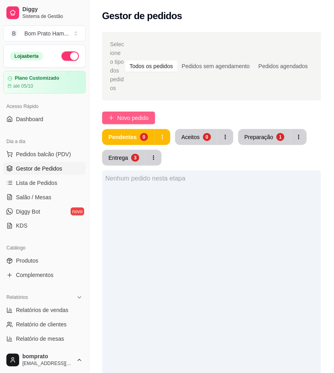
click at [120, 122] on button "Novo pedido" at bounding box center [128, 118] width 53 height 13
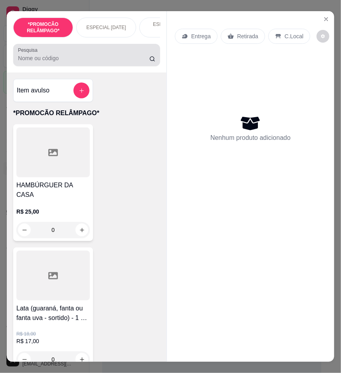
click at [65, 62] on input "Pesquisa" at bounding box center [83, 58] width 131 height 8
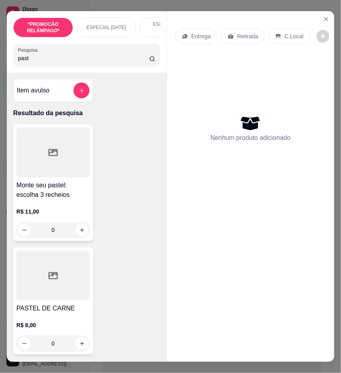
type input "past"
click at [65, 278] on div at bounding box center [52, 276] width 73 height 50
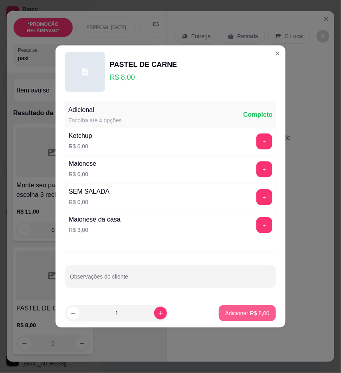
click at [219, 309] on button "Adicionar R$ 8,00" at bounding box center [247, 313] width 57 height 16
type input "1"
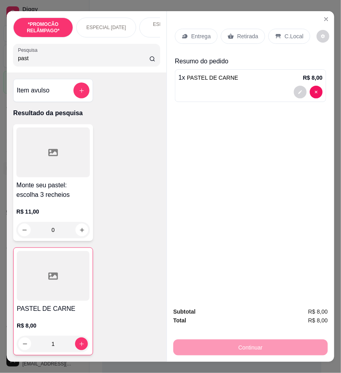
click at [237, 33] on p "Retirada" at bounding box center [247, 36] width 21 height 8
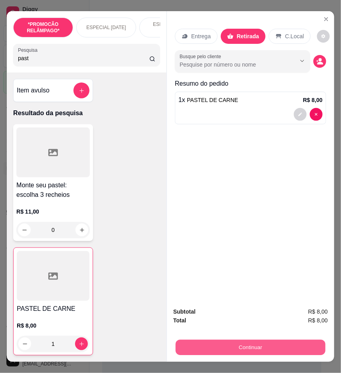
click at [281, 340] on button "Continuar" at bounding box center [250, 348] width 150 height 16
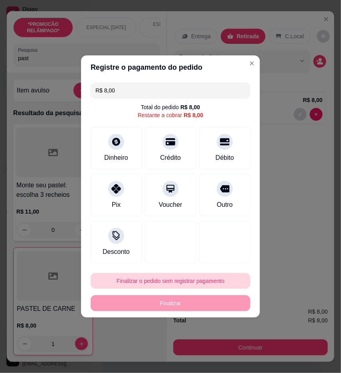
click at [162, 276] on button "Finalizar o pedido sem registrar pagamento" at bounding box center [171, 281] width 160 height 16
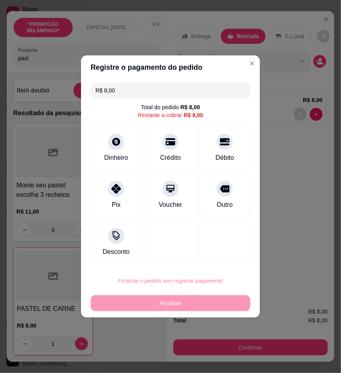
click at [222, 352] on button "Confirmar" at bounding box center [220, 349] width 31 height 13
type input "0"
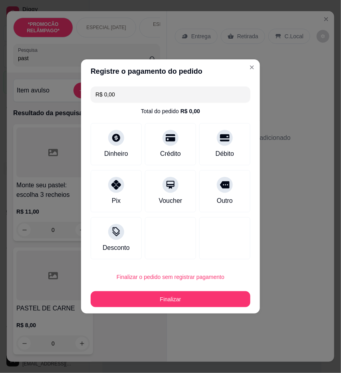
type input "R$ 0,00"
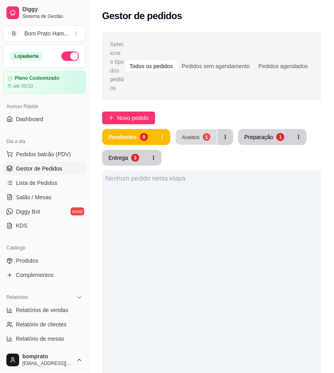
click at [188, 136] on div "Aceitos" at bounding box center [191, 137] width 18 height 8
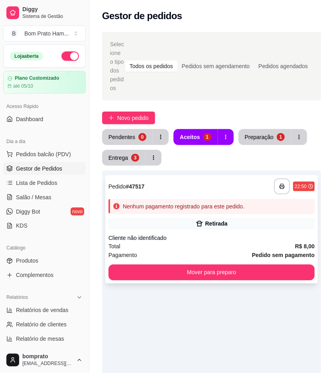
click at [215, 206] on div "Nenhum pagamento registrado para este pedido." at bounding box center [184, 207] width 122 height 8
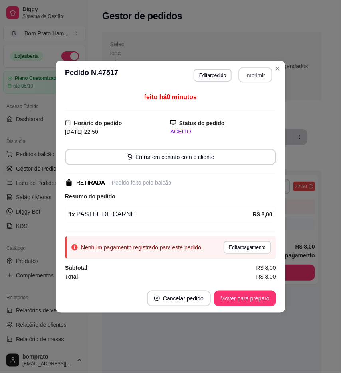
click at [266, 69] on button "Imprimir" at bounding box center [255, 75] width 34 height 16
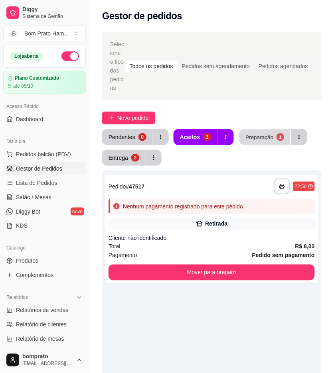
click at [244, 143] on button "Preparação 1" at bounding box center [264, 138] width 51 height 16
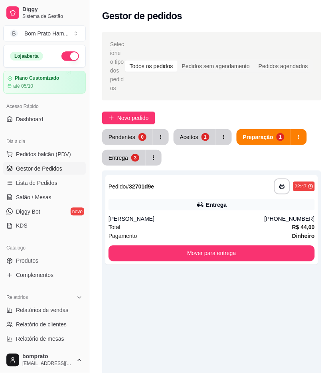
click at [202, 126] on div "**********" at bounding box center [211, 290] width 244 height 526
click at [195, 134] on div "Aceitos" at bounding box center [189, 137] width 18 height 8
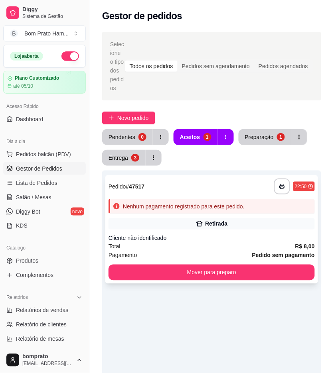
click at [205, 244] on div "Total R$ 8,00" at bounding box center [211, 246] width 206 height 9
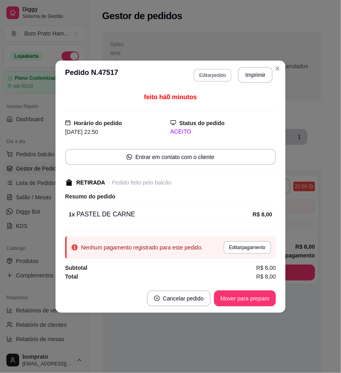
click at [215, 79] on button "Editar pedido" at bounding box center [212, 75] width 38 height 13
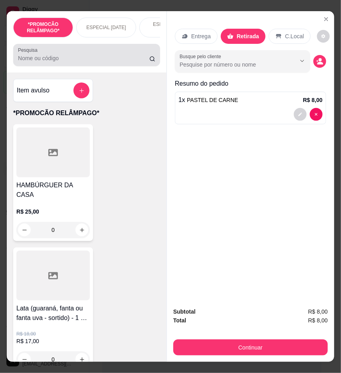
click at [129, 56] on div at bounding box center [86, 55] width 137 height 16
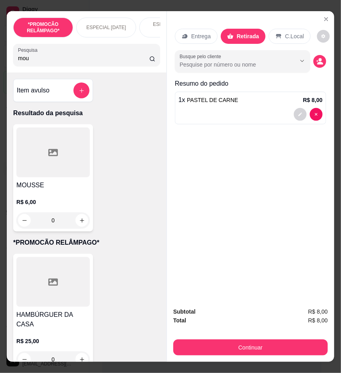
type input "mou"
click at [49, 182] on div "MOUSSE R$ 6,00 0" at bounding box center [53, 177] width 80 height 107
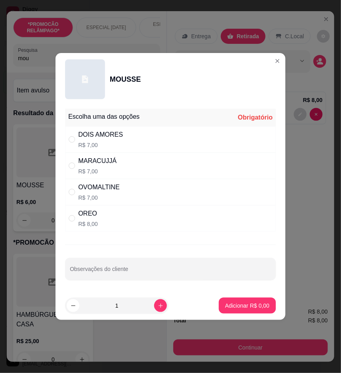
click at [125, 222] on div "OREO R$ 8,00" at bounding box center [170, 218] width 211 height 26
radio input "true"
click at [260, 306] on p "Adicionar R$ 8,00" at bounding box center [247, 306] width 44 height 8
type input "1"
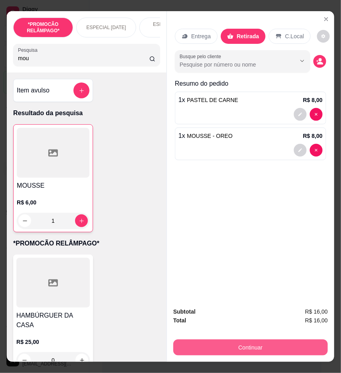
click at [278, 341] on button "Continuar" at bounding box center [250, 348] width 154 height 16
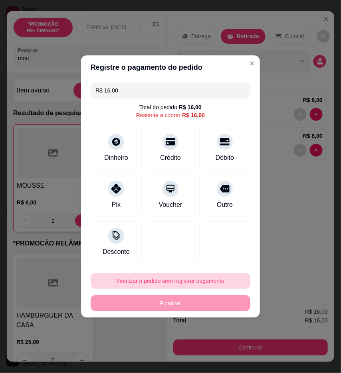
click at [185, 284] on button "Finalizar o pedido sem registrar pagamento" at bounding box center [171, 281] width 160 height 16
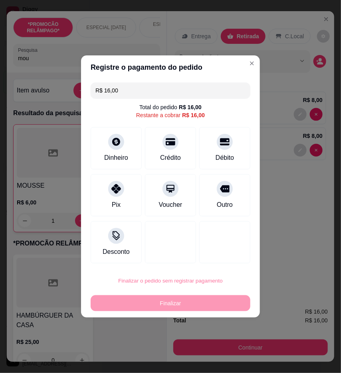
click at [225, 350] on button "Confirmar" at bounding box center [221, 347] width 28 height 12
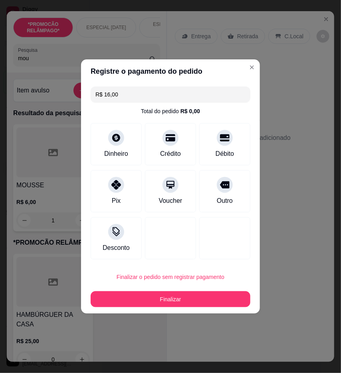
type input "0"
type input "R$ 0,00"
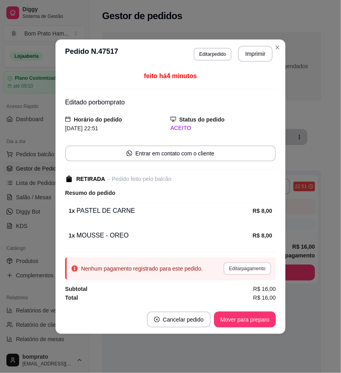
click at [243, 270] on button "Editar pagamento" at bounding box center [246, 268] width 47 height 13
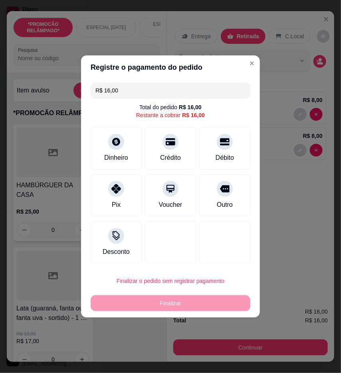
drag, startPoint x: 124, startPoint y: 92, endPoint x: 105, endPoint y: 91, distance: 19.2
click at [105, 91] on input "R$ 16,00" at bounding box center [170, 91] width 150 height 16
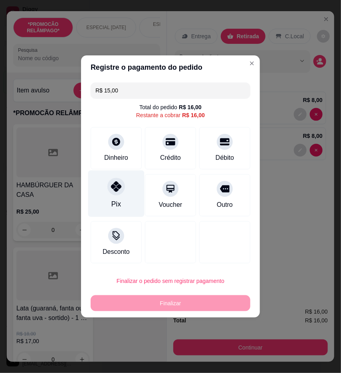
click at [118, 193] on div at bounding box center [116, 187] width 18 height 18
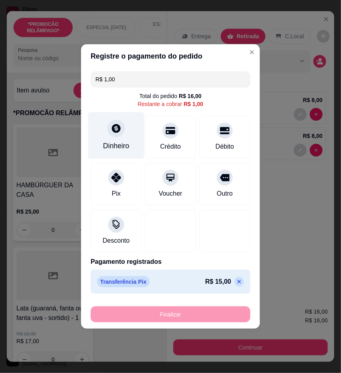
click at [129, 138] on div "Dinheiro" at bounding box center [116, 135] width 56 height 47
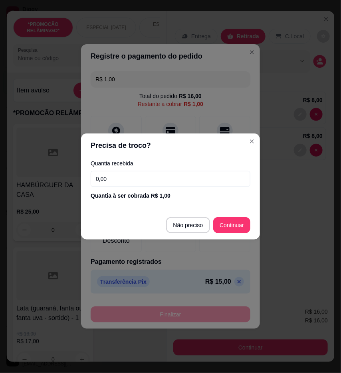
click at [190, 215] on footer "Não preciso Continuar" at bounding box center [170, 225] width 179 height 29
type input "R$ 0,00"
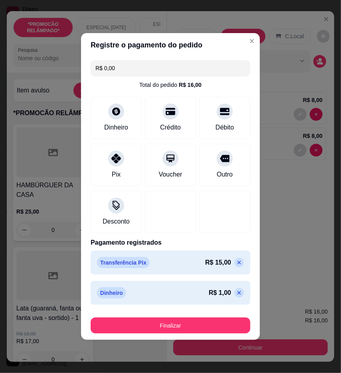
click at [218, 320] on button "Finalizar" at bounding box center [171, 326] width 160 height 16
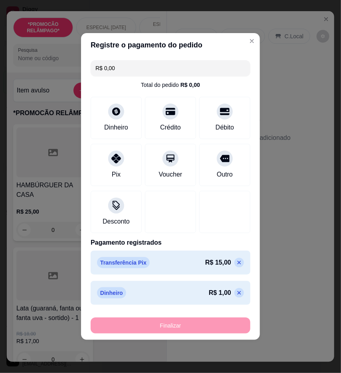
type input "0"
type input "-R$ 16,00"
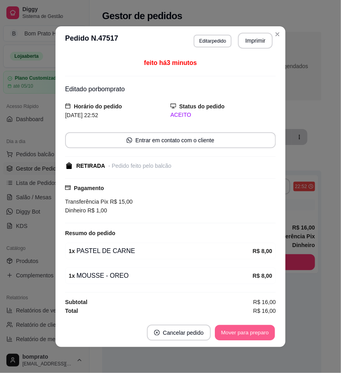
click at [231, 331] on button "Mover para preparo" at bounding box center [245, 333] width 60 height 16
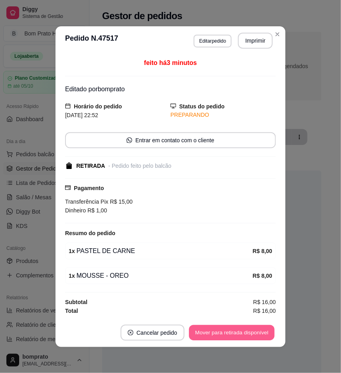
click at [231, 331] on button "Mover para retirada disponível" at bounding box center [231, 333] width 85 height 16
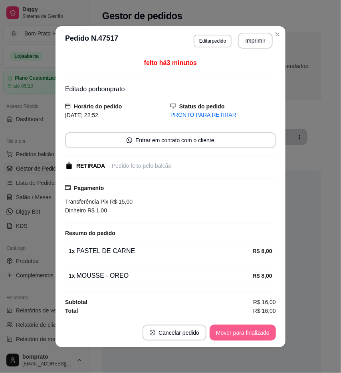
click at [231, 331] on button "Mover para finalizado" at bounding box center [242, 333] width 66 height 16
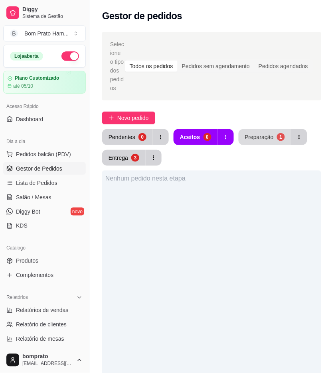
click at [251, 142] on button "Preparação 1" at bounding box center [264, 137] width 53 height 16
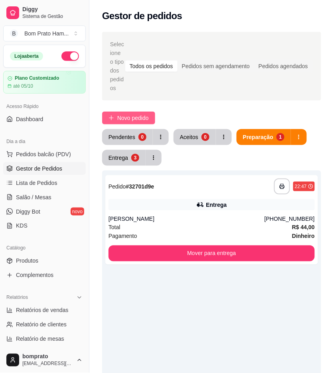
click at [138, 120] on span "Novo pedido" at bounding box center [133, 118] width 32 height 9
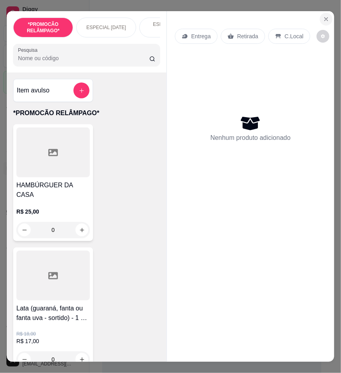
click at [319, 18] on button "Close" at bounding box center [325, 19] width 13 height 13
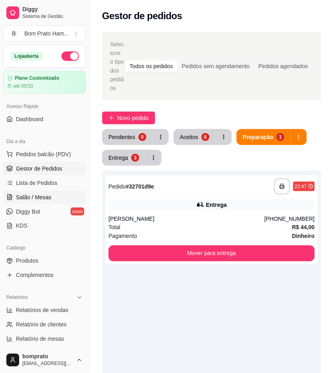
click at [44, 194] on span "Salão / Mesas" at bounding box center [33, 197] width 35 height 8
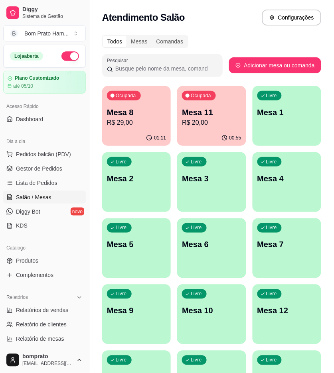
click at [138, 140] on div "01:11" at bounding box center [136, 138] width 69 height 16
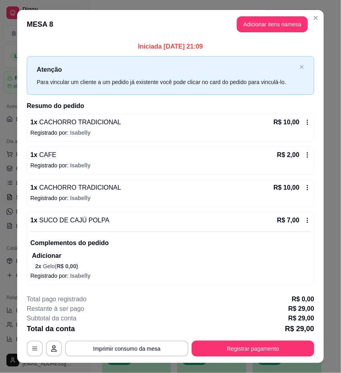
scroll to position [15, 0]
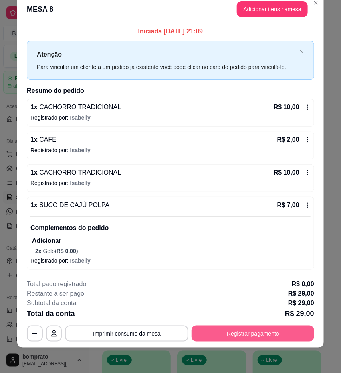
click at [278, 331] on button "Registrar pagamento" at bounding box center [252, 334] width 122 height 16
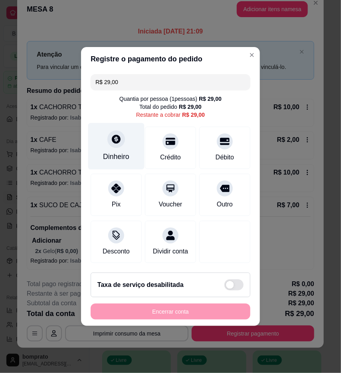
click at [125, 135] on div "Dinheiro" at bounding box center [116, 146] width 56 height 47
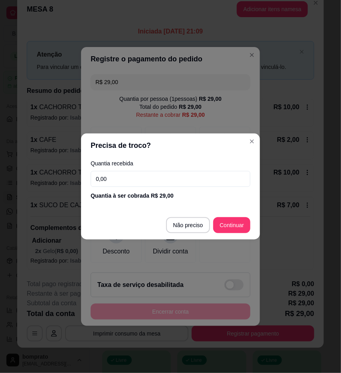
click at [179, 184] on input "0,00" at bounding box center [171, 179] width 160 height 16
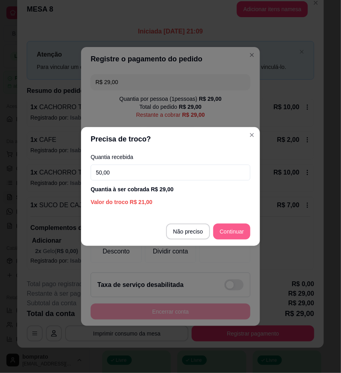
type input "50,00"
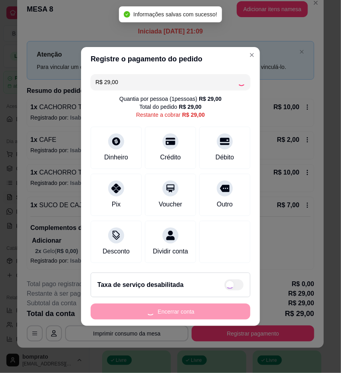
type input "R$ 0,00"
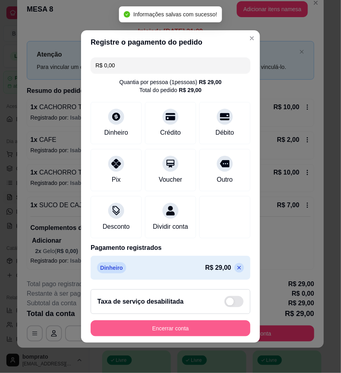
click at [215, 337] on button "Encerrar conta" at bounding box center [171, 329] width 160 height 16
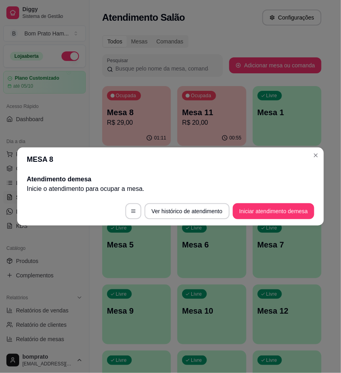
scroll to position [0, 0]
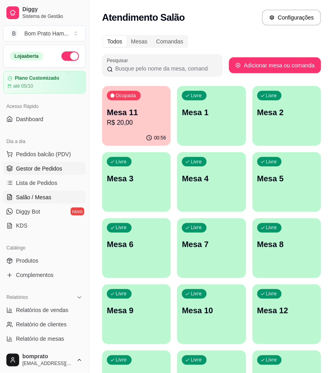
click at [70, 166] on link "Gestor de Pedidos" at bounding box center [44, 168] width 83 height 13
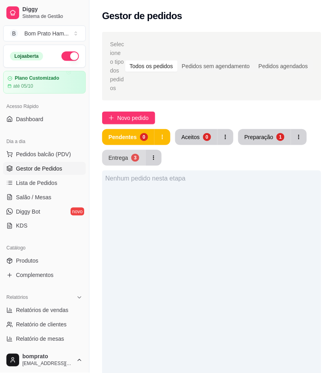
click at [134, 157] on div "3" at bounding box center [135, 158] width 8 height 8
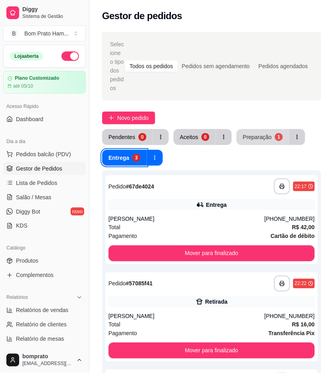
click at [241, 133] on button "Preparação 1" at bounding box center [262, 137] width 53 height 16
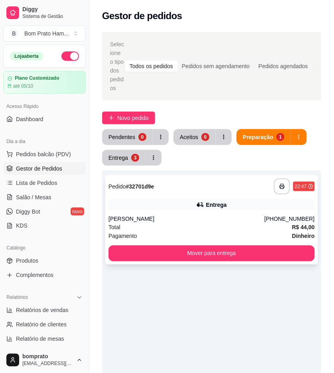
click at [186, 218] on div "[PERSON_NAME]" at bounding box center [186, 219] width 156 height 8
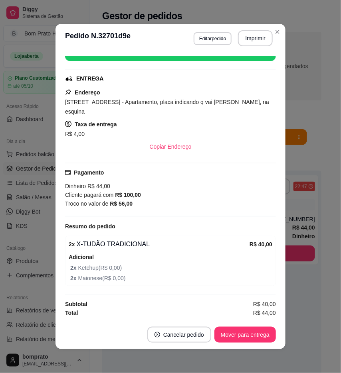
scroll to position [2, 0]
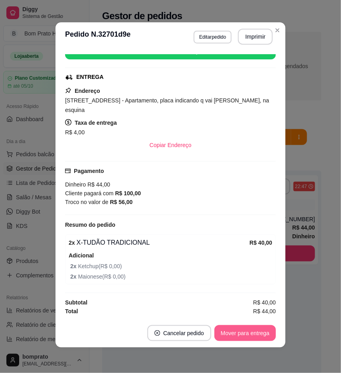
click at [250, 334] on button "Mover para entrega" at bounding box center [244, 333] width 61 height 16
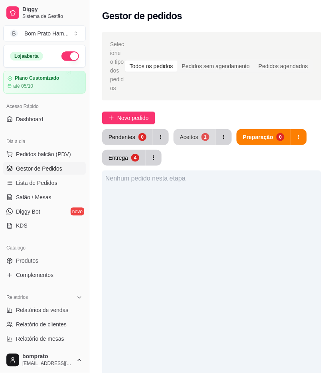
click at [187, 136] on div "Aceitos" at bounding box center [189, 137] width 18 height 8
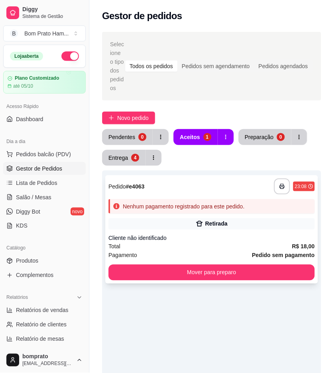
click at [213, 226] on div "Retirada" at bounding box center [216, 224] width 22 height 8
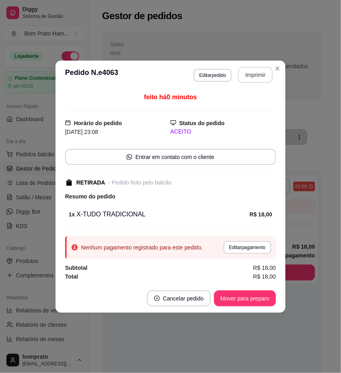
click at [244, 77] on button "Imprimir" at bounding box center [255, 75] width 35 height 16
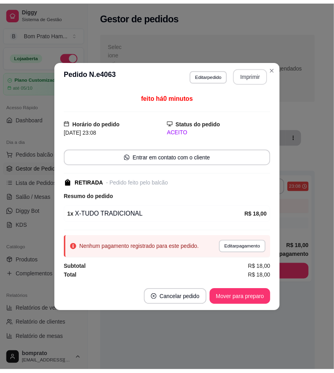
scroll to position [0, 0]
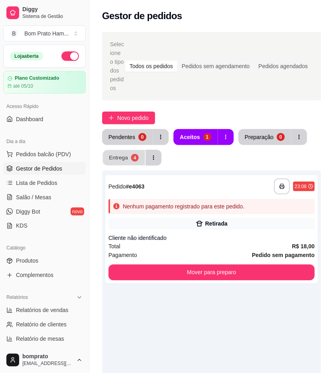
click at [133, 160] on div "4" at bounding box center [135, 158] width 8 height 8
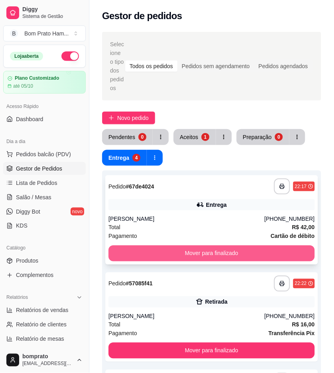
click at [221, 254] on button "Mover para finalizado" at bounding box center [211, 254] width 206 height 16
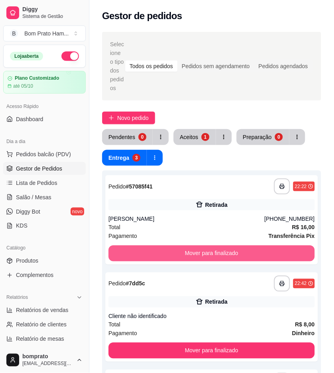
click at [221, 254] on button "Mover para finalizado" at bounding box center [211, 254] width 206 height 16
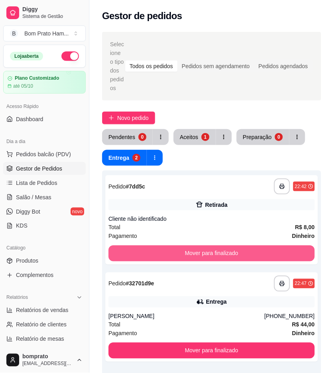
click at [221, 254] on button "Mover para finalizado" at bounding box center [211, 254] width 206 height 16
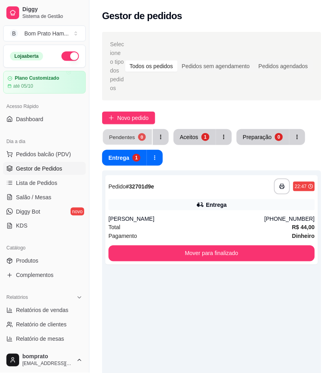
click at [134, 139] on button "Pendentes 0" at bounding box center [127, 138] width 49 height 16
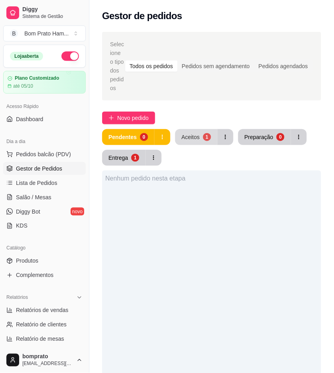
click at [197, 141] on button "Aceitos 1" at bounding box center [196, 137] width 42 height 16
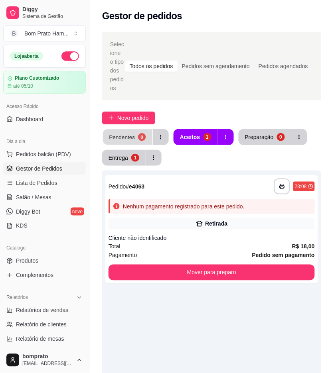
click at [126, 140] on div "Pendentes" at bounding box center [122, 137] width 26 height 8
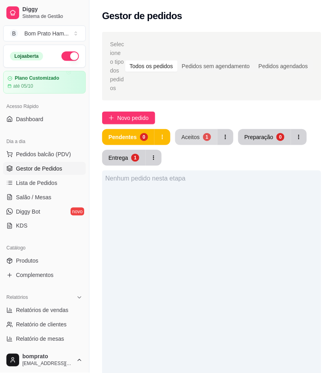
click at [197, 141] on button "Aceitos 1" at bounding box center [196, 137] width 42 height 16
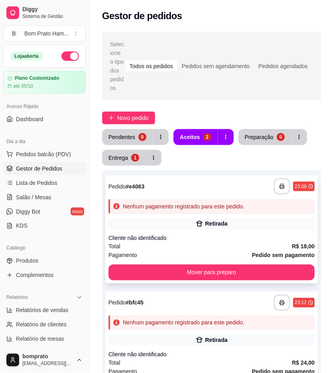
click at [204, 237] on div "Cliente não identificado" at bounding box center [211, 239] width 206 height 8
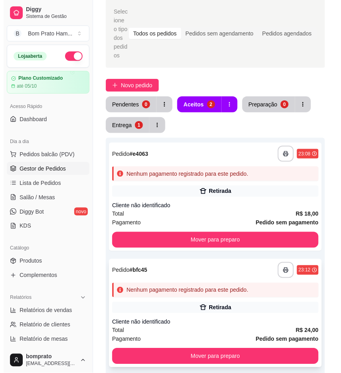
scroll to position [89, 0]
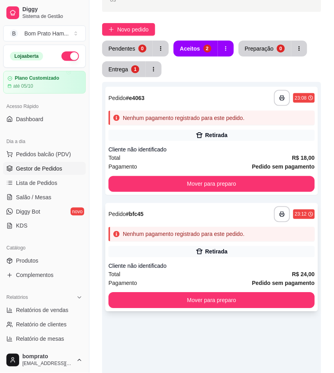
click at [204, 267] on div "Cliente não identificado" at bounding box center [211, 266] width 206 height 8
click at [233, 157] on div "Total R$ 18,00" at bounding box center [211, 158] width 206 height 9
click at [201, 268] on div "Cliente não identificado" at bounding box center [211, 266] width 206 height 8
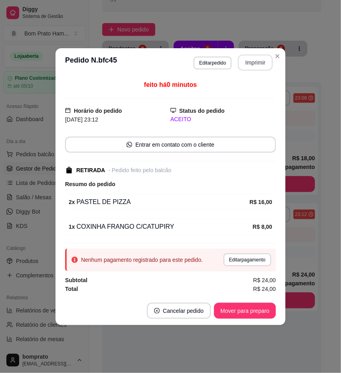
click at [254, 65] on button "Imprimir" at bounding box center [255, 63] width 35 height 16
click at [271, 312] on button "Mover para preparo" at bounding box center [245, 311] width 62 height 16
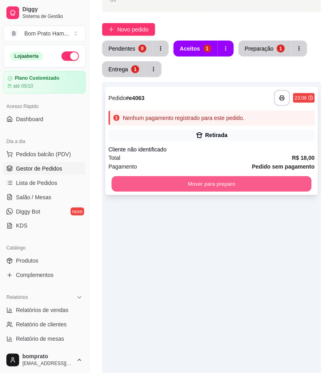
click at [252, 189] on button "Mover para preparo" at bounding box center [212, 185] width 200 height 16
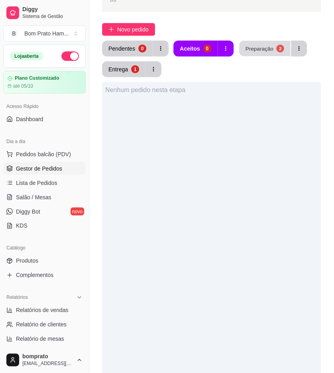
click at [262, 48] on div "Preparação" at bounding box center [259, 49] width 28 height 8
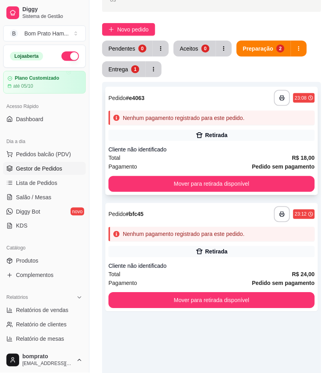
click at [203, 134] on icon at bounding box center [199, 136] width 8 height 8
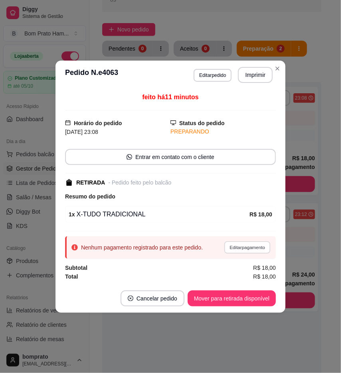
click at [257, 245] on button "Editar pagamento" at bounding box center [247, 247] width 46 height 12
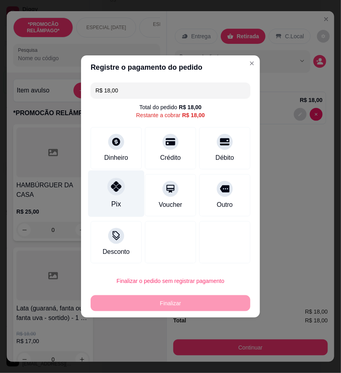
click at [112, 203] on div "Pix" at bounding box center [116, 204] width 10 height 10
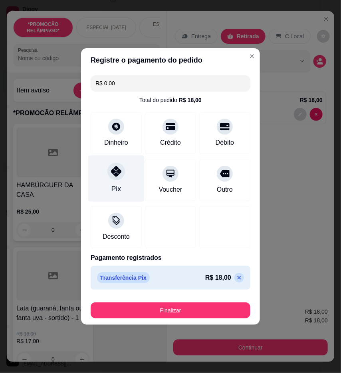
type input "R$ 0,00"
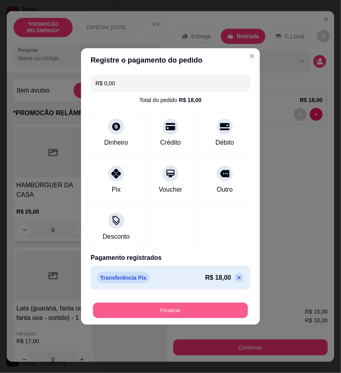
click at [212, 314] on button "Finalizar" at bounding box center [170, 311] width 155 height 16
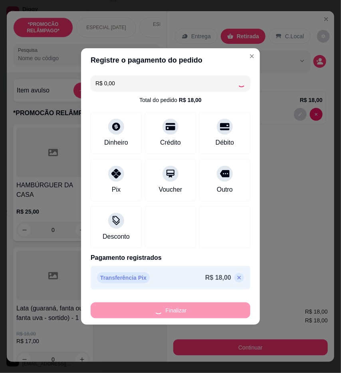
type input "0"
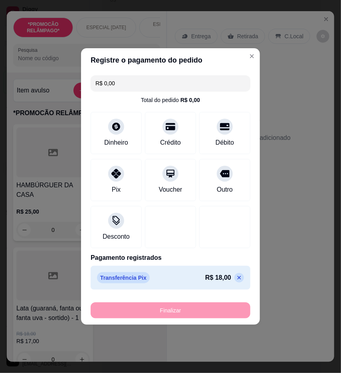
type input "-R$ 18,00"
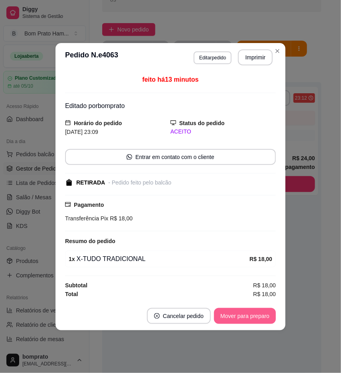
click at [266, 315] on button "Mover para preparo" at bounding box center [245, 316] width 62 height 16
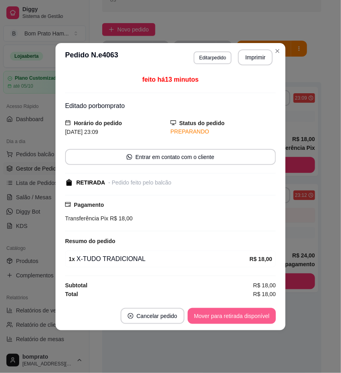
click at [260, 316] on button "Mover para retirada disponível" at bounding box center [231, 316] width 88 height 16
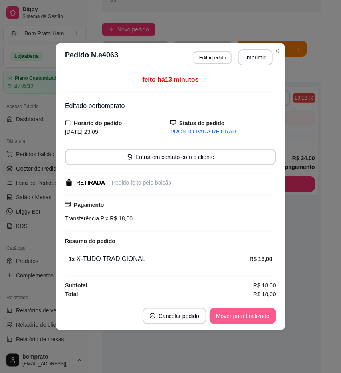
click at [264, 317] on button "Mover para finalizado" at bounding box center [242, 316] width 66 height 16
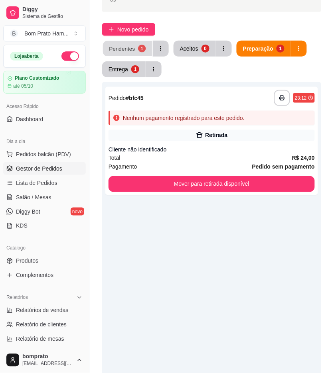
click at [127, 41] on button "Pendentes 1" at bounding box center [127, 49] width 49 height 16
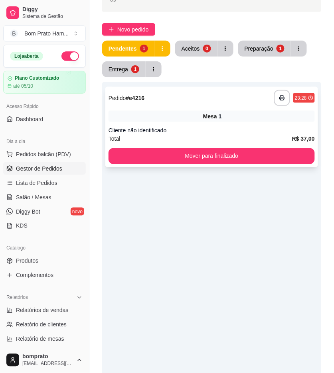
click at [179, 91] on div "**********" at bounding box center [211, 98] width 206 height 16
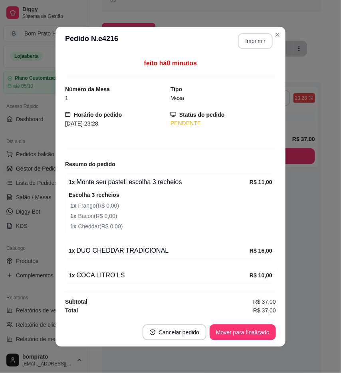
click at [252, 37] on button "Imprimir" at bounding box center [255, 41] width 35 height 16
click at [262, 331] on button "Mover para finalizado" at bounding box center [242, 333] width 66 height 16
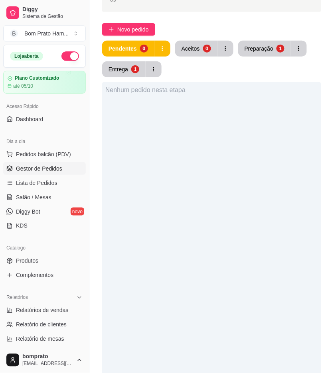
click at [132, 76] on button "Entrega 1" at bounding box center [123, 69] width 43 height 16
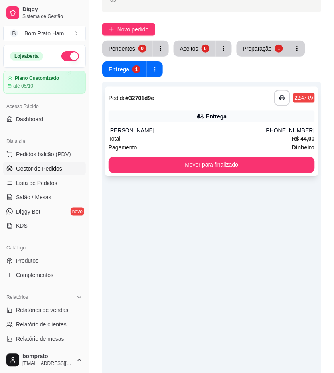
click at [193, 122] on div "**********" at bounding box center [211, 131] width 213 height 89
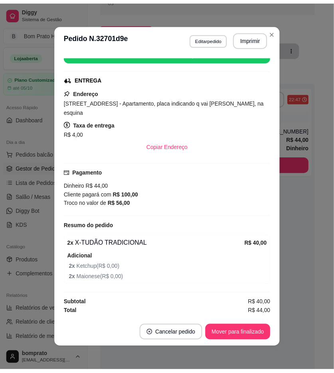
scroll to position [2, 0]
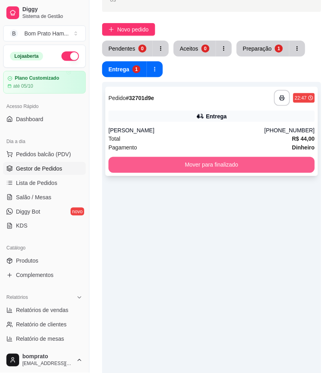
click at [236, 168] on button "Mover para finalizado" at bounding box center [211, 165] width 206 height 16
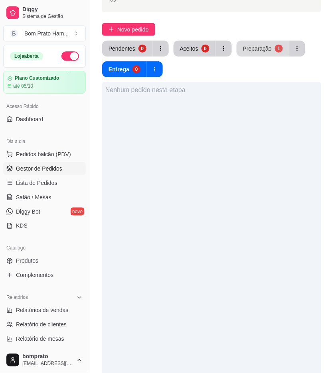
click at [254, 50] on div "Preparação" at bounding box center [257, 49] width 29 height 8
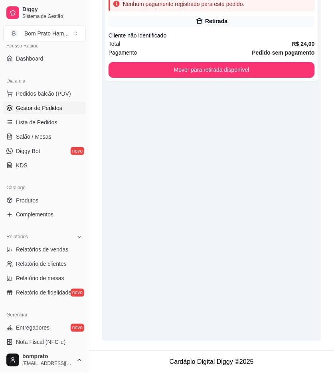
scroll to position [89, 0]
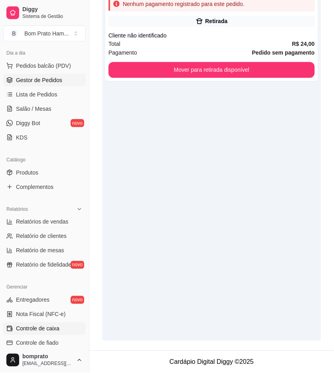
click at [59, 327] on link "Controle de caixa" at bounding box center [44, 329] width 83 height 13
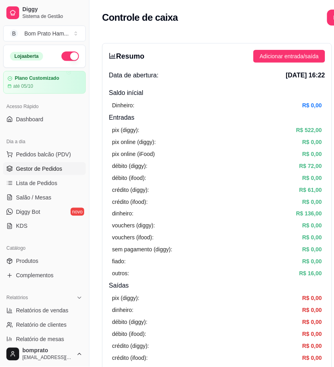
click at [53, 166] on span "Gestor de Pedidos" at bounding box center [39, 169] width 46 height 8
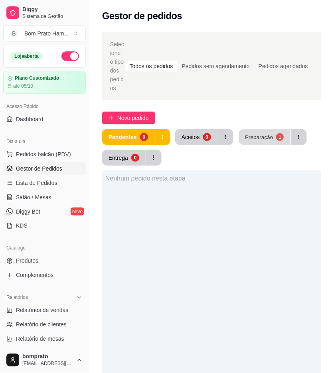
click at [247, 141] on button "Preparação 1" at bounding box center [264, 138] width 51 height 16
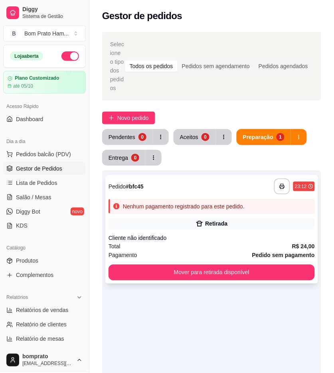
click at [222, 209] on div "Nenhum pagamento registrado para este pedido." at bounding box center [184, 207] width 122 height 8
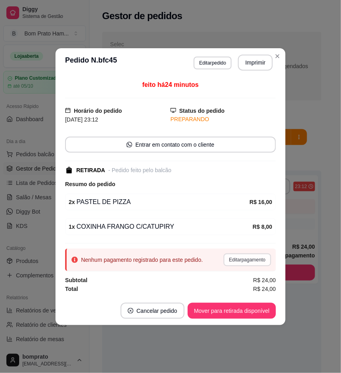
click at [250, 262] on button "Editar pagamento" at bounding box center [246, 260] width 47 height 13
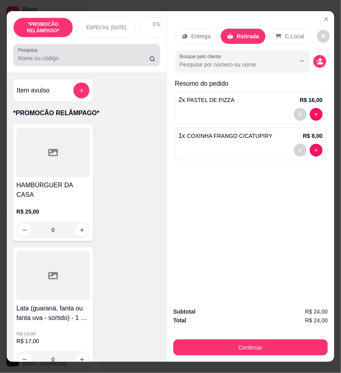
click at [104, 61] on input "Pesquisa" at bounding box center [83, 58] width 131 height 8
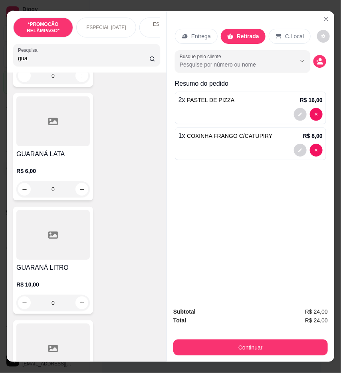
scroll to position [266, 0]
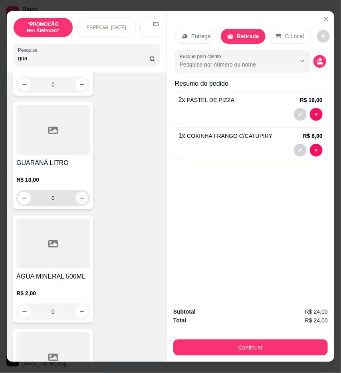
type input "gua"
click at [81, 201] on icon "increase-product-quantity" at bounding box center [82, 198] width 6 height 6
type input "1"
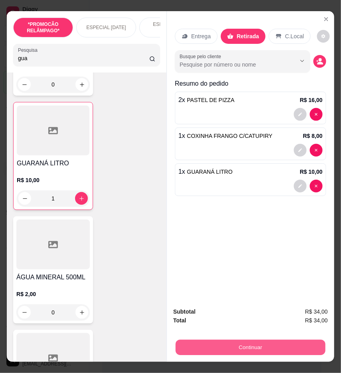
click at [274, 344] on button "Continuar" at bounding box center [250, 348] width 150 height 16
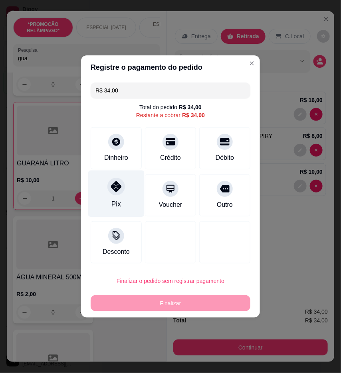
click at [115, 185] on icon at bounding box center [116, 186] width 10 height 10
type input "R$ 0,00"
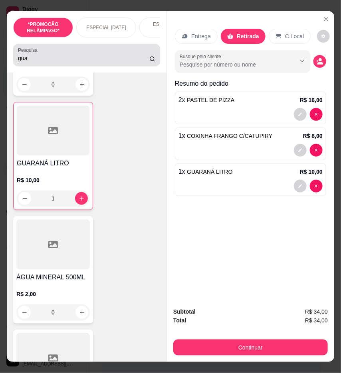
click at [27, 62] on input "gua" at bounding box center [83, 58] width 131 height 8
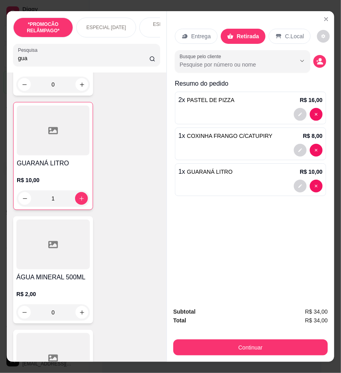
click at [27, 62] on input "gua" at bounding box center [83, 58] width 131 height 8
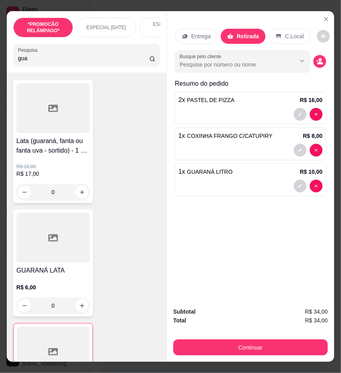
scroll to position [0, 0]
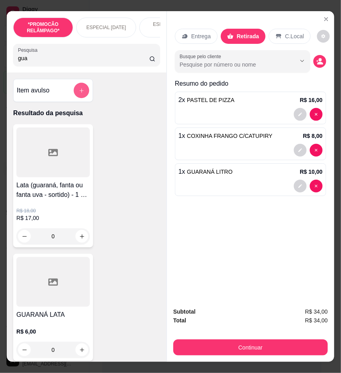
click at [77, 86] on button "add-separate-item" at bounding box center [82, 91] width 16 height 16
click at [81, 91] on button "add-separate-item" at bounding box center [82, 91] width 16 height 16
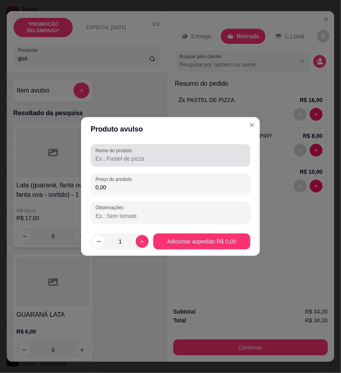
click at [150, 154] on div at bounding box center [170, 156] width 150 height 16
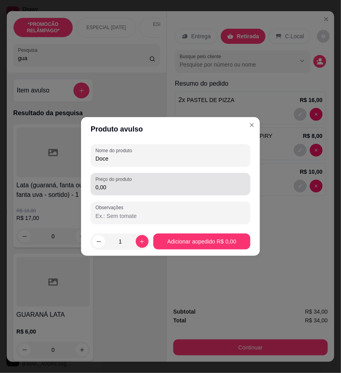
type input "Doce"
click at [165, 185] on input "0,00" at bounding box center [170, 187] width 150 height 8
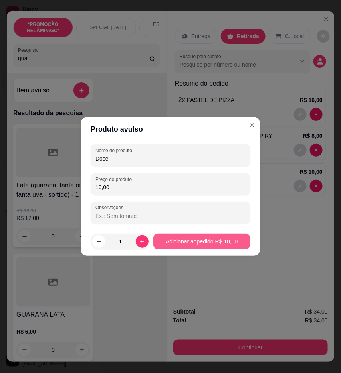
type input "10,00"
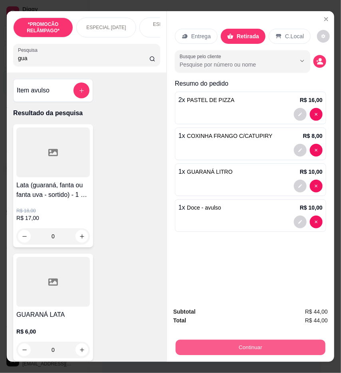
click at [261, 340] on button "Continuar" at bounding box center [250, 348] width 150 height 16
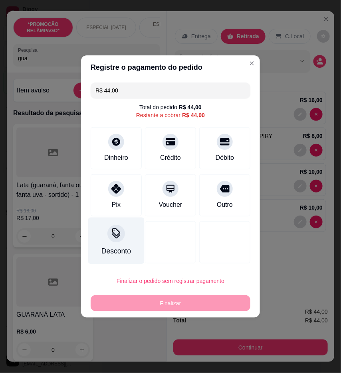
drag, startPoint x: 116, startPoint y: 216, endPoint x: 115, endPoint y: 212, distance: 4.5
click at [116, 214] on div "Pix" at bounding box center [116, 195] width 51 height 42
type input "R$ 0,00"
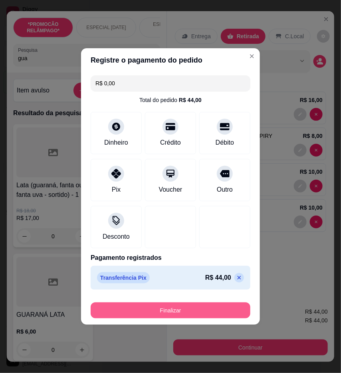
click at [191, 312] on button "Finalizar" at bounding box center [171, 311] width 160 height 16
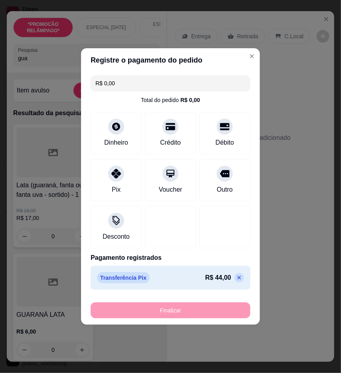
type input "0"
type input "-R$ 44,00"
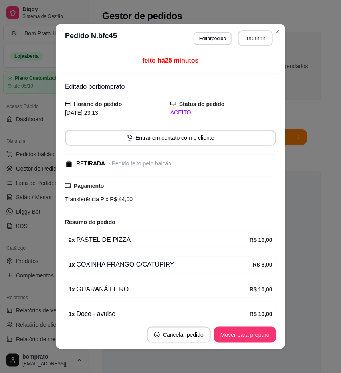
click at [246, 42] on button "Imprimir" at bounding box center [255, 38] width 35 height 16
click at [252, 345] on footer "Cancelar pedido Mover para preparo" at bounding box center [170, 335] width 230 height 29
click at [253, 339] on button "Mover para preparo" at bounding box center [245, 335] width 60 height 16
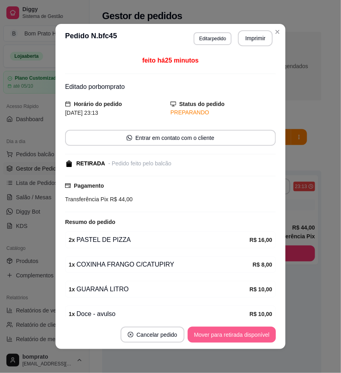
click at [253, 338] on button "Mover para retirada disponível" at bounding box center [231, 335] width 88 height 16
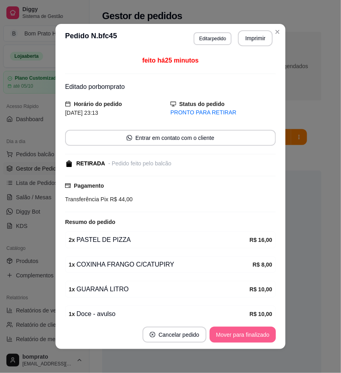
click at [256, 338] on button "Mover para finalizado" at bounding box center [242, 335] width 66 height 16
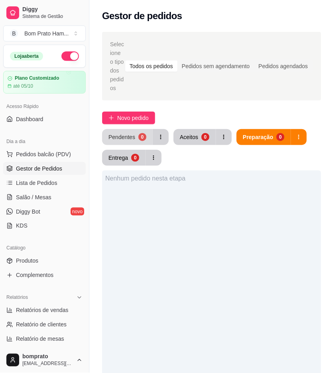
click at [126, 140] on button "Pendentes 0" at bounding box center [127, 137] width 51 height 16
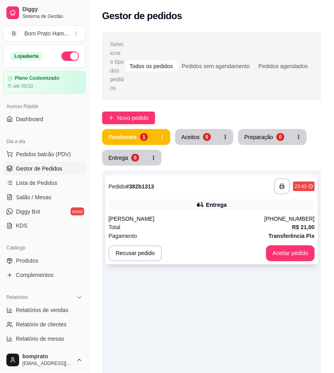
click at [192, 229] on div "Total R$ 21,00" at bounding box center [211, 227] width 206 height 9
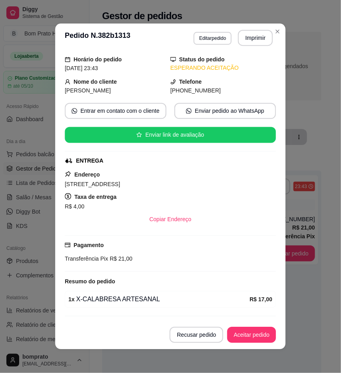
scroll to position [49, 0]
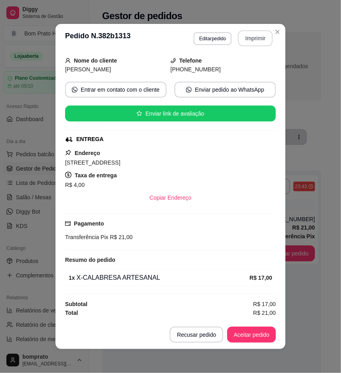
click at [250, 33] on button "Imprimir" at bounding box center [255, 38] width 35 height 16
click at [254, 338] on button "Aceitar pedido" at bounding box center [251, 335] width 49 height 16
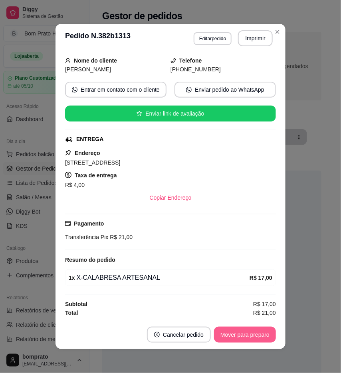
click at [254, 338] on button "Mover para preparo" at bounding box center [245, 335] width 62 height 16
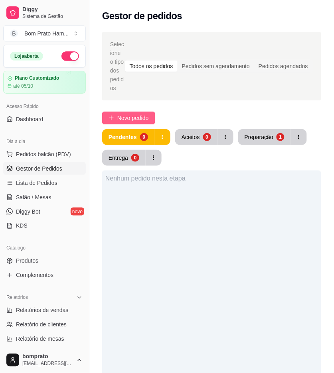
click at [150, 121] on button "Novo pedido" at bounding box center [128, 118] width 53 height 13
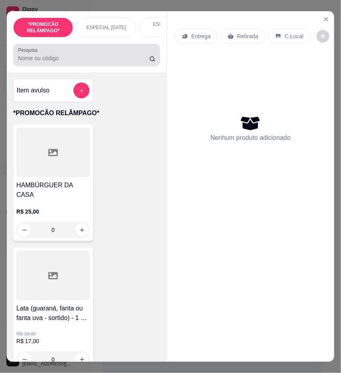
drag, startPoint x: 89, startPoint y: 62, endPoint x: 90, endPoint y: 52, distance: 9.6
click at [89, 61] on input "Pesquisa" at bounding box center [83, 58] width 131 height 8
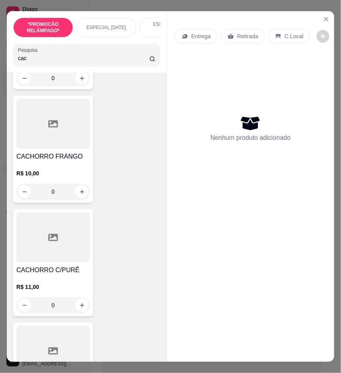
scroll to position [399, 0]
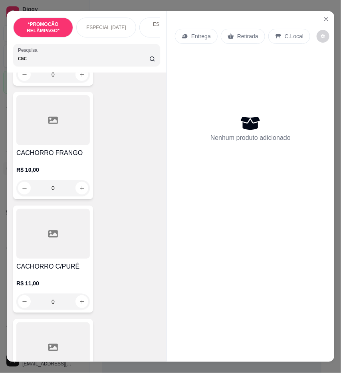
type input "cac"
click at [80, 302] on div "0" at bounding box center [52, 302] width 73 height 16
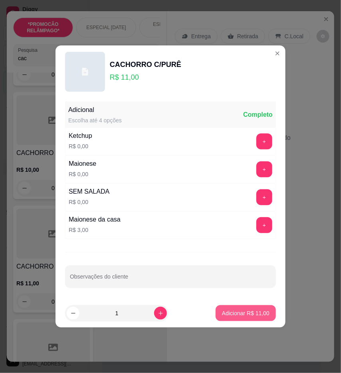
click at [236, 313] on p "Adicionar R$ 11,00" at bounding box center [245, 313] width 47 height 8
type input "1"
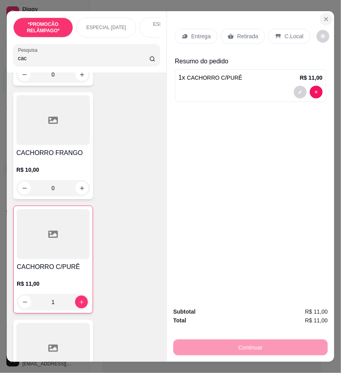
click at [325, 19] on button "Close" at bounding box center [325, 19] width 13 height 13
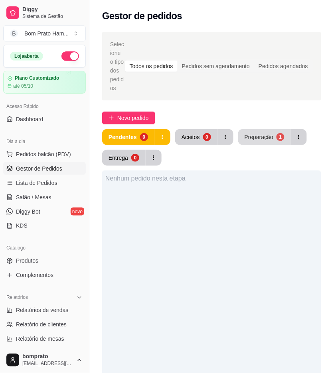
click at [275, 133] on button "Preparação 1" at bounding box center [264, 137] width 53 height 16
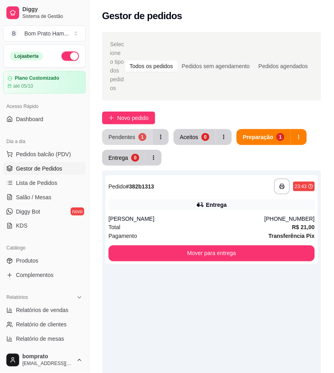
click at [145, 140] on button "Pendentes 1" at bounding box center [127, 137] width 51 height 16
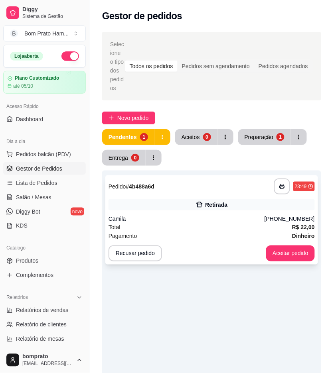
click at [189, 202] on div "Retirada" at bounding box center [211, 204] width 206 height 11
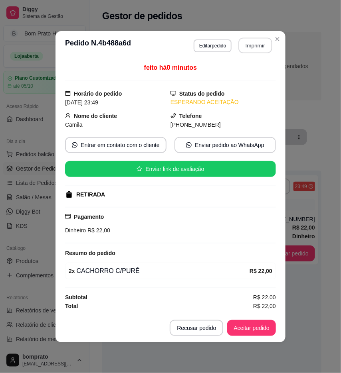
click at [251, 47] on button "Imprimir" at bounding box center [255, 45] width 34 height 16
click at [259, 327] on button "Aceitar pedido" at bounding box center [251, 328] width 49 height 16
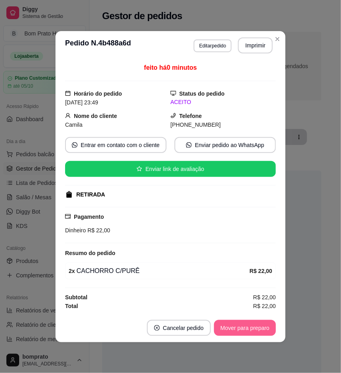
click at [261, 327] on button "Mover para preparo" at bounding box center [245, 328] width 62 height 16
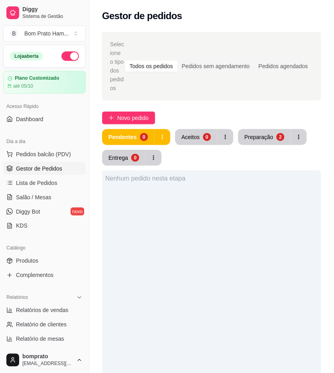
click at [275, 126] on div "Selecione o tipo dos pedidos Todos os pedidos Pedidos sem agendamento Pedidos a…" at bounding box center [211, 290] width 244 height 526
click at [272, 133] on button "Preparação 2" at bounding box center [264, 137] width 53 height 16
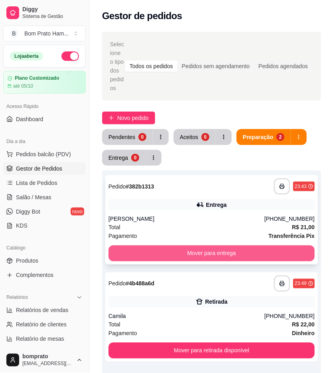
click at [301, 257] on button "Mover para entrega" at bounding box center [211, 254] width 206 height 16
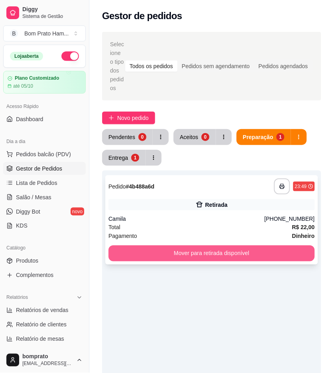
click at [238, 252] on button "Mover para retirada disponível" at bounding box center [211, 254] width 206 height 16
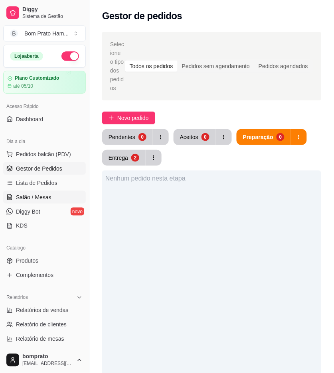
click at [60, 194] on link "Salão / Mesas" at bounding box center [44, 197] width 83 height 13
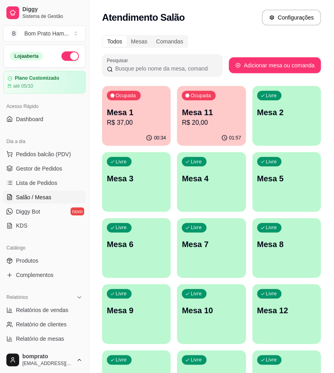
click at [208, 122] on p "R$ 20,00" at bounding box center [211, 123] width 59 height 10
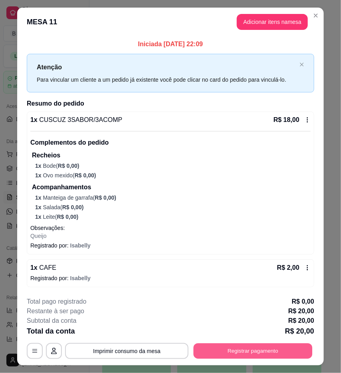
click at [266, 352] on button "Registrar pagamento" at bounding box center [252, 352] width 119 height 16
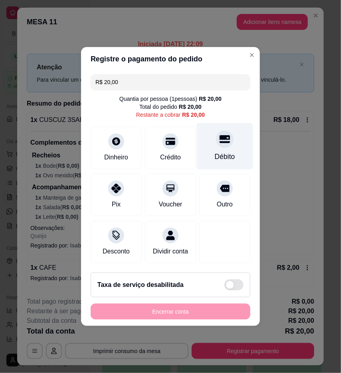
click at [229, 142] on div "Débito" at bounding box center [225, 146] width 56 height 47
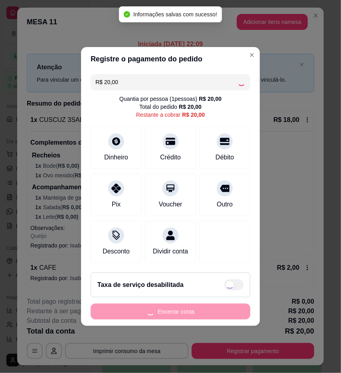
type input "R$ 0,00"
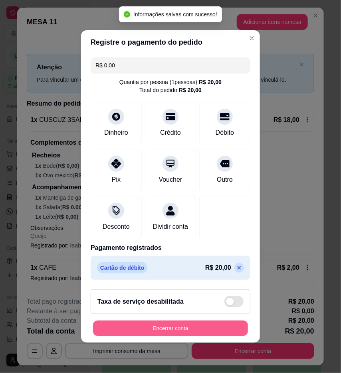
click at [232, 331] on button "Encerrar conta" at bounding box center [170, 329] width 155 height 16
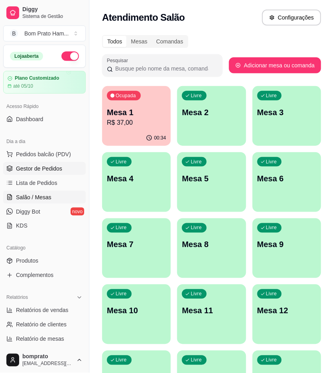
click at [51, 170] on span "Gestor de Pedidos" at bounding box center [39, 169] width 46 height 8
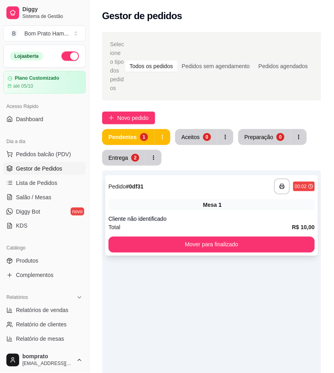
click at [154, 207] on div "Mesa 1" at bounding box center [211, 204] width 206 height 11
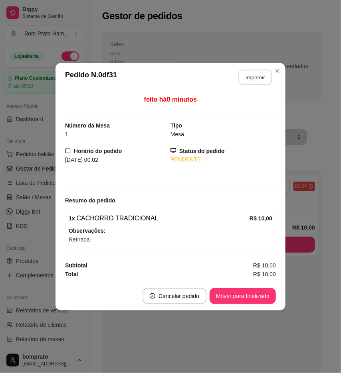
click at [260, 78] on button "Imprimir" at bounding box center [255, 77] width 34 height 16
click at [260, 292] on button "Mover para finalizado" at bounding box center [243, 296] width 64 height 16
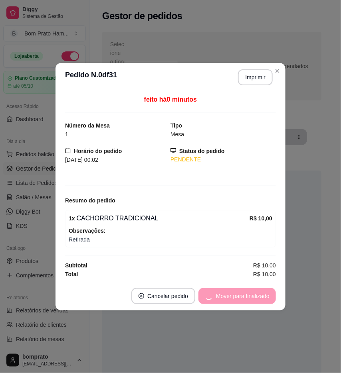
click at [268, 292] on div "Mover para finalizado" at bounding box center [236, 296] width 77 height 16
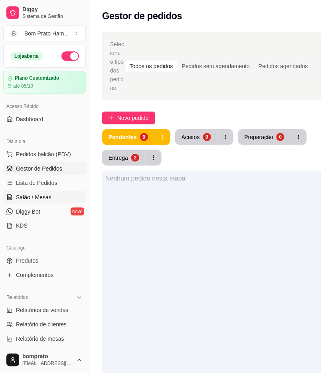
click at [41, 193] on span "Salão / Mesas" at bounding box center [33, 197] width 35 height 8
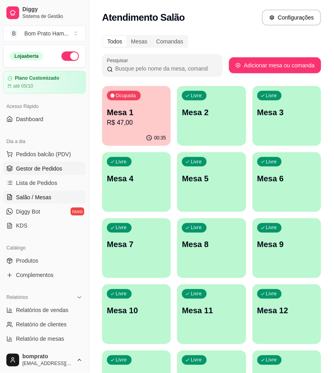
click at [41, 169] on span "Gestor de Pedidos" at bounding box center [39, 169] width 46 height 8
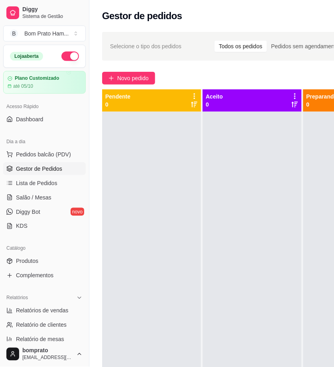
click at [67, 57] on button "button" at bounding box center [70, 56] width 18 height 10
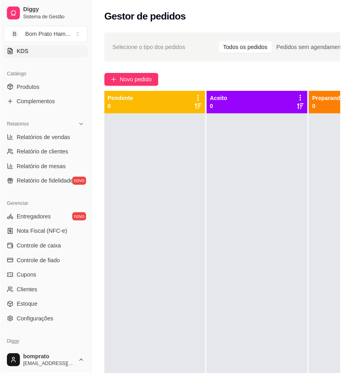
scroll to position [177, 0]
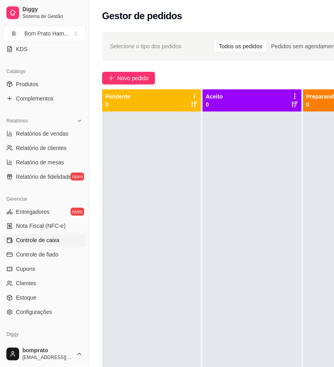
click at [59, 241] on link "Controle de caixa" at bounding box center [44, 240] width 83 height 13
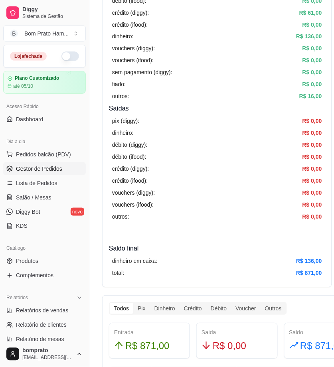
click at [60, 169] on span "Gestor de Pedidos" at bounding box center [39, 169] width 46 height 8
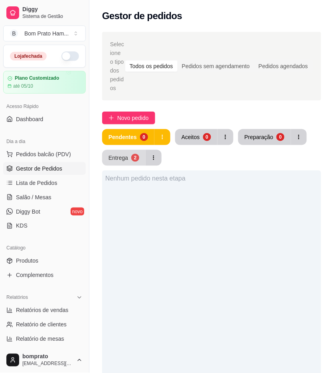
click at [134, 154] on div "2" at bounding box center [135, 158] width 8 height 8
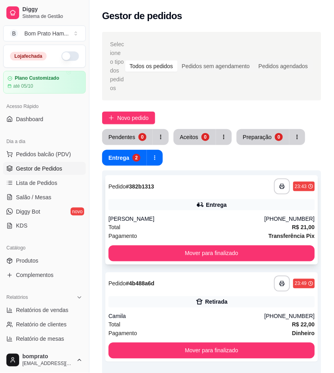
scroll to position [44, 0]
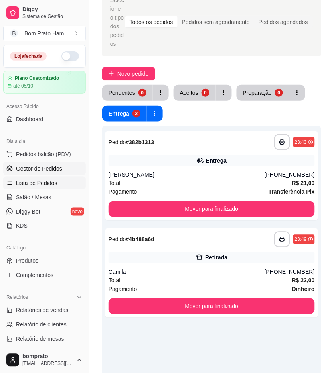
click at [60, 181] on link "Lista de Pedidos" at bounding box center [44, 183] width 83 height 13
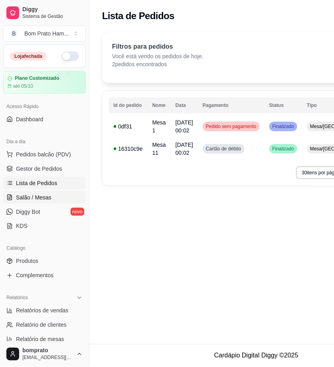
click at [47, 200] on span "Salão / Mesas" at bounding box center [33, 197] width 35 height 8
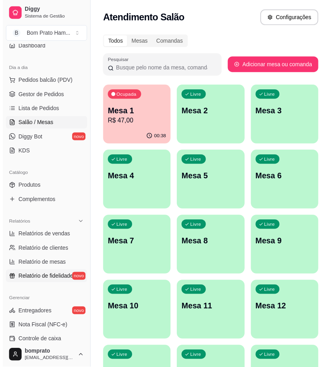
scroll to position [89, 0]
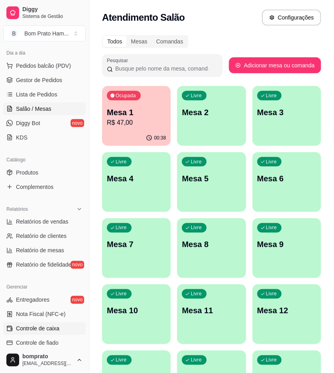
click at [61, 326] on link "Controle de caixa" at bounding box center [44, 329] width 83 height 13
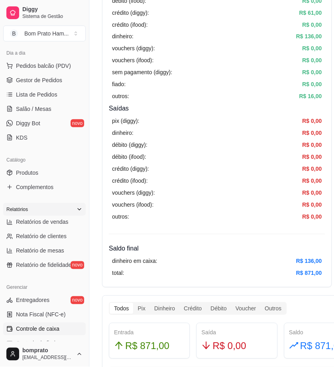
scroll to position [44, 0]
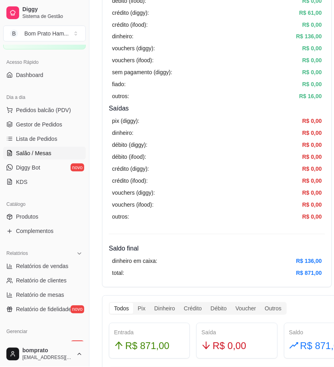
click at [57, 150] on link "Salão / Mesas" at bounding box center [44, 153] width 83 height 13
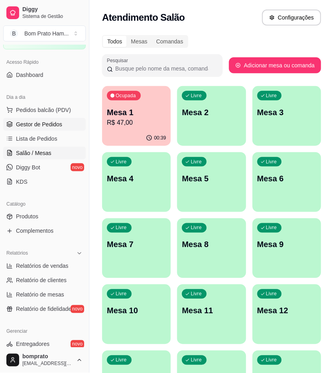
click at [57, 125] on span "Gestor de Pedidos" at bounding box center [39, 124] width 46 height 8
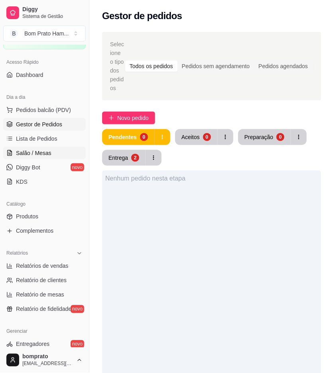
click at [60, 156] on link "Salão / Mesas" at bounding box center [44, 153] width 83 height 13
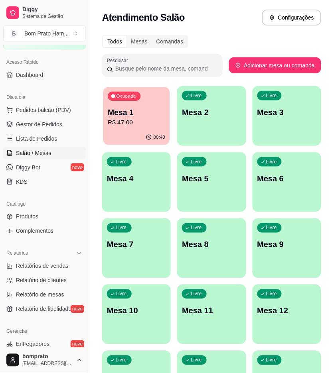
click at [144, 124] on p "R$ 47,00" at bounding box center [136, 122] width 57 height 9
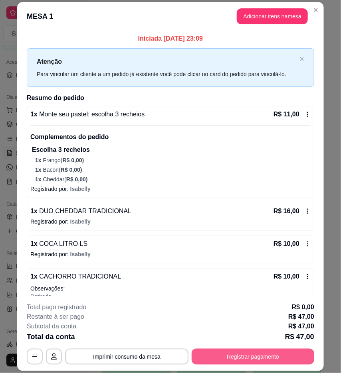
click at [261, 354] on button "Registrar pagamento" at bounding box center [252, 357] width 122 height 16
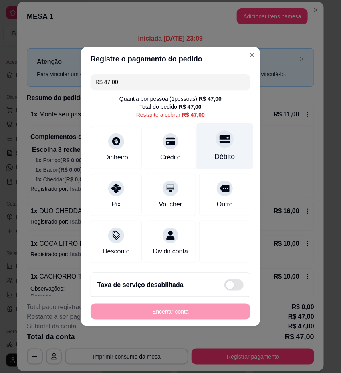
click at [223, 138] on icon at bounding box center [224, 139] width 10 height 10
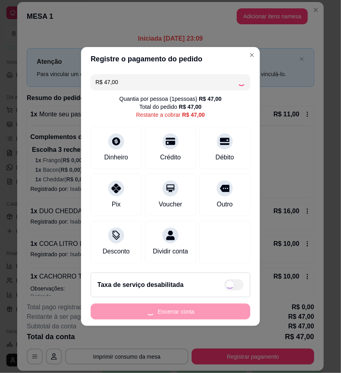
type input "R$ 0,00"
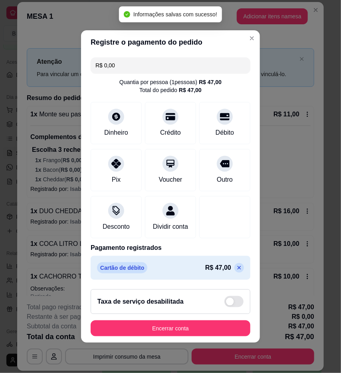
click at [231, 323] on footer "Taxa de serviço desabilitada Encerrar conta" at bounding box center [170, 313] width 179 height 60
click at [231, 324] on footer "Taxa de serviço desabilitada Encerrar conta" at bounding box center [170, 313] width 179 height 60
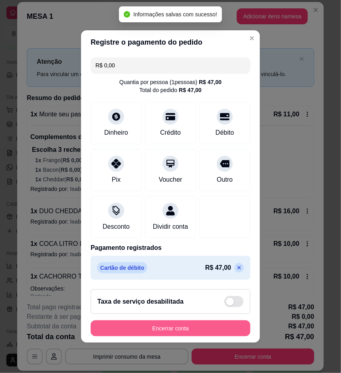
click at [231, 337] on button "Encerrar conta" at bounding box center [171, 329] width 160 height 16
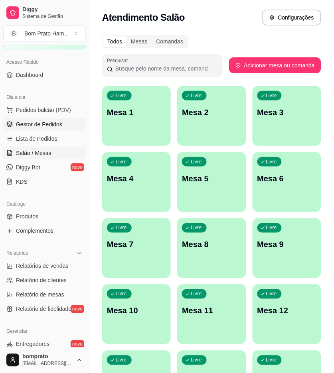
click at [63, 129] on link "Gestor de Pedidos" at bounding box center [44, 124] width 83 height 13
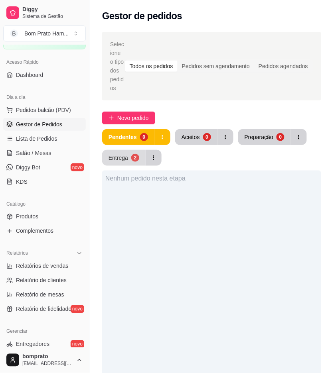
click at [122, 154] on div "Entrega" at bounding box center [118, 158] width 20 height 8
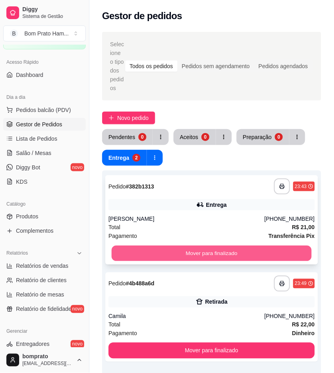
click at [217, 256] on button "Mover para finalizado" at bounding box center [212, 254] width 200 height 16
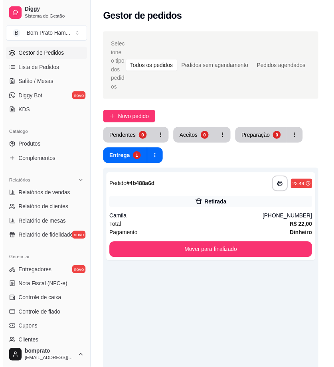
scroll to position [133, 0]
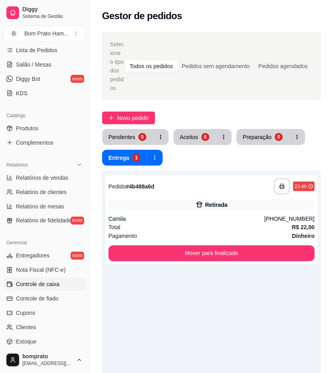
click at [43, 290] on link "Controle de caixa" at bounding box center [44, 284] width 83 height 13
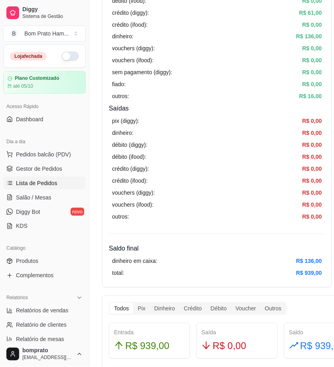
click at [62, 180] on link "Lista de Pedidos" at bounding box center [44, 183] width 83 height 13
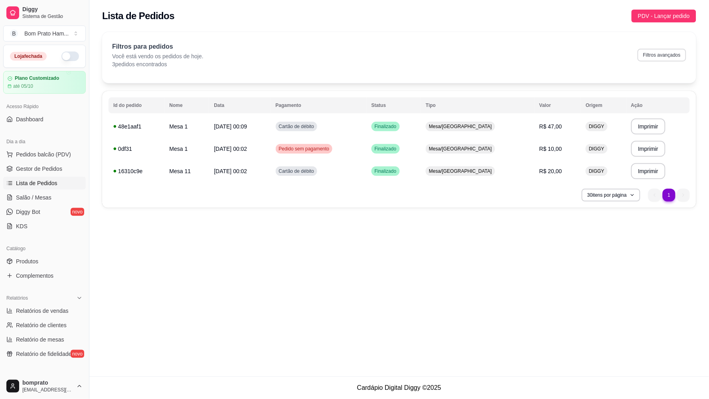
click at [333, 58] on button "Filtros avançados" at bounding box center [661, 55] width 49 height 13
select select "0"
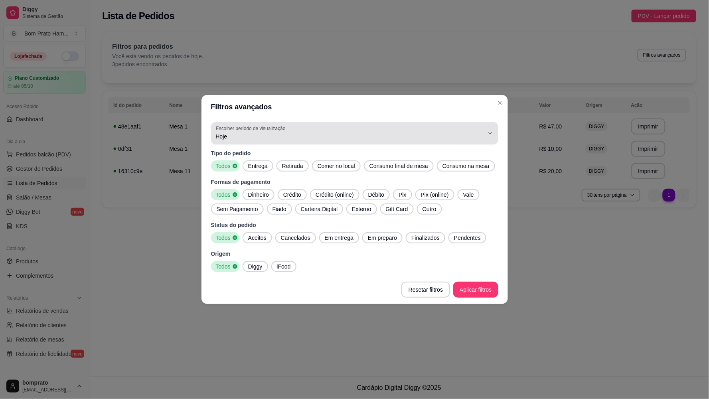
click at [333, 126] on div "Hoje" at bounding box center [350, 133] width 268 height 16
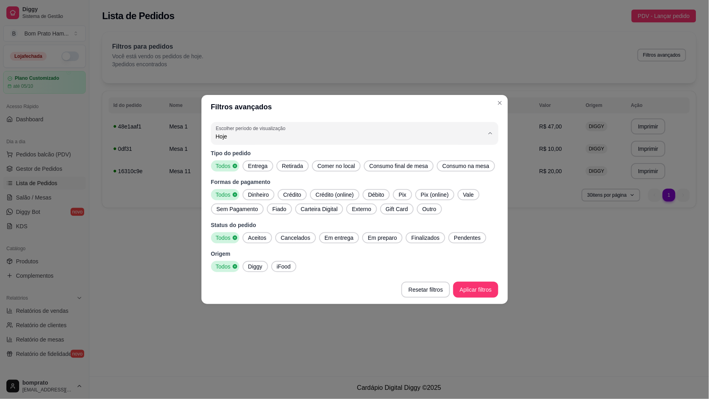
click at [223, 168] on span "Ontem" at bounding box center [351, 169] width 256 height 8
type input "1"
select select "1"
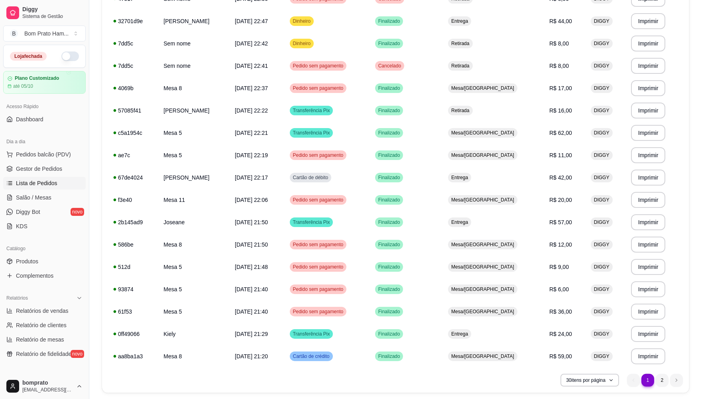
scroll to position [444, 0]
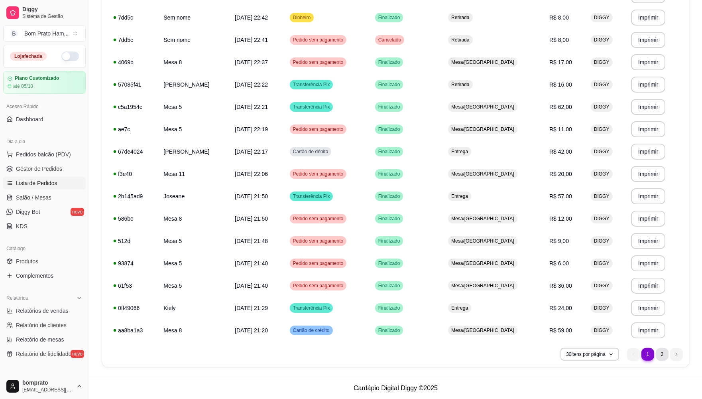
click at [333, 355] on li "2" at bounding box center [662, 354] width 13 height 13
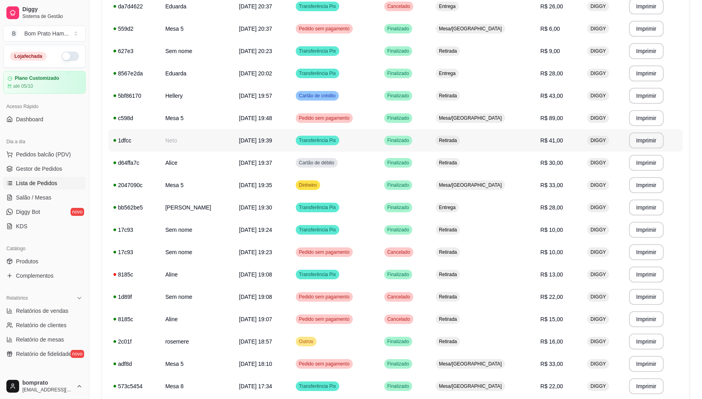
scroll to position [222, 0]
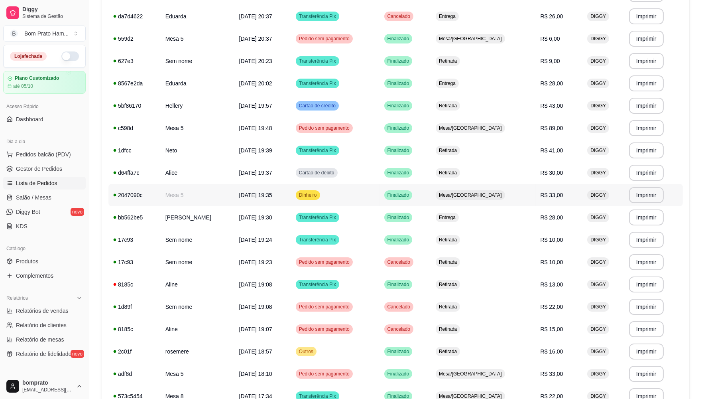
click at [333, 197] on td "Mesa/[GEOGRAPHIC_DATA]" at bounding box center [483, 195] width 105 height 22
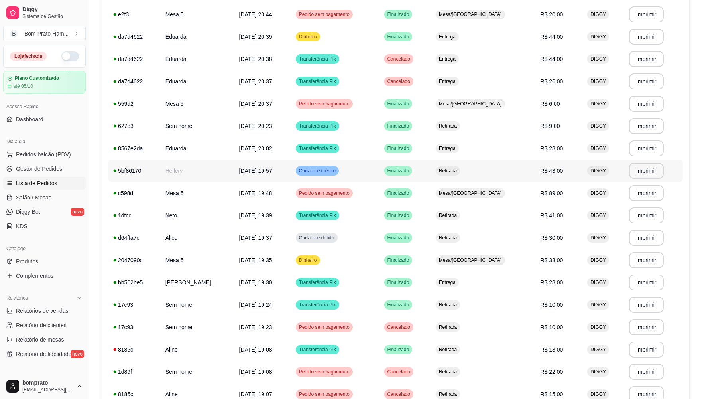
scroll to position [133, 0]
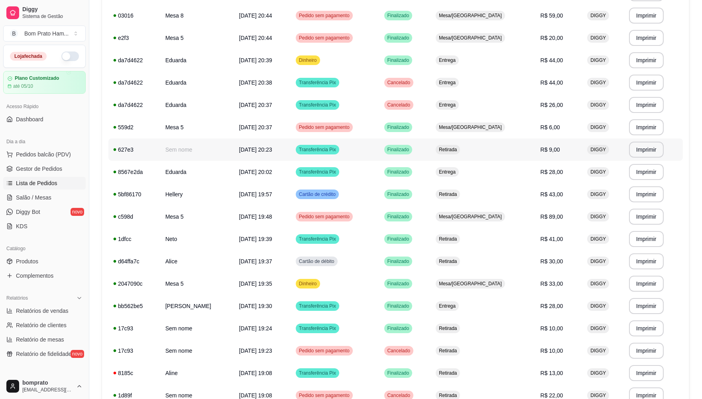
click at [333, 147] on td "Retirada" at bounding box center [483, 149] width 105 height 22
click at [333, 196] on td "Retirada" at bounding box center [483, 194] width 105 height 22
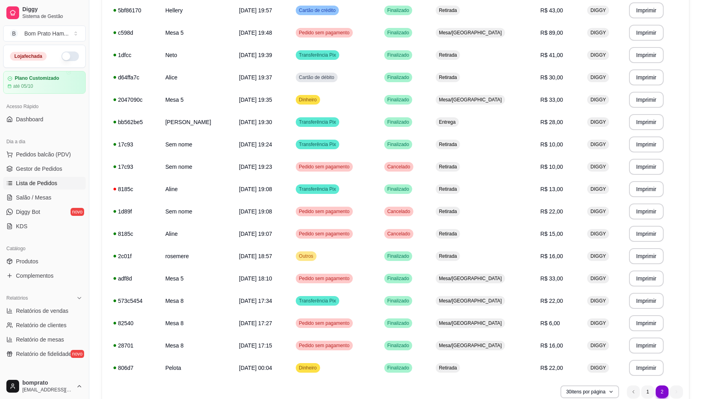
scroll to position [355, 0]
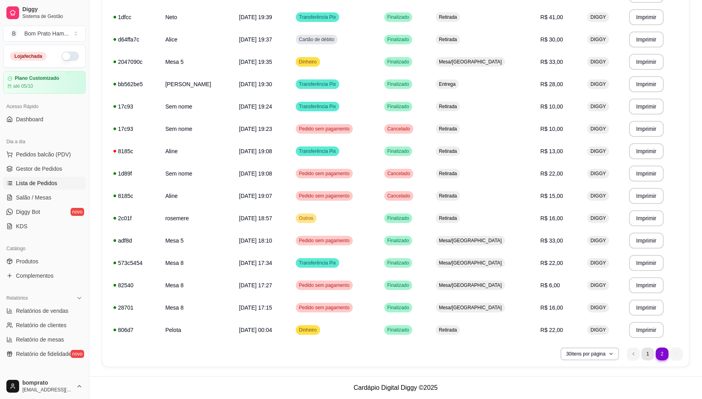
click at [333, 355] on li "1" at bounding box center [648, 353] width 13 height 13
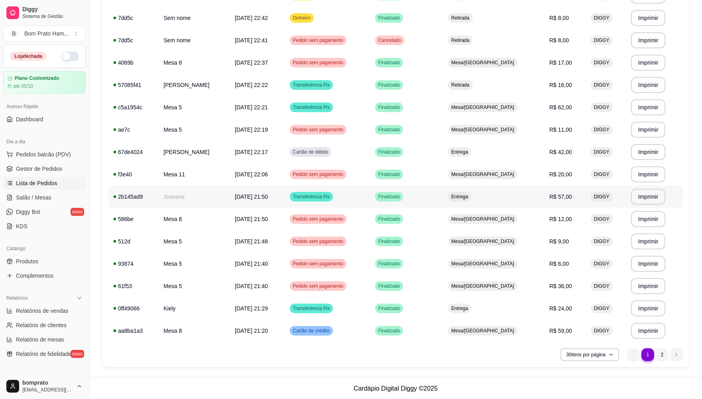
scroll to position [444, 0]
click at [333, 110] on td "R$ 62,00" at bounding box center [565, 107] width 41 height 22
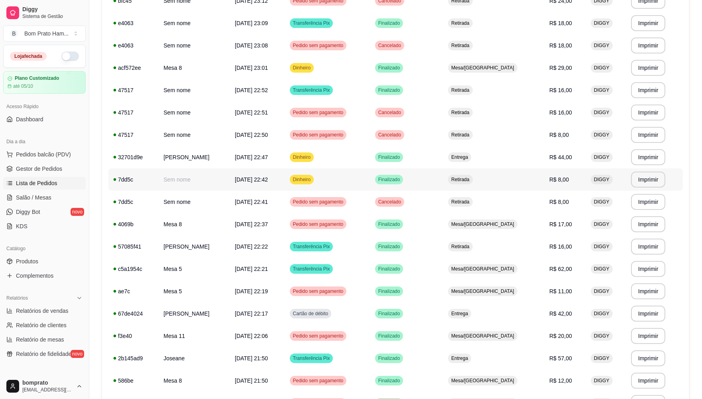
scroll to position [266, 0]
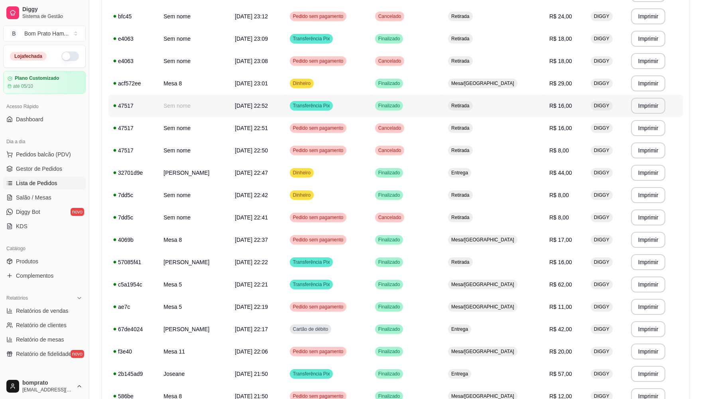
click at [333, 108] on td "Retirada" at bounding box center [493, 106] width 101 height 22
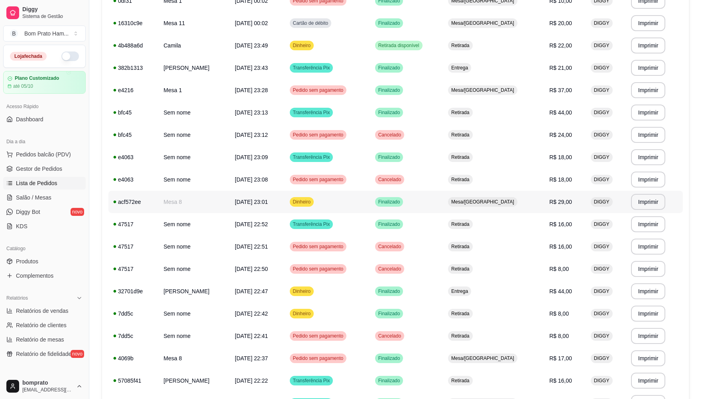
scroll to position [134, 0]
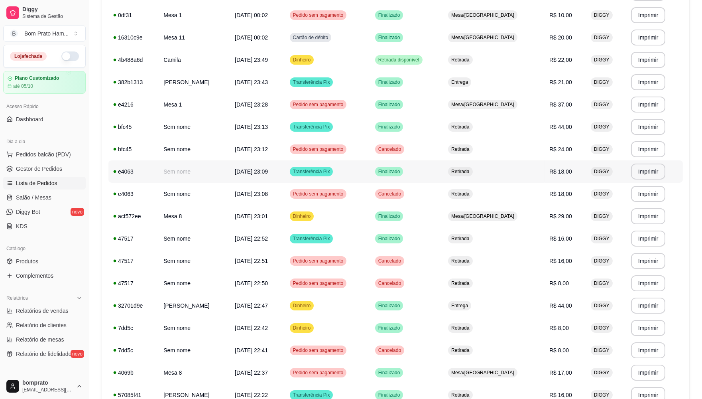
click at [333, 176] on td "Retirada" at bounding box center [493, 171] width 101 height 22
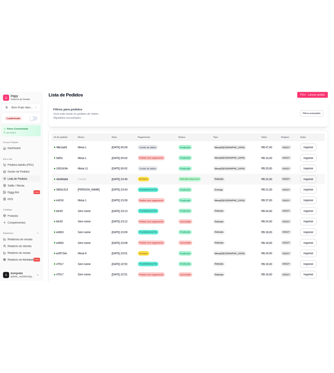
scroll to position [0, 0]
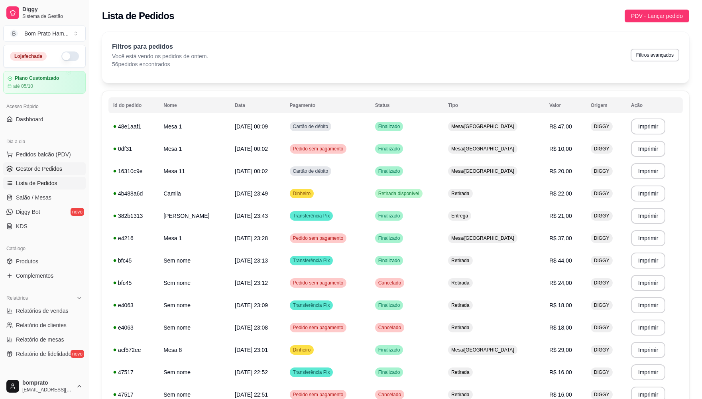
click at [30, 170] on span "Gestor de Pedidos" at bounding box center [39, 169] width 46 height 8
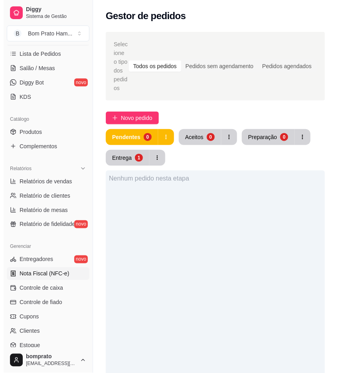
scroll to position [133, 0]
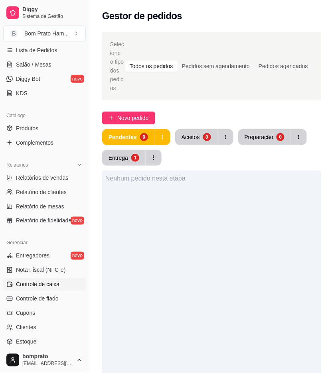
click at [66, 282] on link "Controle de caixa" at bounding box center [44, 284] width 83 height 13
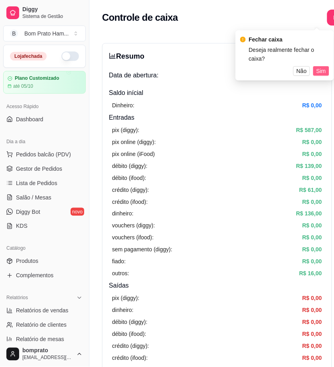
click at [323, 67] on span "Sim" at bounding box center [321, 71] width 10 height 9
